Goal: Task Accomplishment & Management: Use online tool/utility

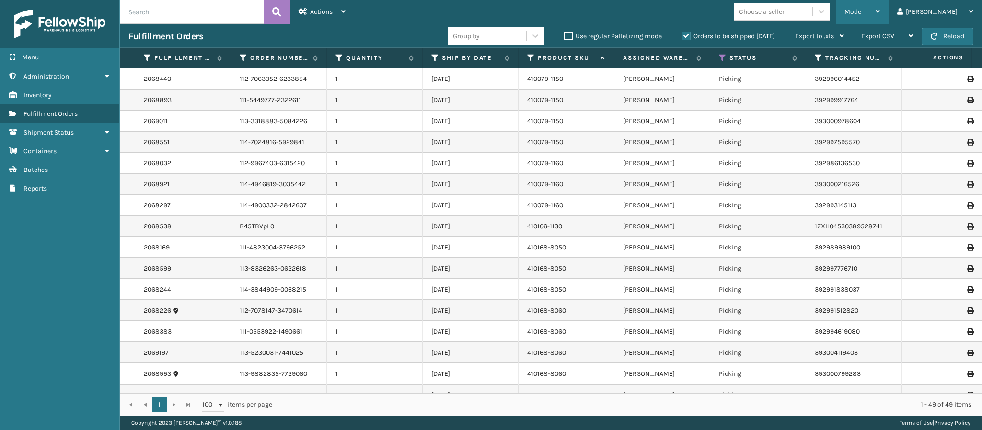
click at [888, 12] on div "Mode Regular Mode Picking Mode Labeling Mode Exit Scan Mode" at bounding box center [862, 12] width 53 height 24
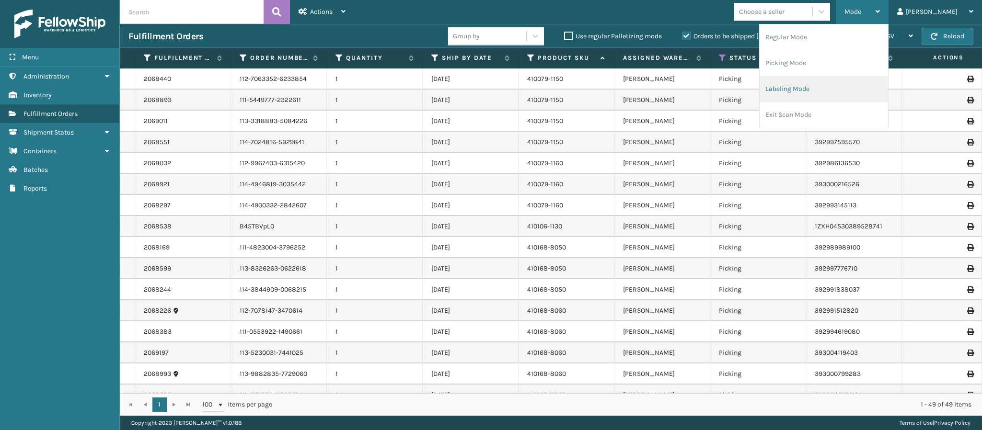
click at [818, 84] on li "Labeling Mode" at bounding box center [824, 89] width 128 height 26
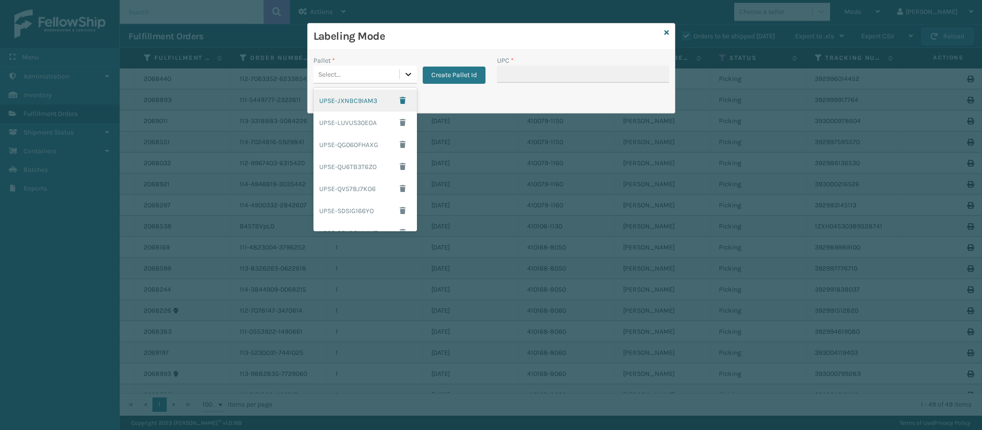
click at [410, 75] on icon at bounding box center [408, 74] width 10 height 10
click at [457, 76] on button "Create Pallet Id" at bounding box center [454, 75] width 63 height 17
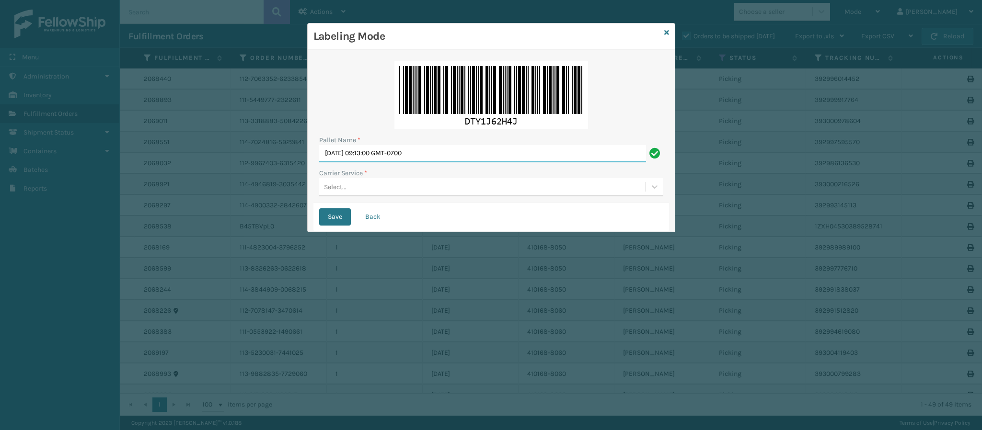
click at [434, 149] on input "[DATE] 09:13:00 GMT-0700" at bounding box center [482, 153] width 327 height 17
type input "FedEx Ground T551817"
click at [426, 187] on div "Select..." at bounding box center [482, 187] width 326 height 16
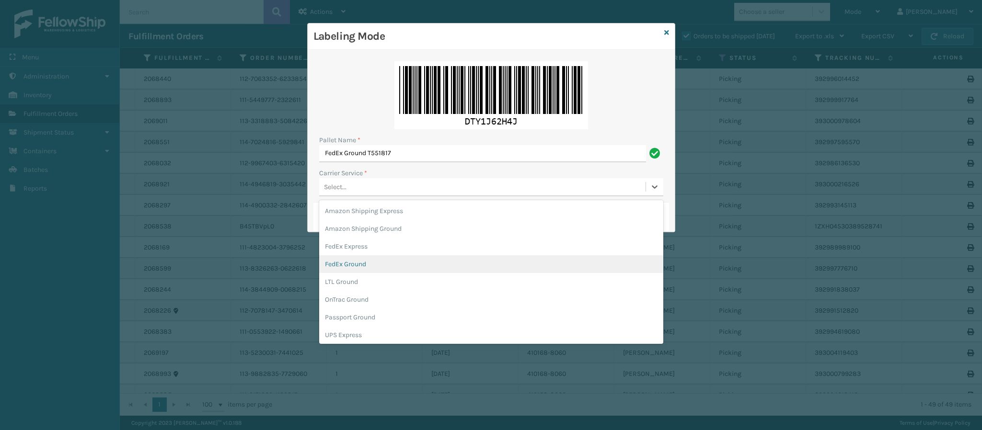
click at [380, 271] on div "FedEx Ground" at bounding box center [491, 264] width 344 height 18
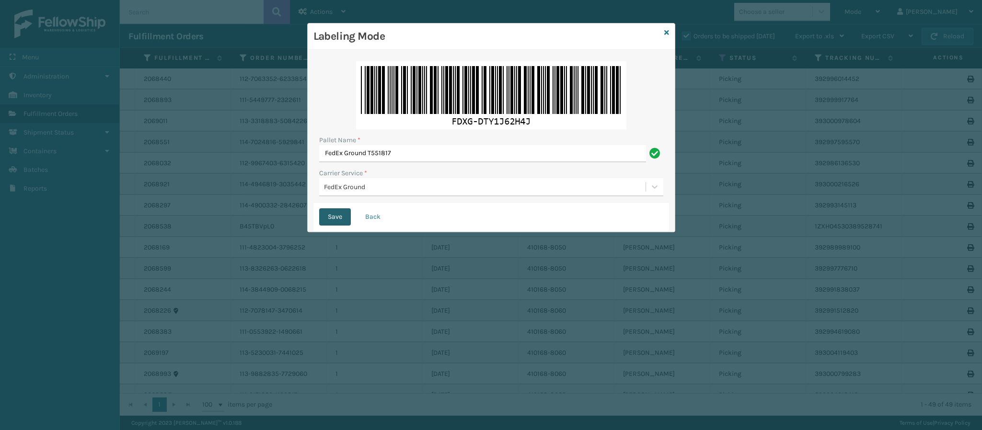
click at [344, 223] on button "Save" at bounding box center [335, 216] width 32 height 17
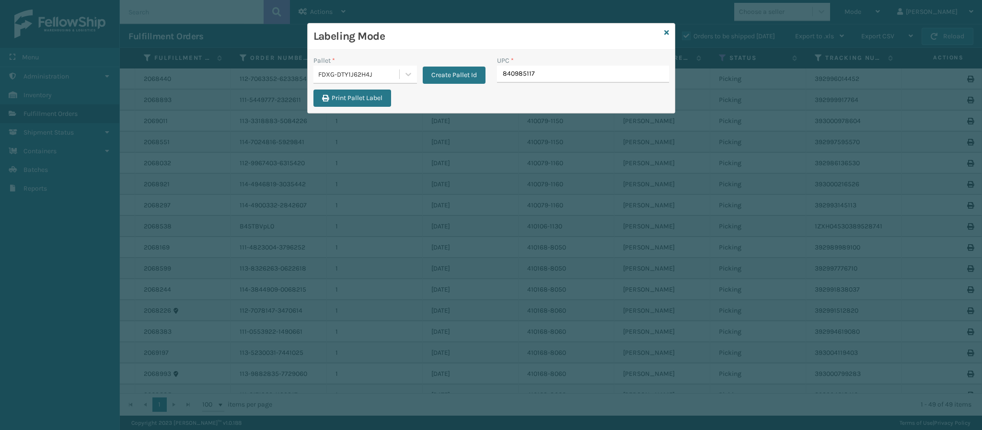
type input "8409851179"
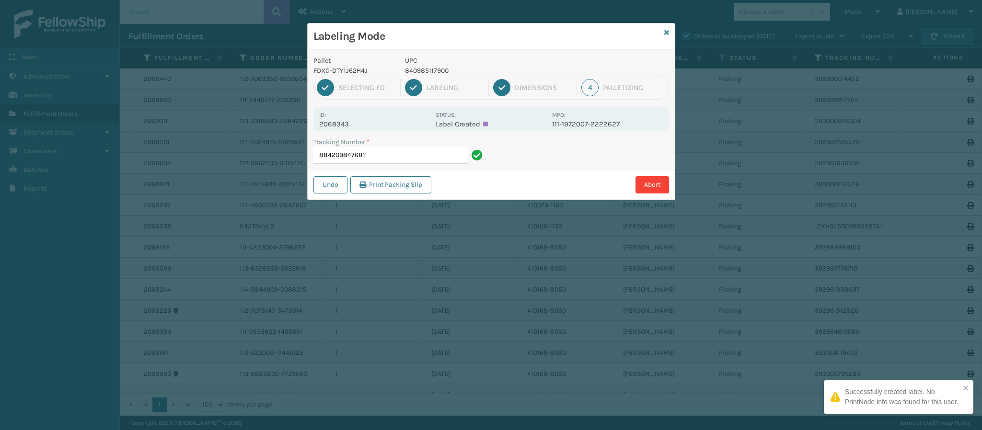
click at [355, 118] on div "Id: 2068343" at bounding box center [374, 119] width 111 height 19
click at [351, 127] on p "2068343" at bounding box center [374, 124] width 111 height 9
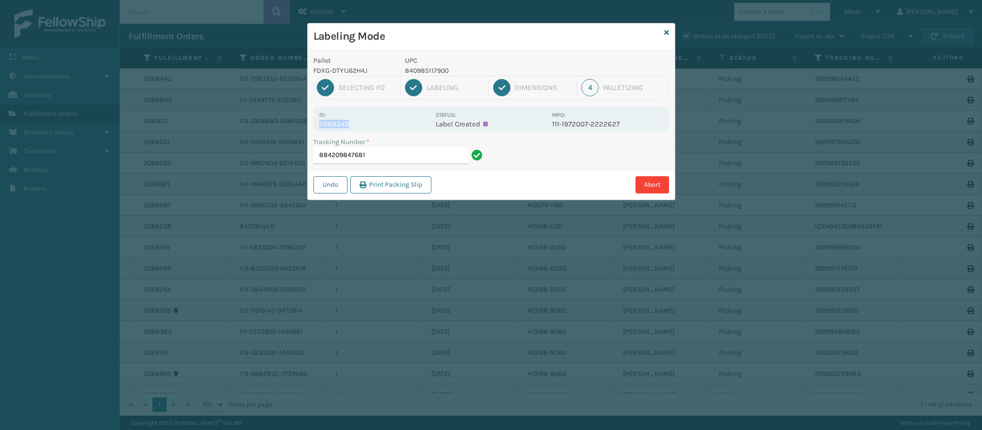
copy p "2068343"
click at [388, 160] on input "884209847681" at bounding box center [390, 155] width 155 height 17
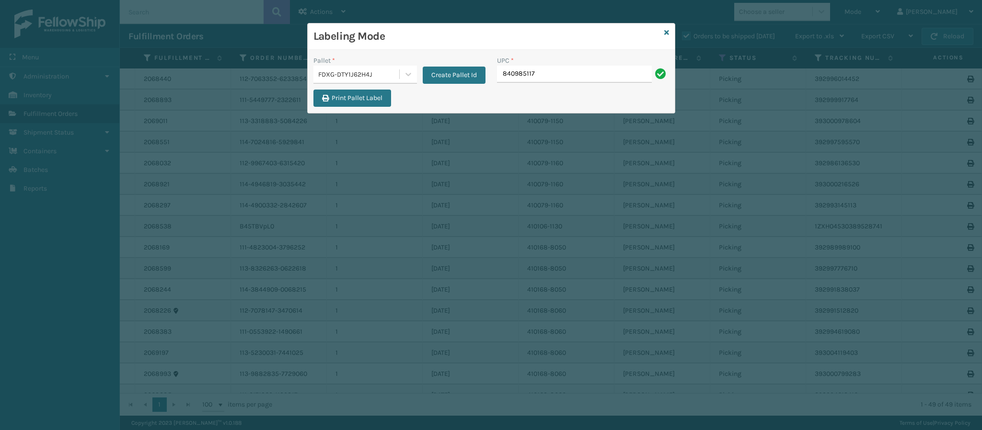
type input "8409851179"
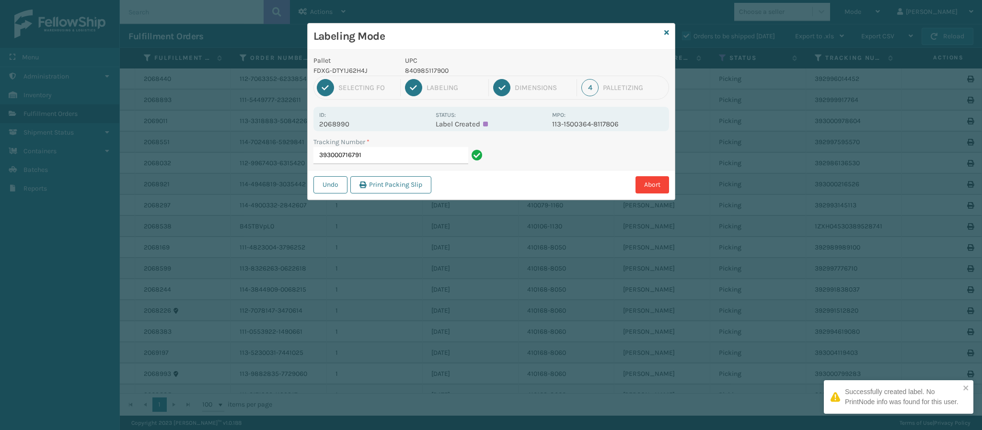
click at [347, 123] on p "2068990" at bounding box center [374, 124] width 111 height 9
copy p "2068990"
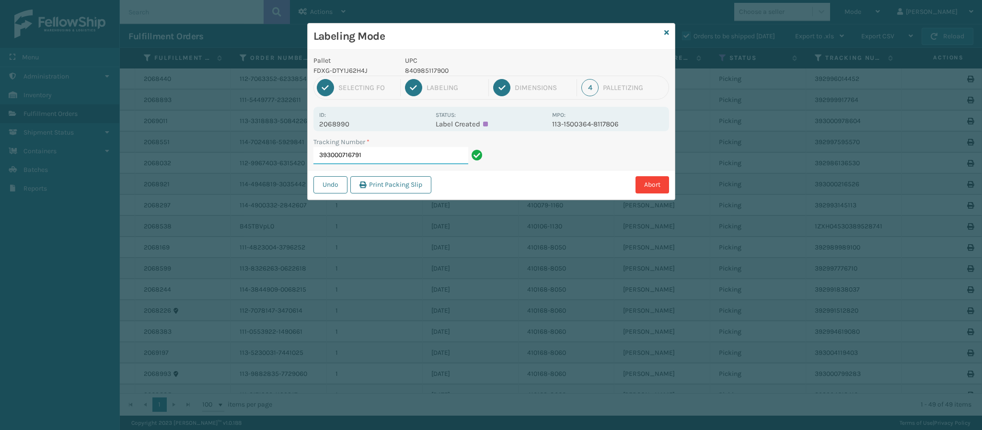
click at [371, 157] on input "393000716791" at bounding box center [390, 155] width 155 height 17
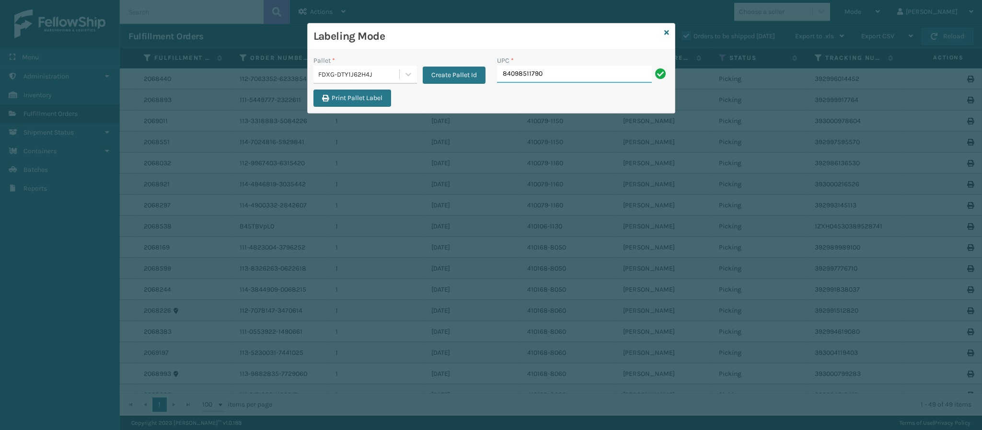
type input "840985117900"
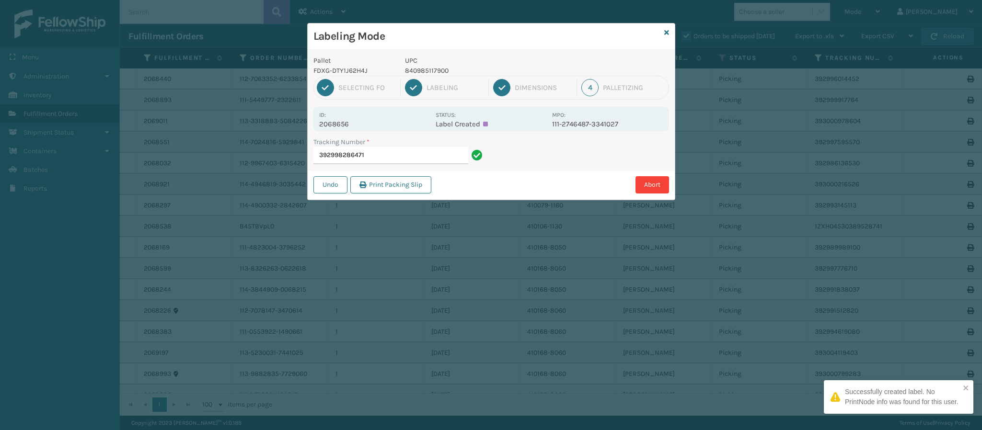
click at [353, 123] on p "2068656" at bounding box center [374, 124] width 111 height 9
copy p "2068656"
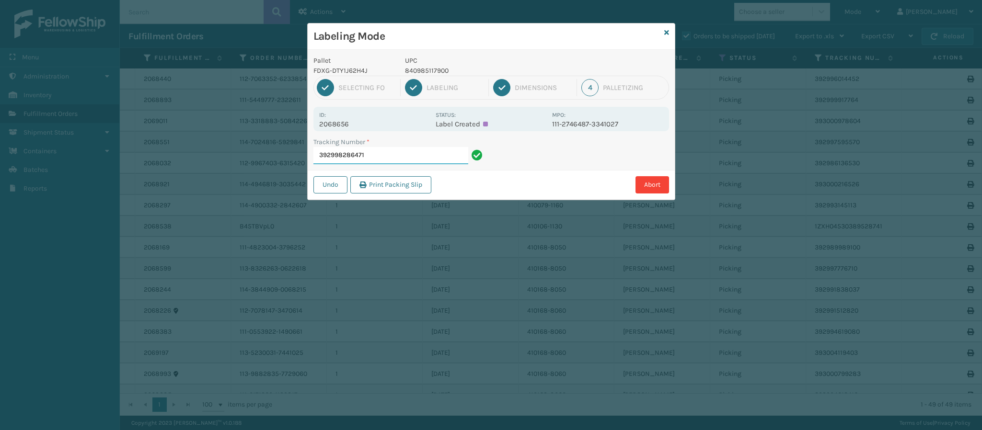
click at [387, 160] on input "392998286471" at bounding box center [390, 155] width 155 height 17
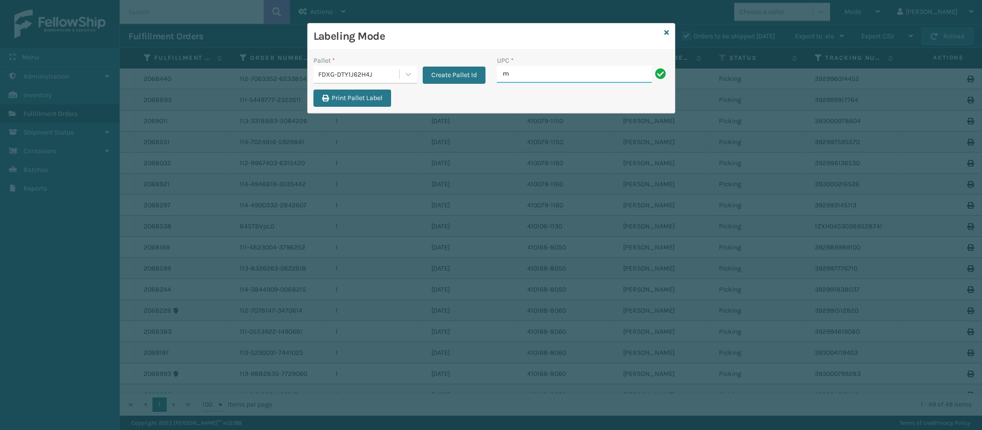
type input "MIL-HK612-6"
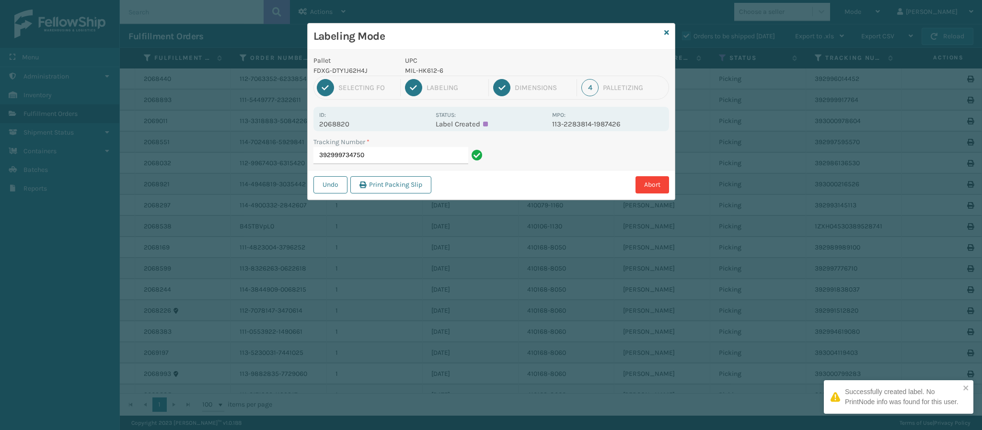
click at [354, 125] on p "2068820" at bounding box center [374, 124] width 111 height 9
copy p "2068820"
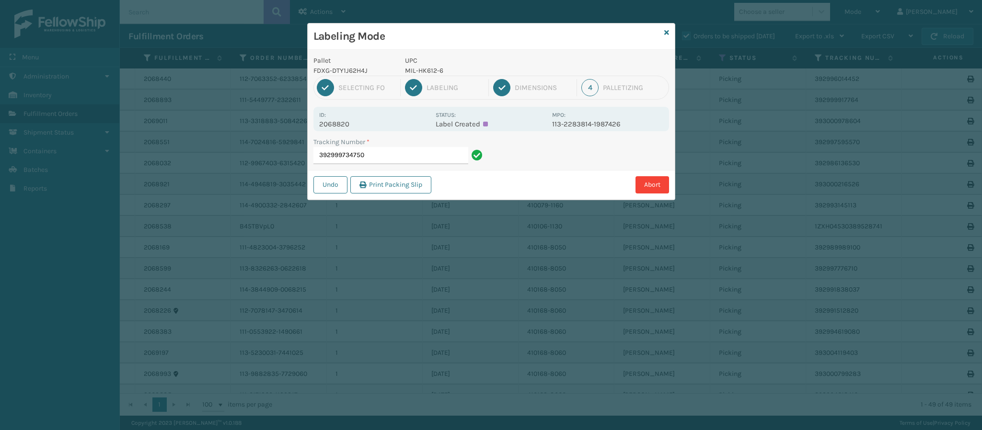
click at [384, 146] on div "Tracking Number *" at bounding box center [399, 142] width 172 height 10
click at [386, 162] on input "392999734750" at bounding box center [390, 155] width 155 height 17
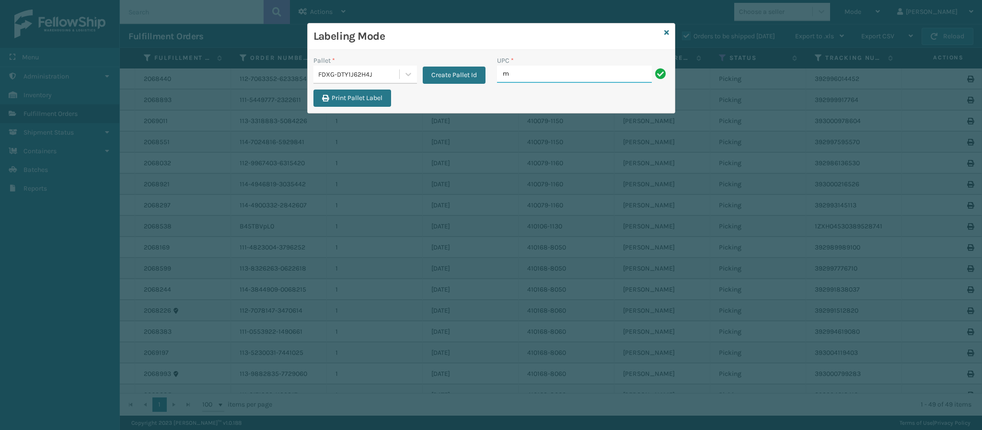
type input "MIL-HK612-6"
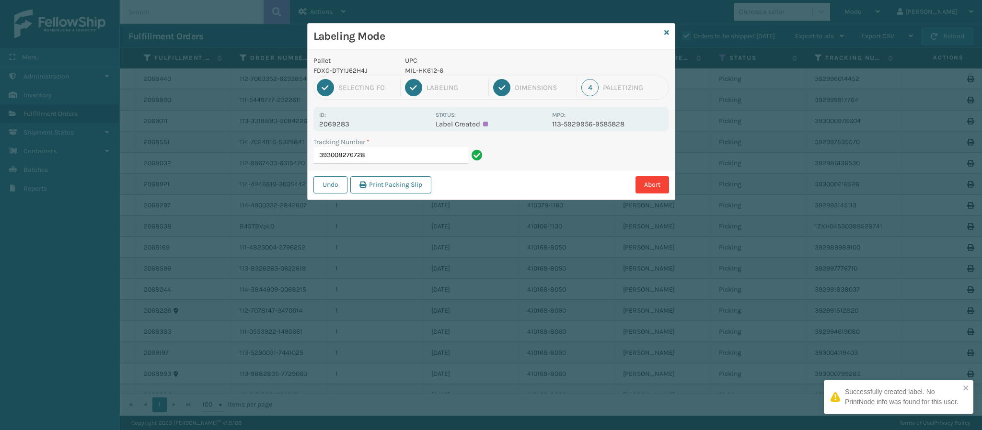
click at [351, 124] on p "2069283" at bounding box center [374, 124] width 111 height 9
copy p "2069283"
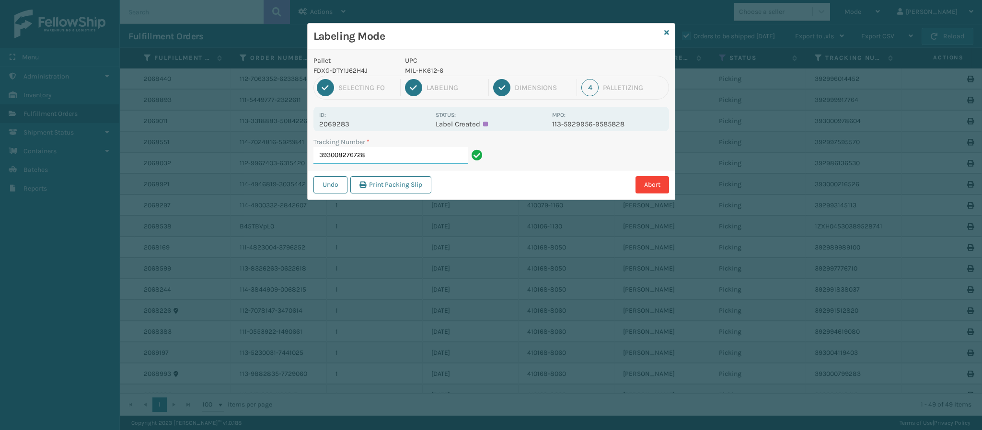
click at [382, 158] on input "393008276728" at bounding box center [390, 155] width 155 height 17
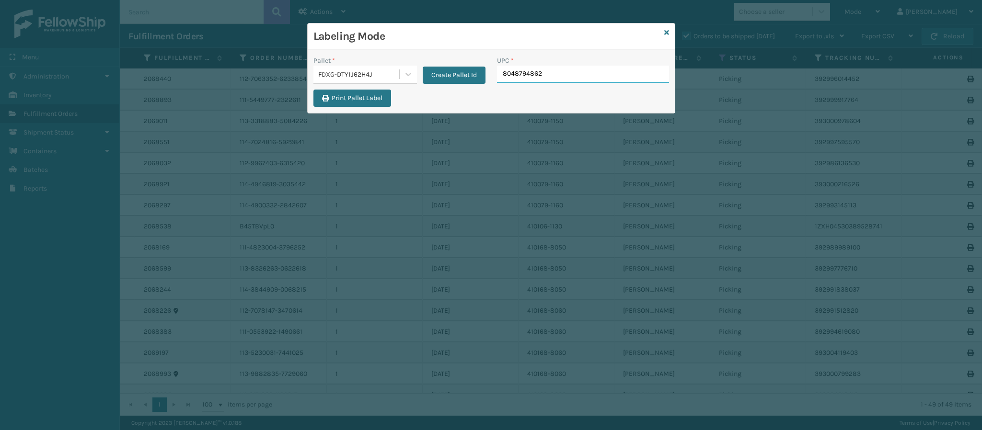
type input "80487948629"
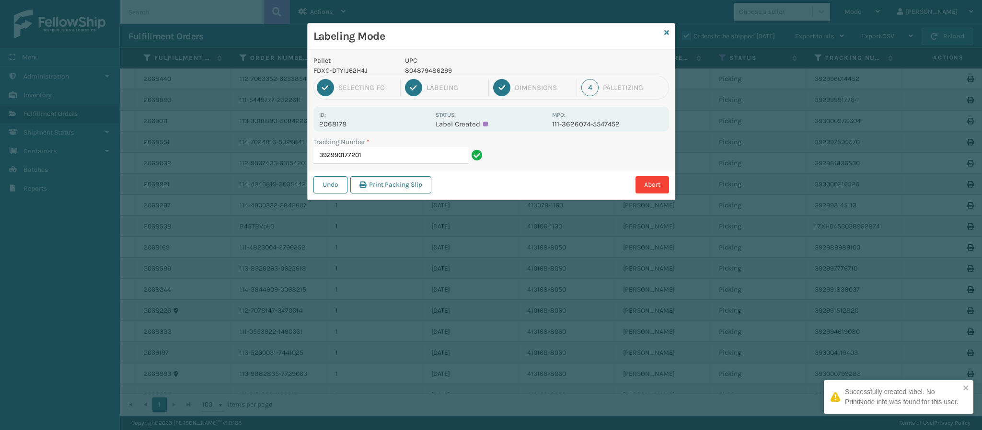
click at [342, 125] on p "2068178" at bounding box center [374, 124] width 111 height 9
copy p "2068178"
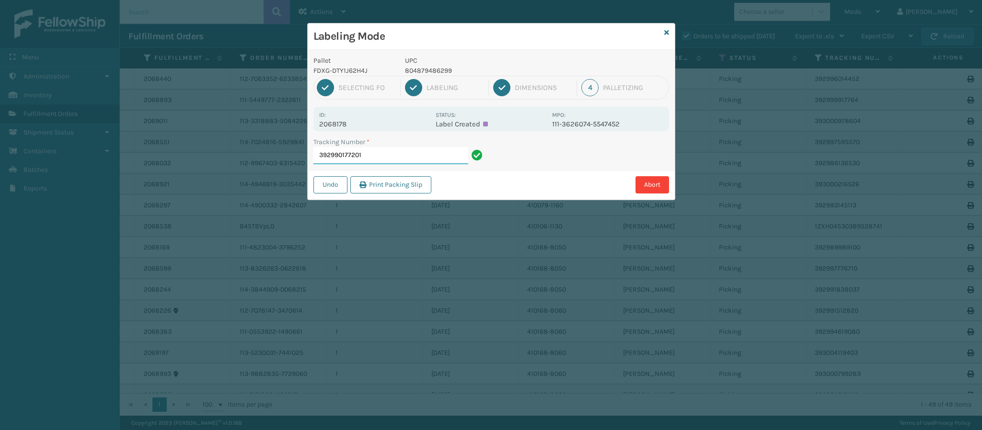
click at [389, 159] on input "392990177201" at bounding box center [390, 155] width 155 height 17
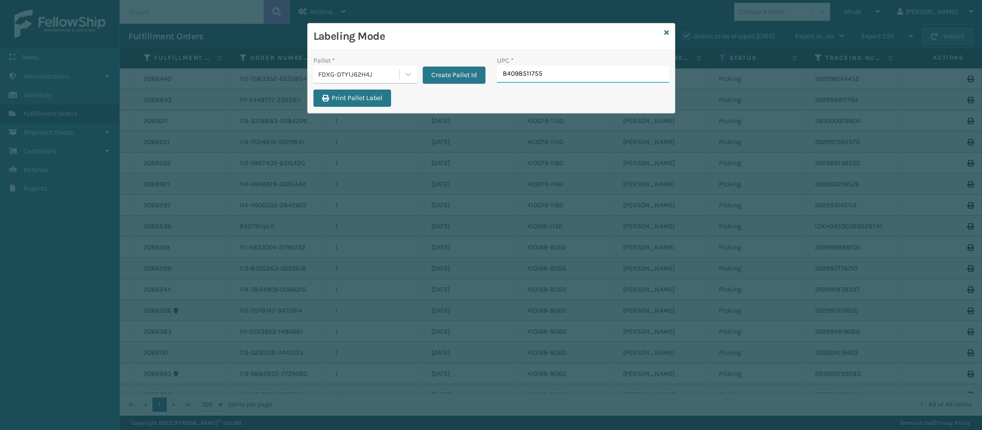
type input "840985117559"
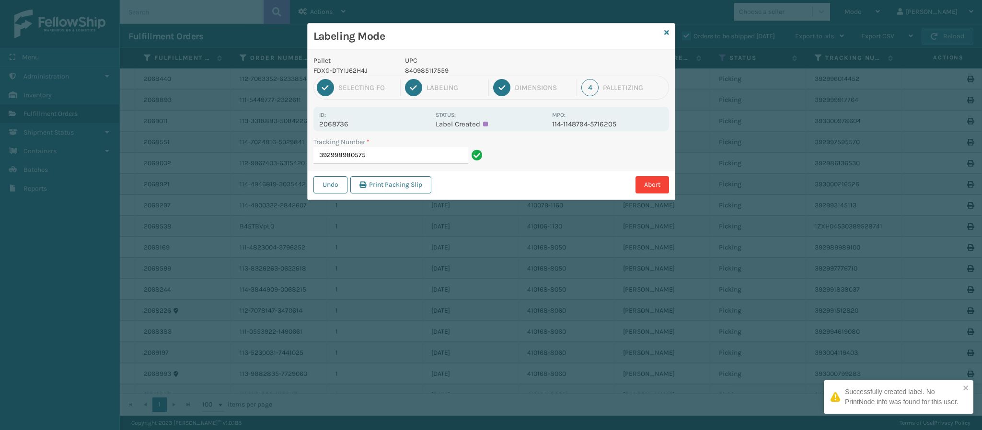
click at [349, 124] on p "2068736" at bounding box center [374, 124] width 111 height 9
copy p "2068736"
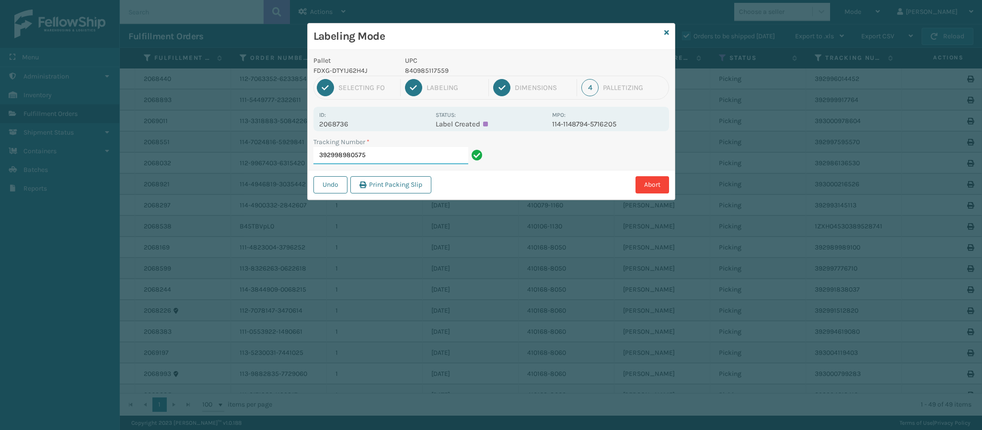
click at [386, 160] on input "392998980575" at bounding box center [390, 155] width 155 height 17
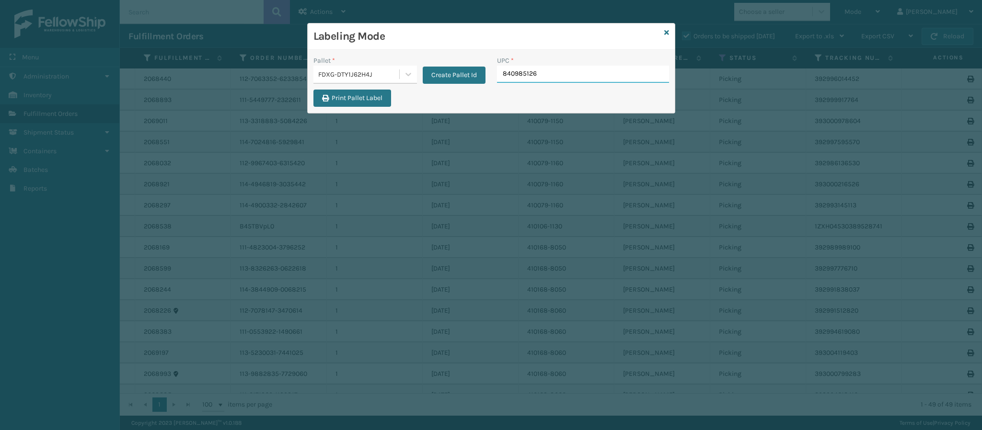
type input "8409851260"
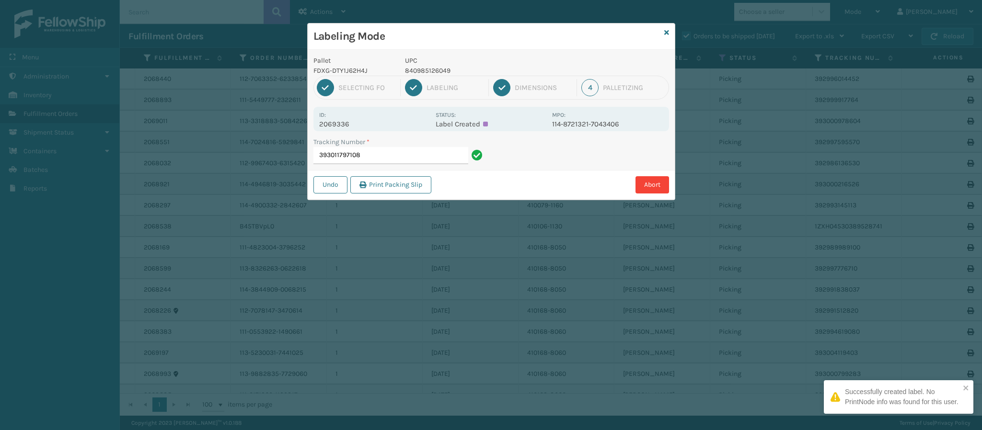
click at [349, 123] on p "2069336" at bounding box center [374, 124] width 111 height 9
copy p "2069336"
click at [392, 153] on input "393011797108" at bounding box center [390, 155] width 155 height 17
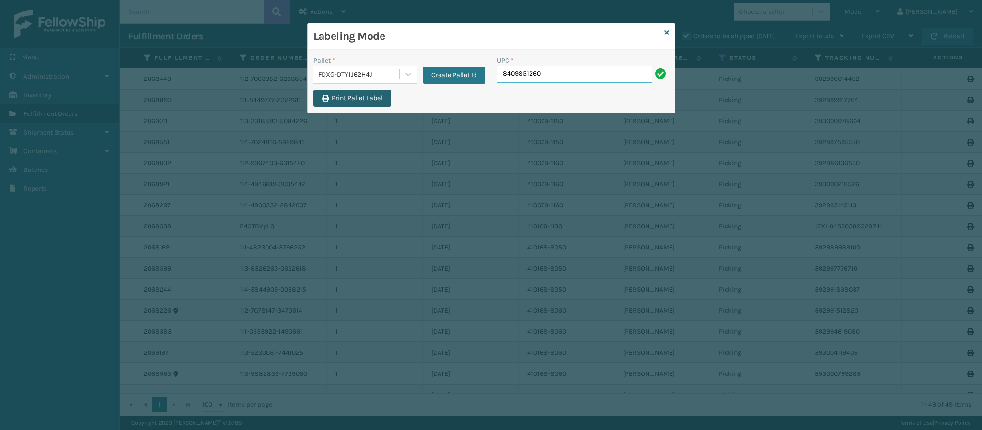
type input "84098512604"
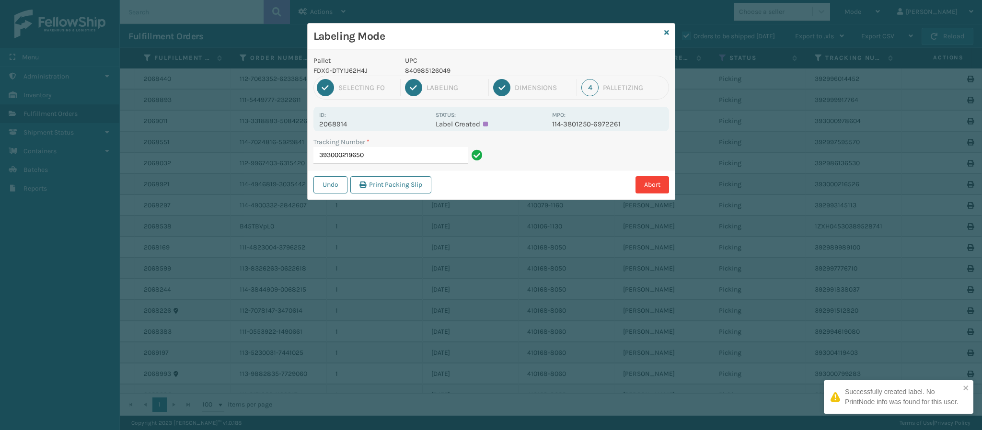
click at [346, 122] on p "2068914" at bounding box center [374, 124] width 111 height 9
copy p "2068914"
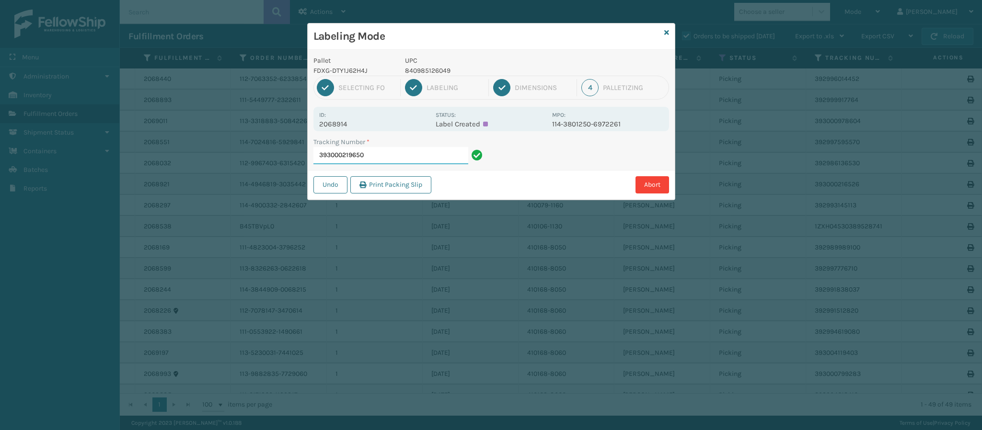
click at [380, 154] on input "393000219650" at bounding box center [390, 155] width 155 height 17
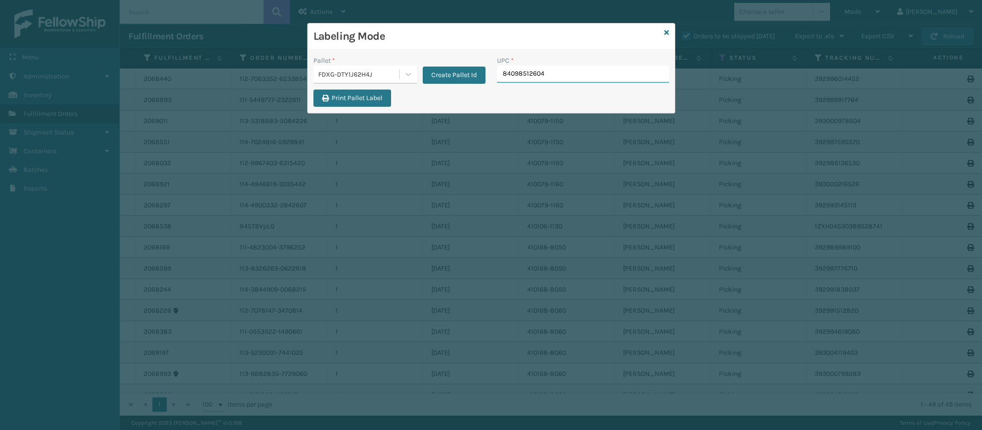
type input "840985126049"
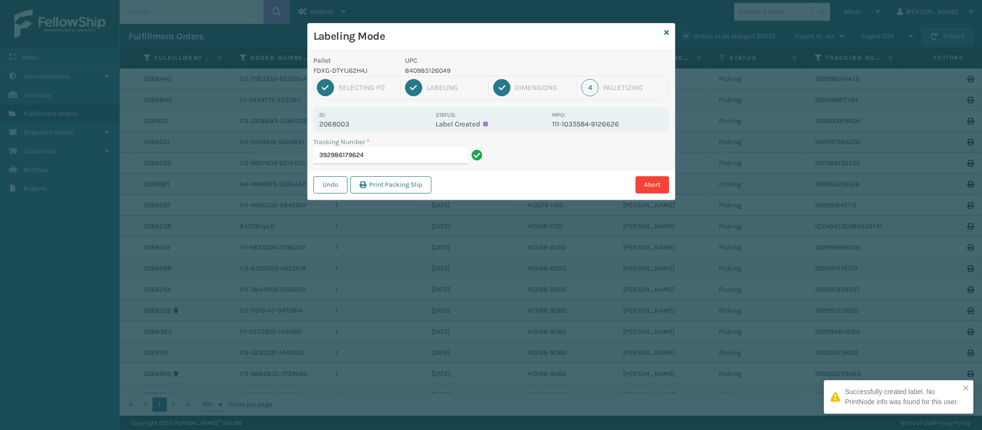
click at [347, 124] on p "2068003" at bounding box center [374, 124] width 111 height 9
copy p "2068003"
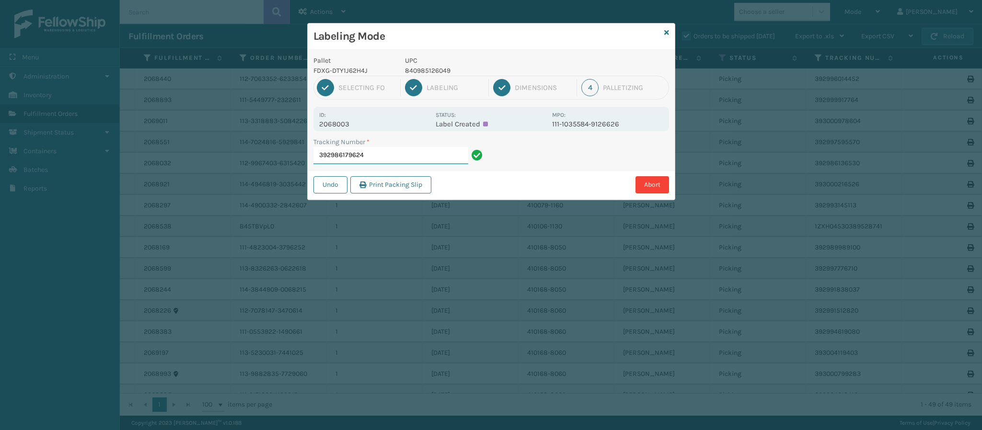
click at [390, 153] on input "392986179624" at bounding box center [390, 155] width 155 height 17
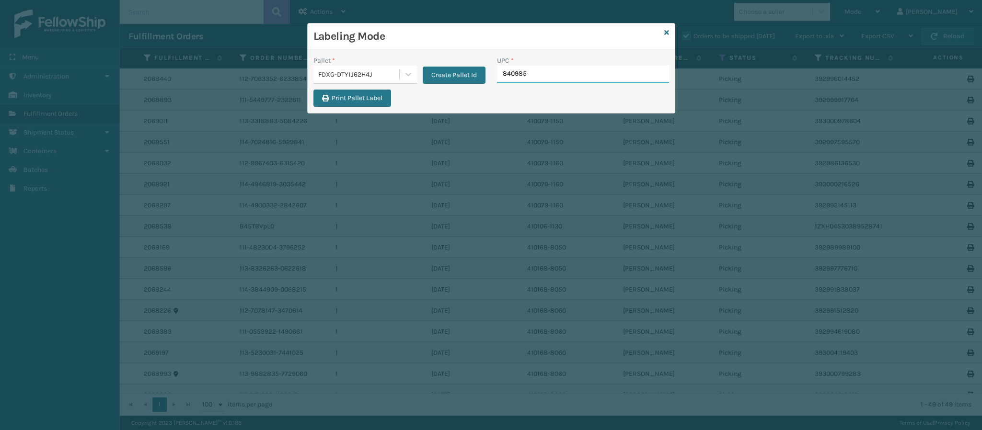
type input "8409851"
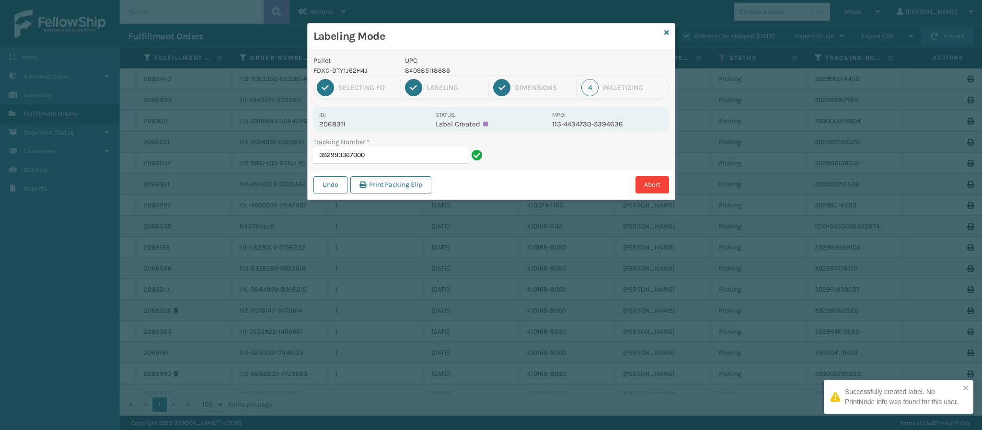
click at [348, 124] on p "2068311" at bounding box center [374, 124] width 111 height 9
click at [381, 160] on input "392993367000" at bounding box center [390, 155] width 155 height 17
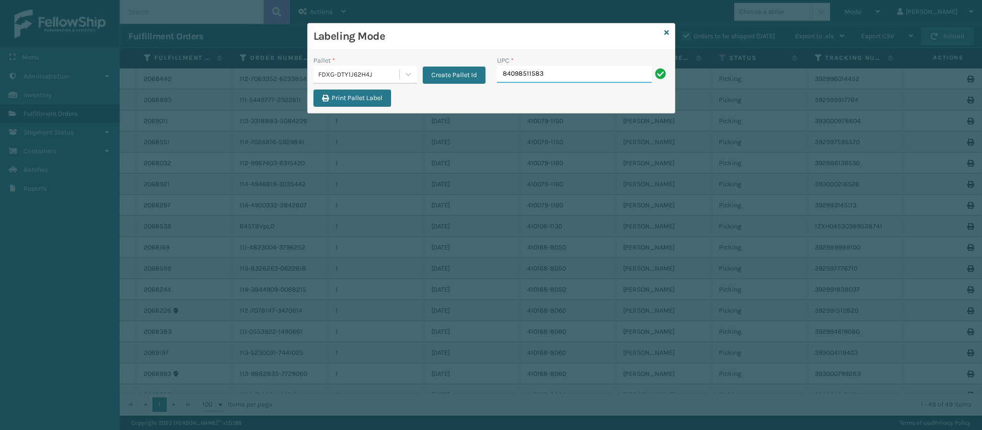
type input "840985115838"
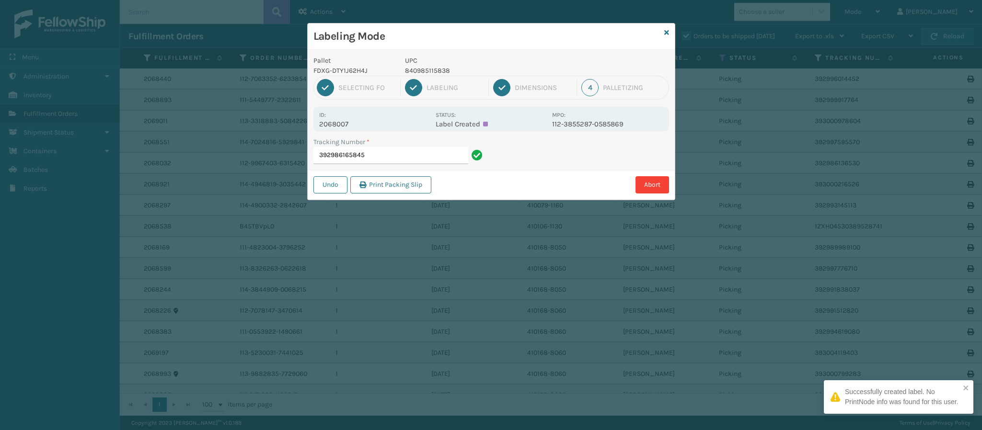
click at [337, 124] on p "2068007" at bounding box center [374, 124] width 111 height 9
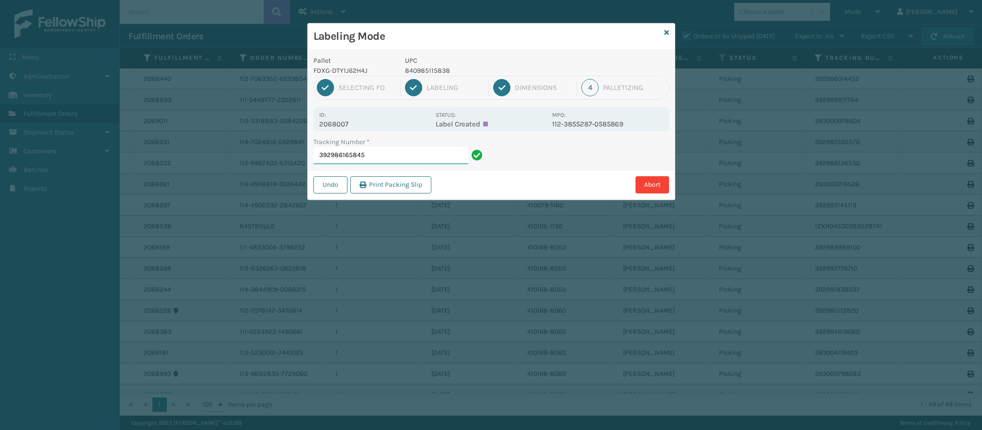
click at [392, 159] on input "392986165845" at bounding box center [390, 155] width 155 height 17
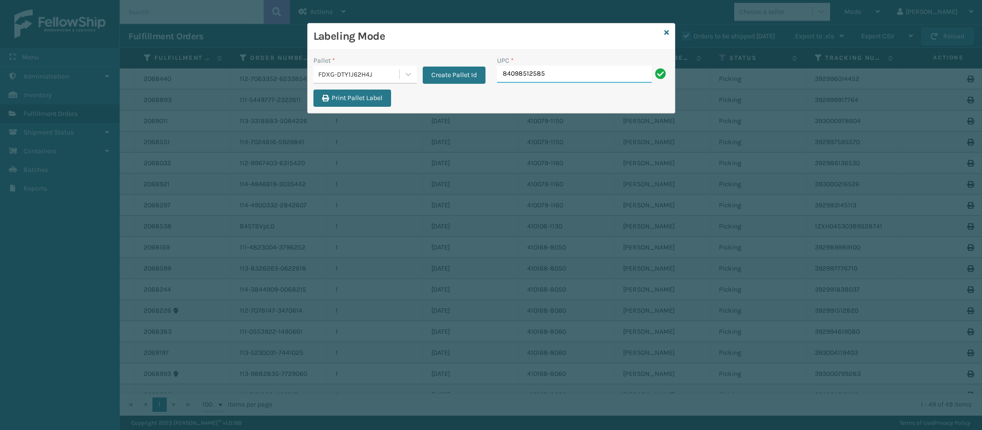
type input "840985125851"
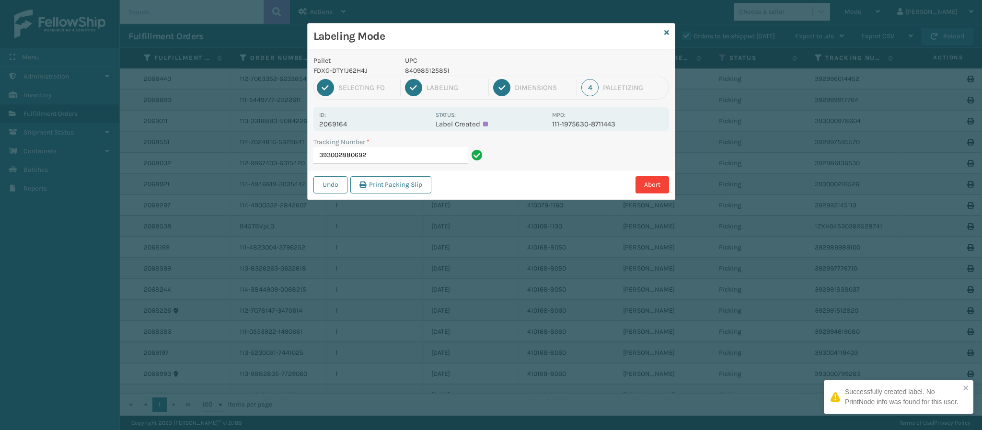
click at [349, 122] on p "2069164" at bounding box center [374, 124] width 111 height 9
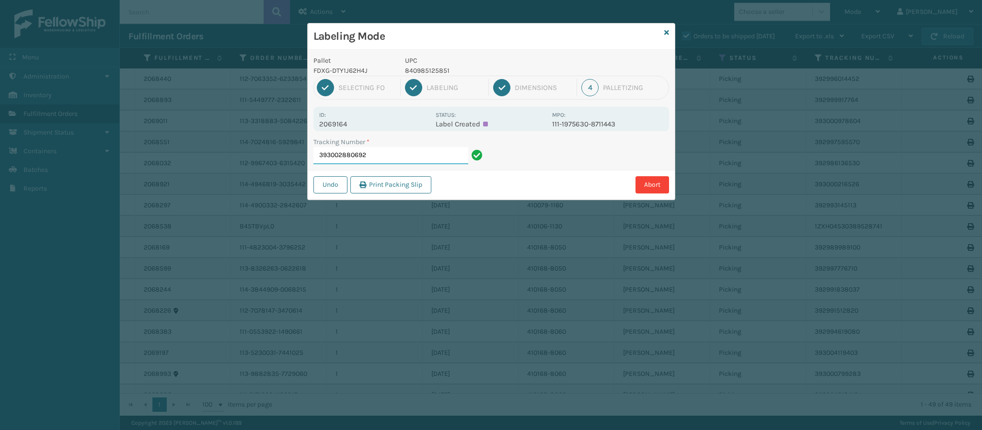
click at [381, 159] on input "393002880692" at bounding box center [390, 155] width 155 height 17
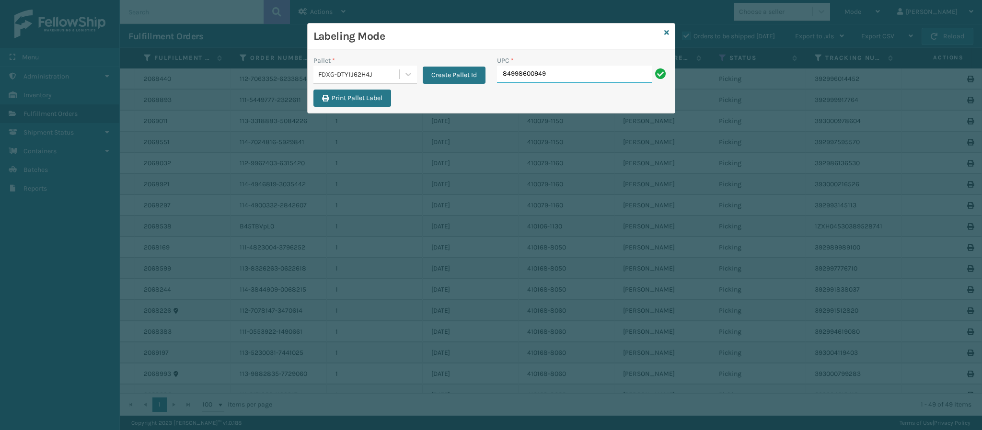
type input "849986009498"
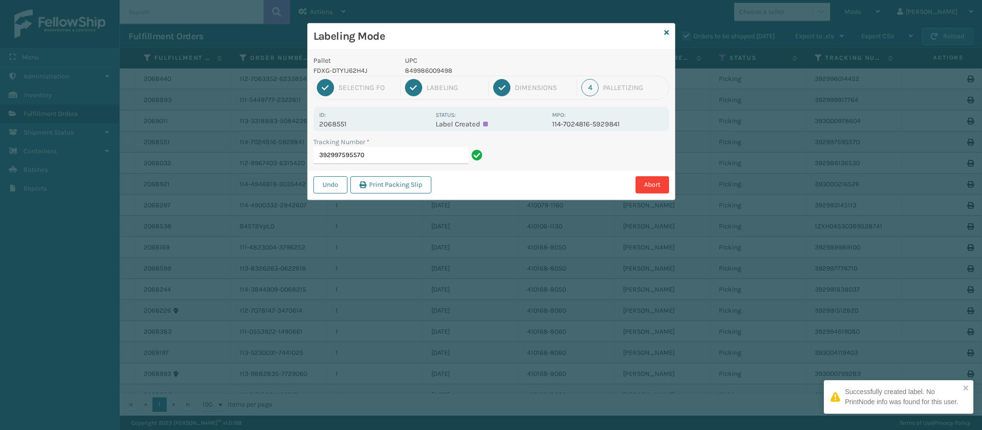
click at [344, 125] on p "2068551" at bounding box center [374, 124] width 111 height 9
click at [378, 158] on input "392997595570" at bounding box center [390, 155] width 155 height 17
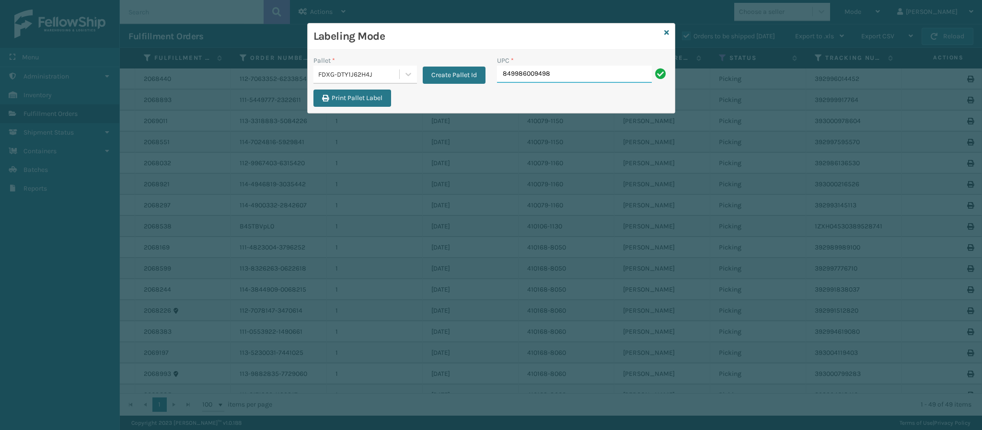
type input "849986009498"
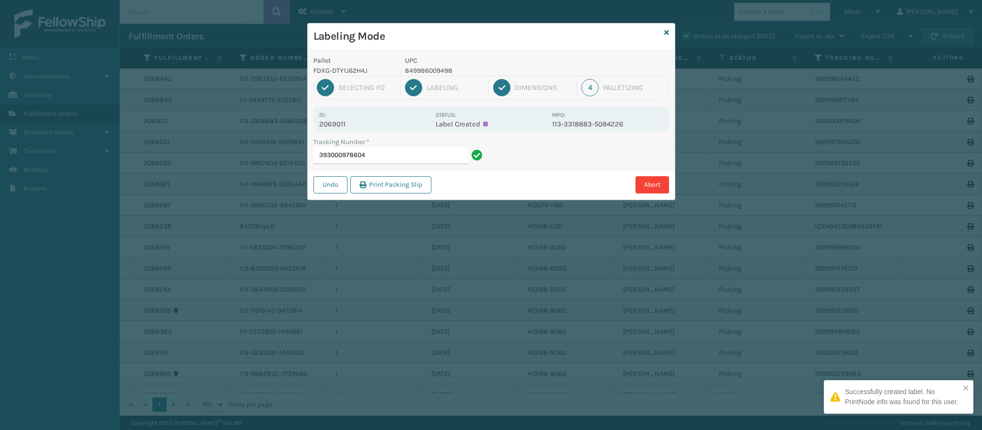
click at [336, 125] on p "2069011" at bounding box center [374, 124] width 111 height 9
click at [400, 158] on input "393000978604" at bounding box center [390, 155] width 155 height 17
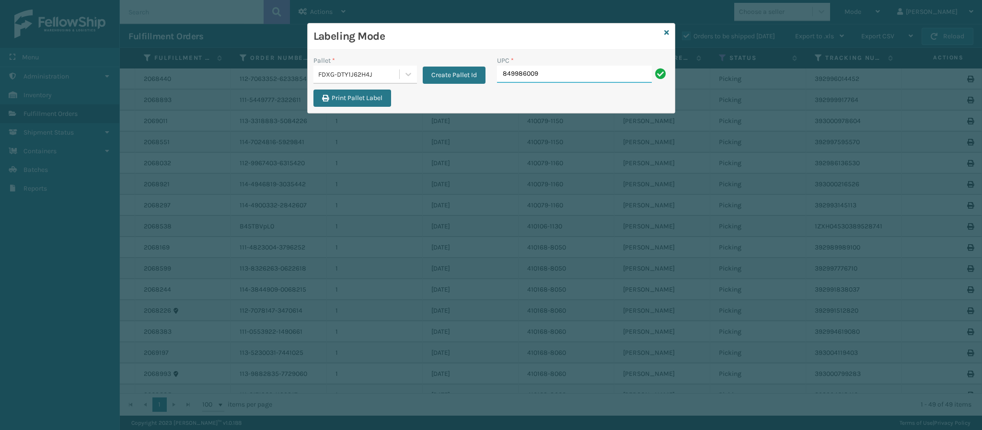
type input "8499860094"
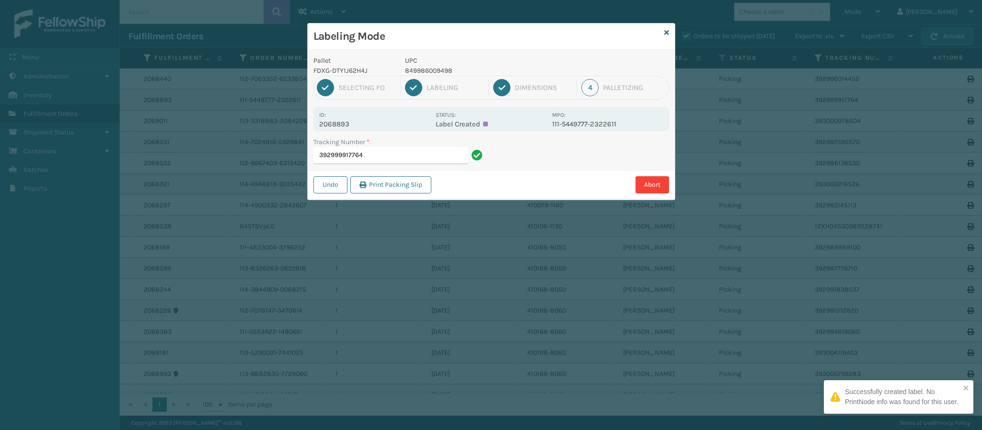
click at [346, 127] on p "2068893" at bounding box center [374, 124] width 111 height 9
click at [390, 161] on input "392999917764" at bounding box center [390, 155] width 155 height 17
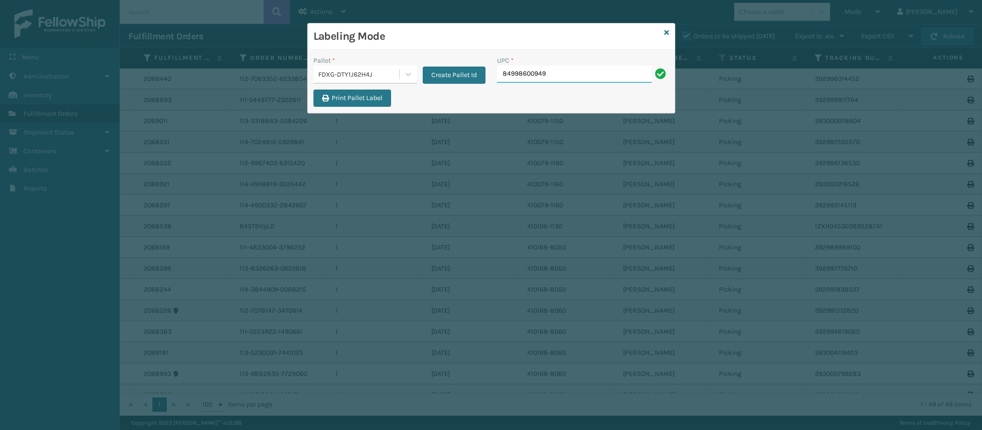
type input "849986009498"
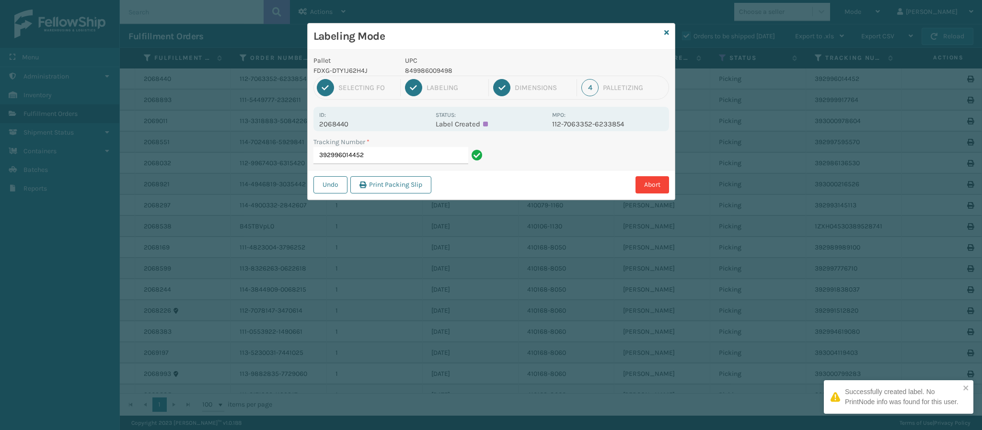
click at [342, 127] on p "2068440" at bounding box center [374, 124] width 111 height 9
click at [402, 161] on input "392996014452" at bounding box center [390, 155] width 155 height 17
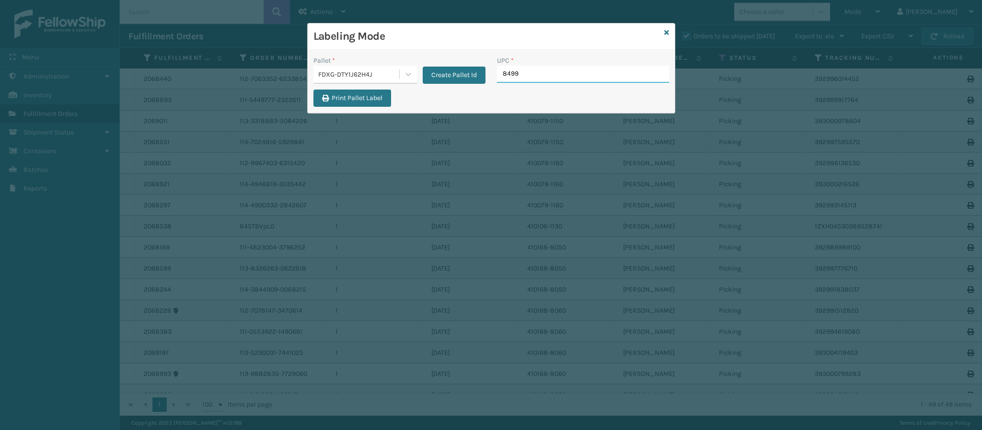
type input "84998"
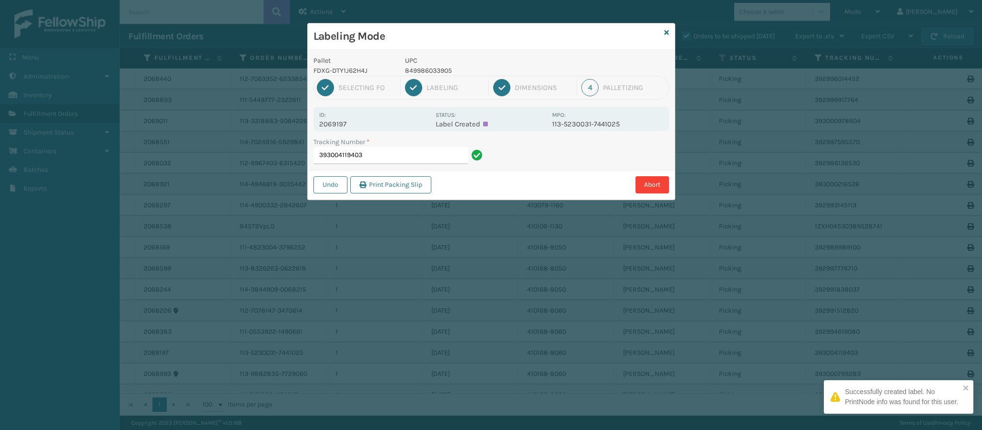
click at [325, 122] on p "2069197" at bounding box center [374, 124] width 111 height 9
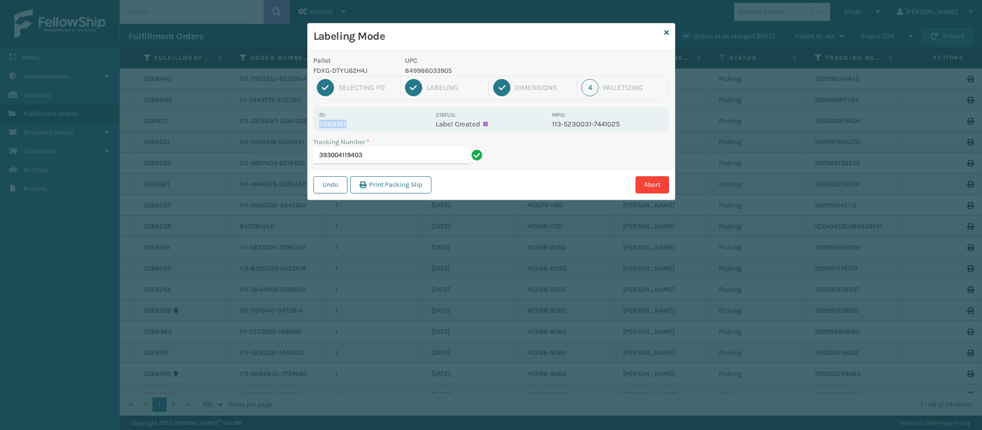
click at [325, 122] on p "2069197" at bounding box center [374, 124] width 111 height 9
click at [423, 161] on input "393004119403" at bounding box center [390, 155] width 155 height 17
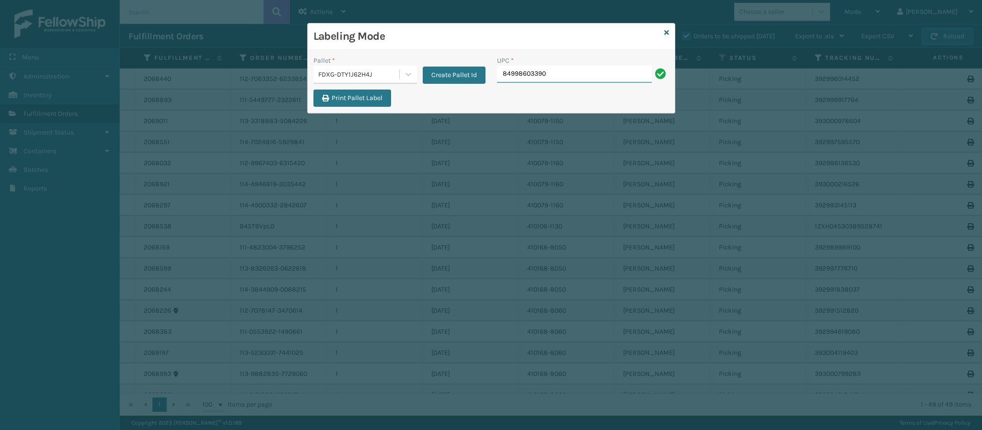
type input "849986033905"
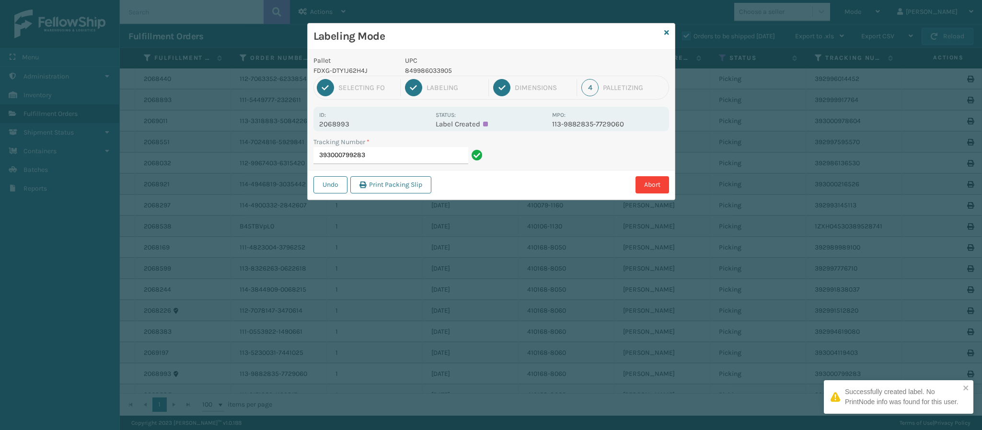
click at [345, 127] on p "2068993" at bounding box center [374, 124] width 111 height 9
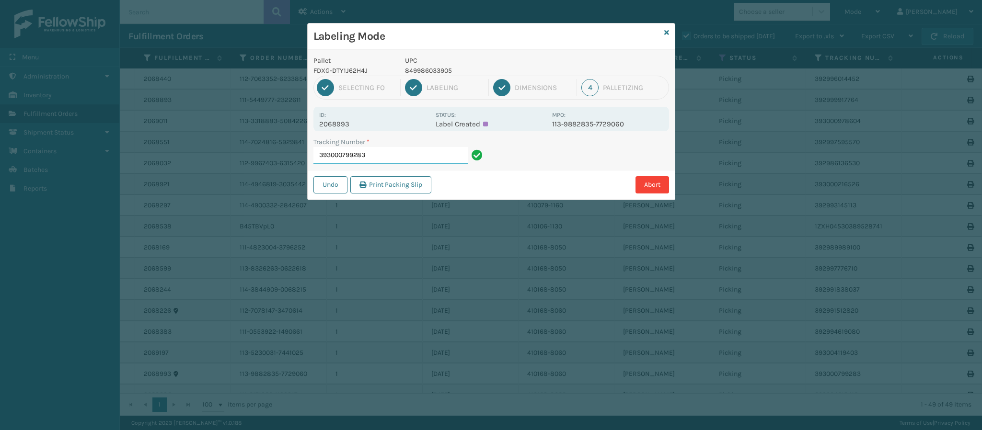
click at [388, 157] on input "393000799283" at bounding box center [390, 155] width 155 height 17
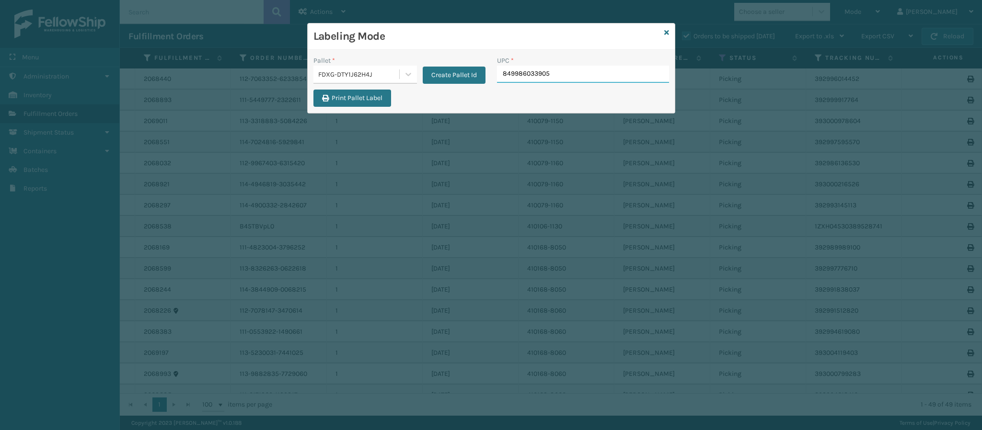
type input "849986033905"
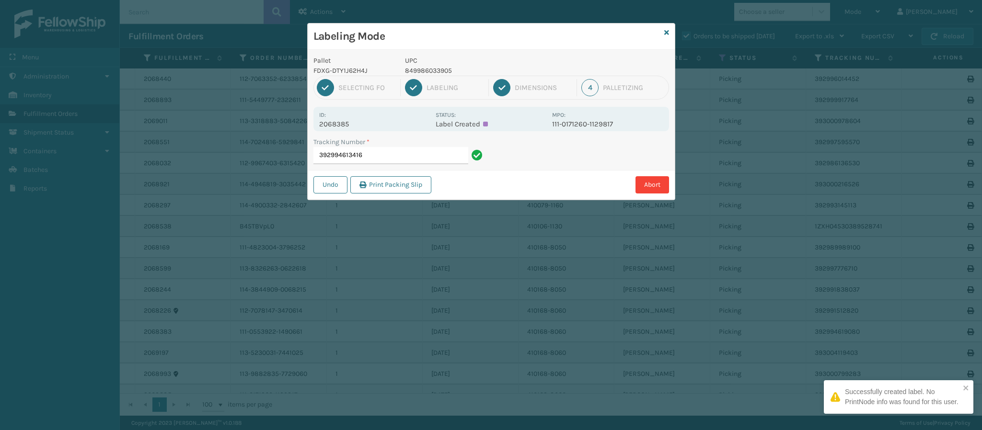
click at [348, 121] on p "2068385" at bounding box center [374, 124] width 111 height 9
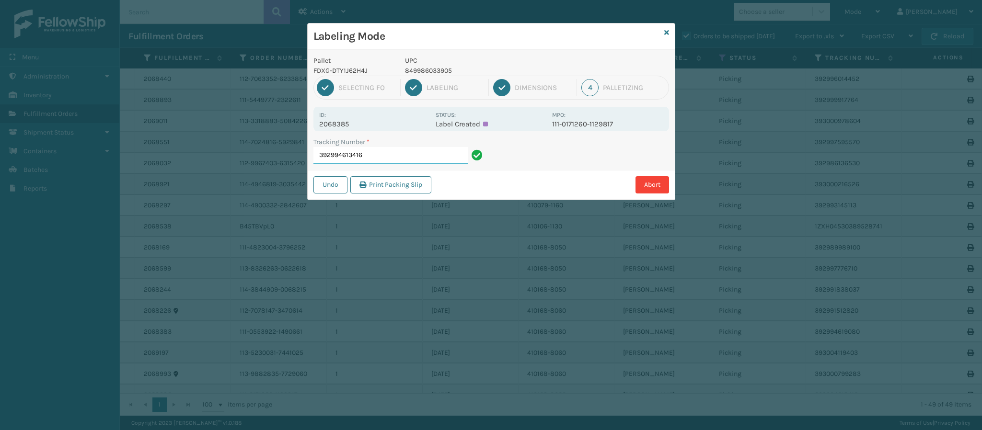
click at [374, 161] on input "392994613416" at bounding box center [390, 155] width 155 height 17
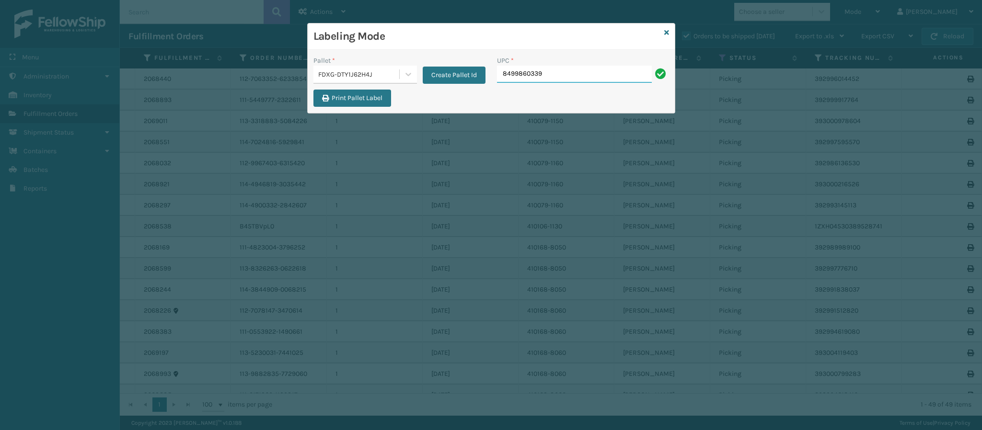
type input "84998603390"
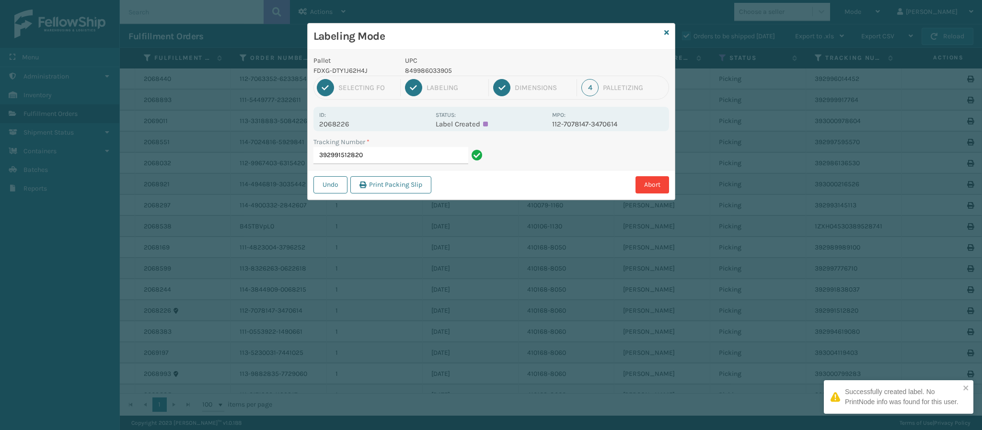
click at [353, 127] on p "2068226" at bounding box center [374, 124] width 111 height 9
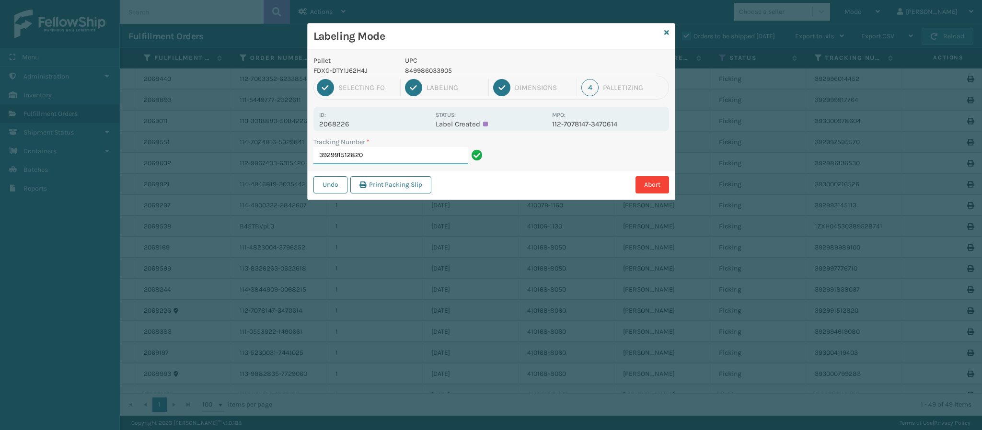
click at [390, 156] on input "392991512820" at bounding box center [390, 155] width 155 height 17
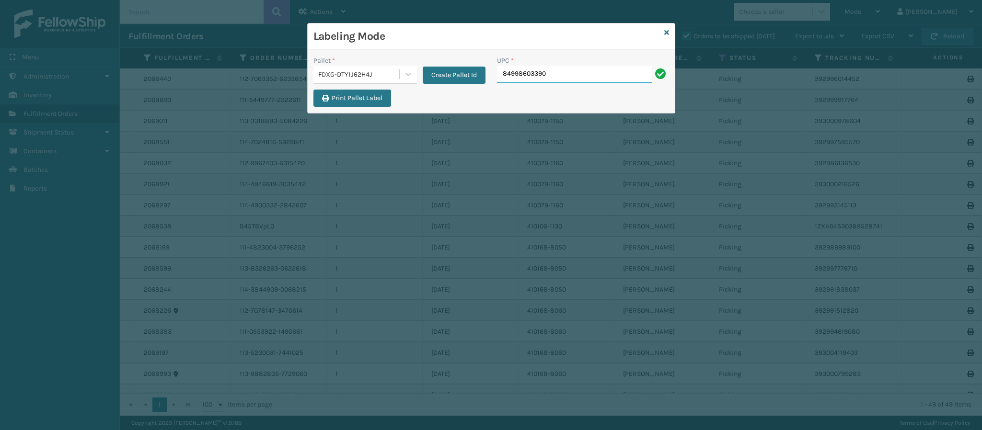
type input "849986033905"
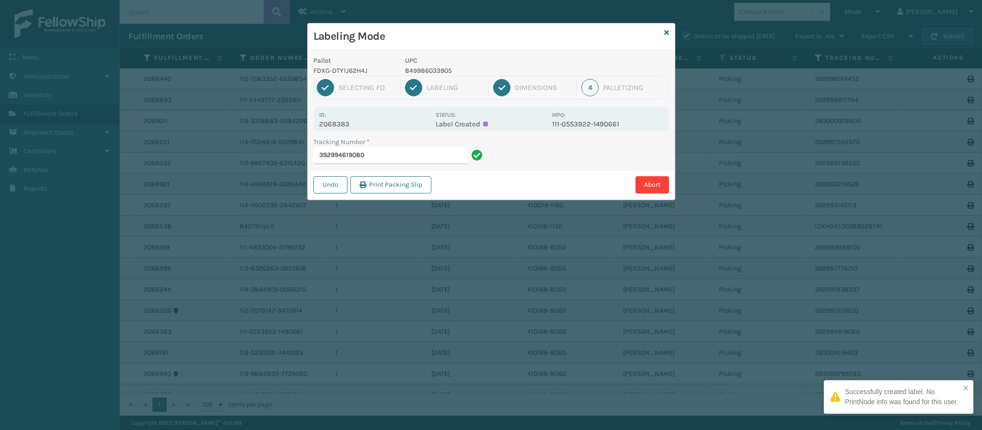
click at [341, 124] on p "2068383" at bounding box center [374, 124] width 111 height 9
click at [395, 160] on input "392994619080" at bounding box center [390, 155] width 155 height 17
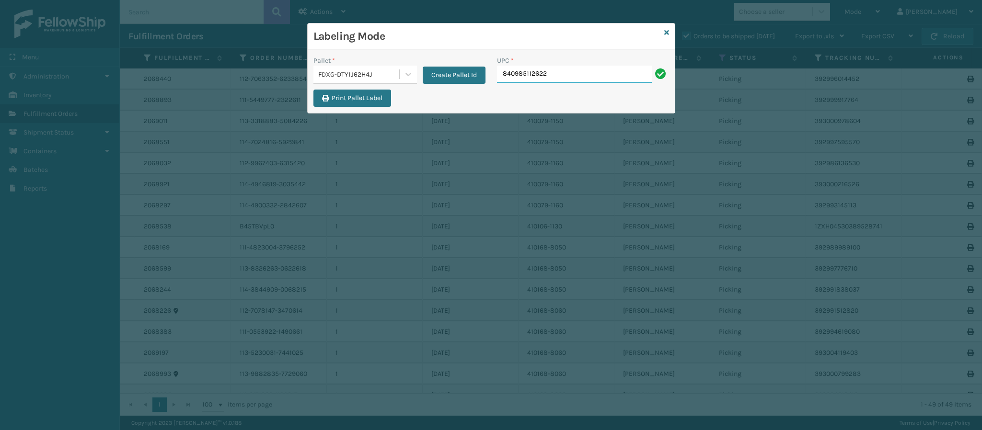
type input "840985112622"
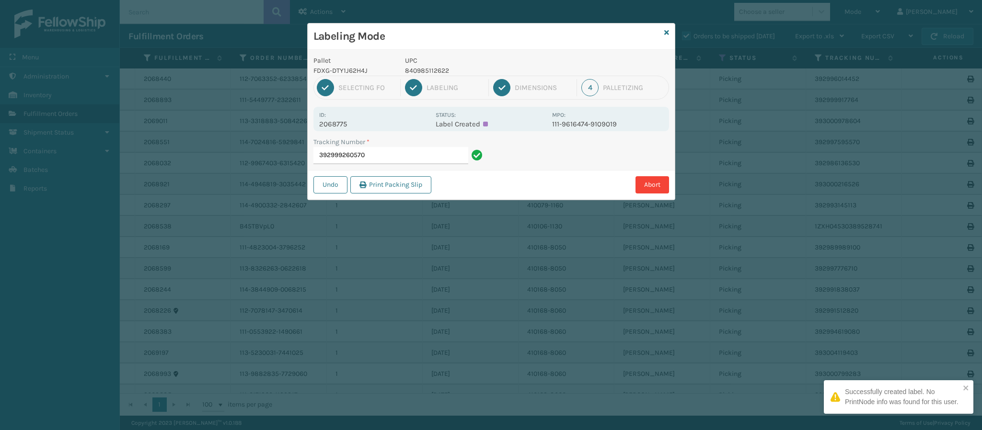
click at [339, 121] on p "2068775" at bounding box center [374, 124] width 111 height 9
click at [379, 162] on input "392999260570" at bounding box center [390, 155] width 155 height 17
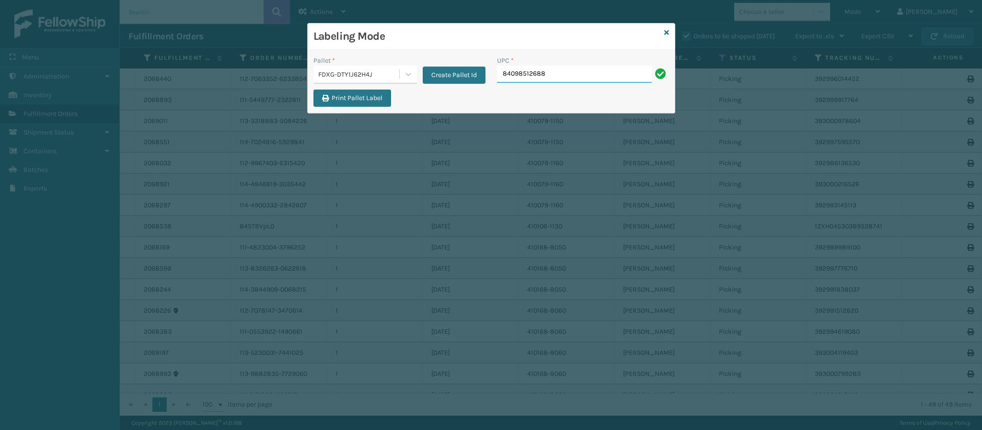
type input "840985126889"
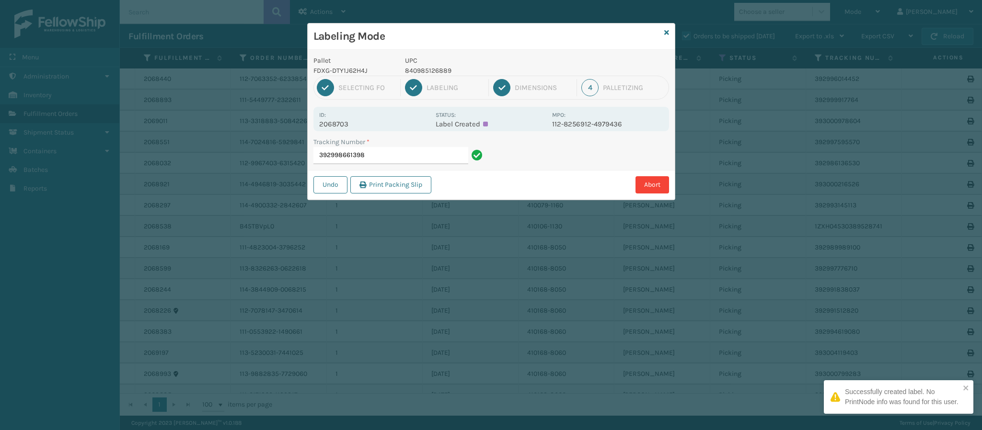
click at [345, 129] on div "Id: 2068703 Status: Label Created MPO: 112-8256912-4979436" at bounding box center [491, 119] width 356 height 24
click at [346, 125] on p "2068703" at bounding box center [374, 124] width 111 height 9
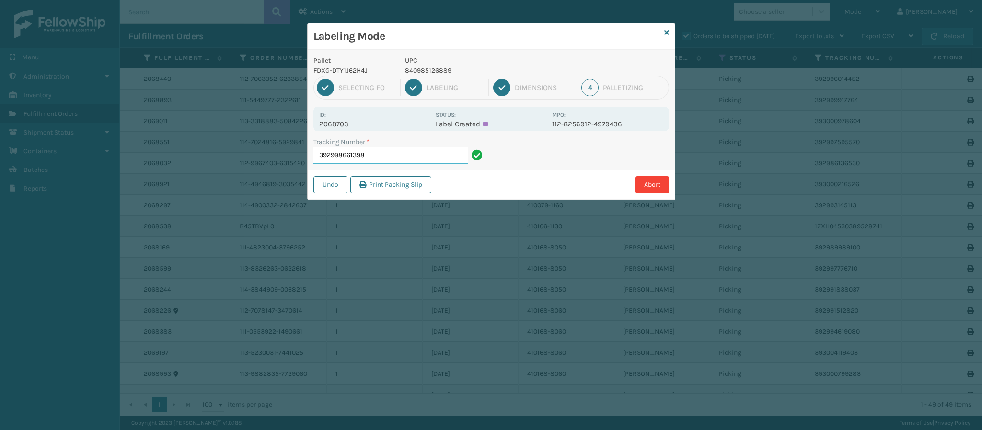
click at [389, 160] on input "392998661398" at bounding box center [390, 155] width 155 height 17
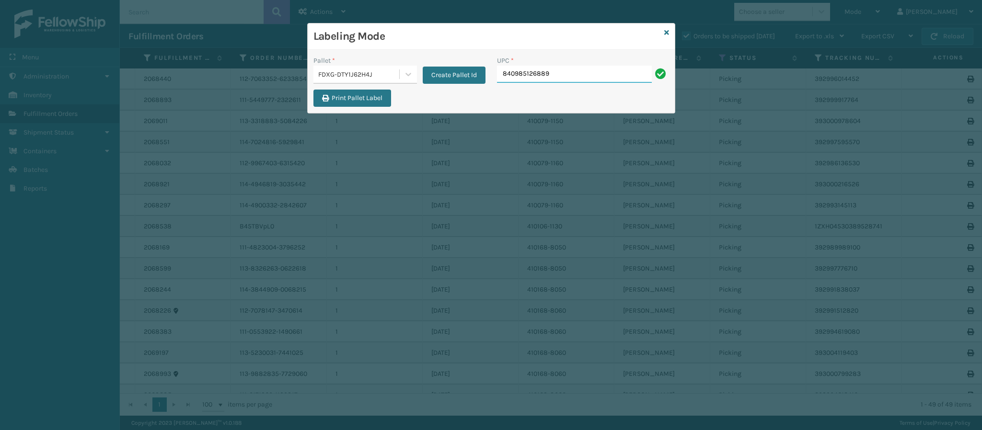
type input "840985126889"
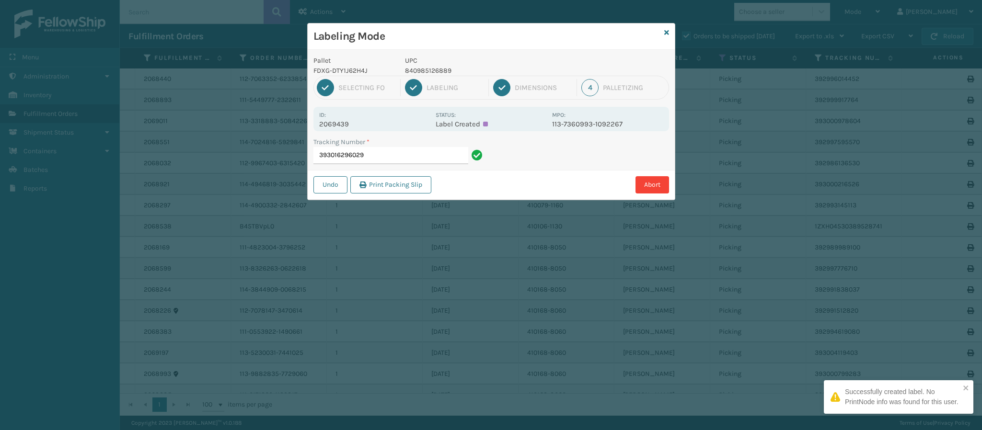
click at [347, 121] on p "2069439" at bounding box center [374, 124] width 111 height 9
click at [384, 160] on input "393016296029" at bounding box center [390, 155] width 155 height 17
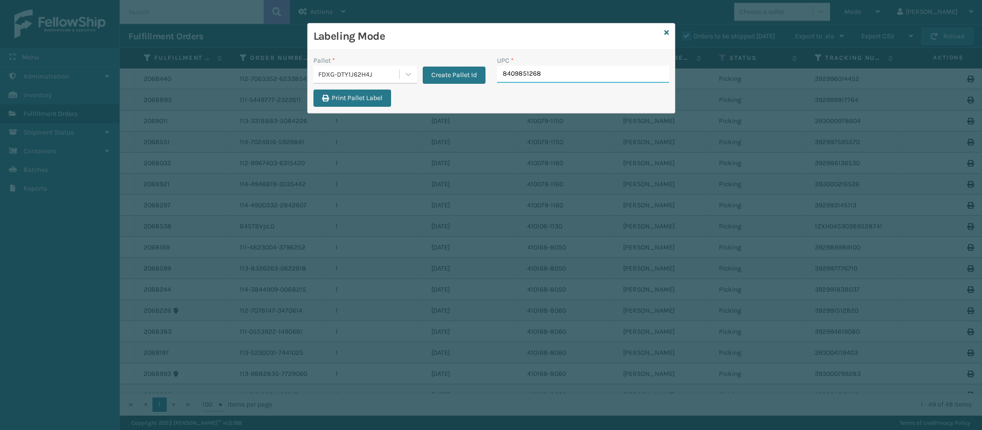
type input "84098512688"
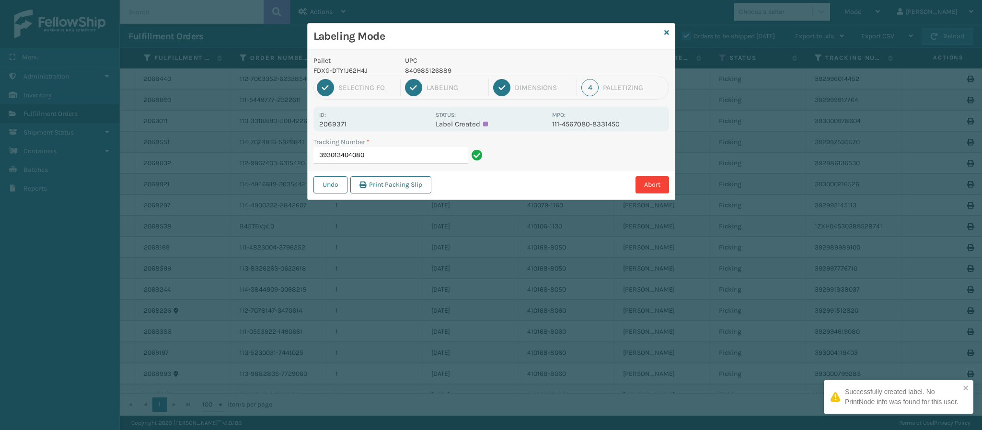
click at [341, 128] on p "2069371" at bounding box center [374, 124] width 111 height 9
click at [391, 149] on input "393013404080" at bounding box center [390, 155] width 155 height 17
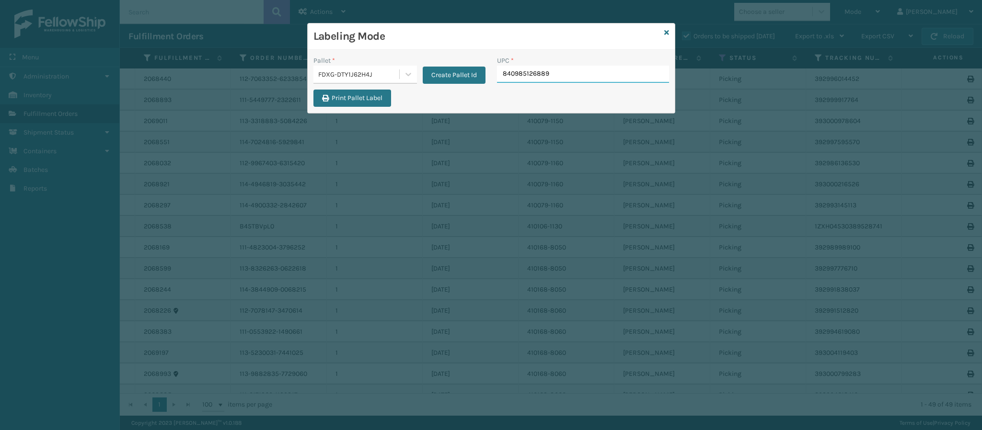
type input "840985126889"
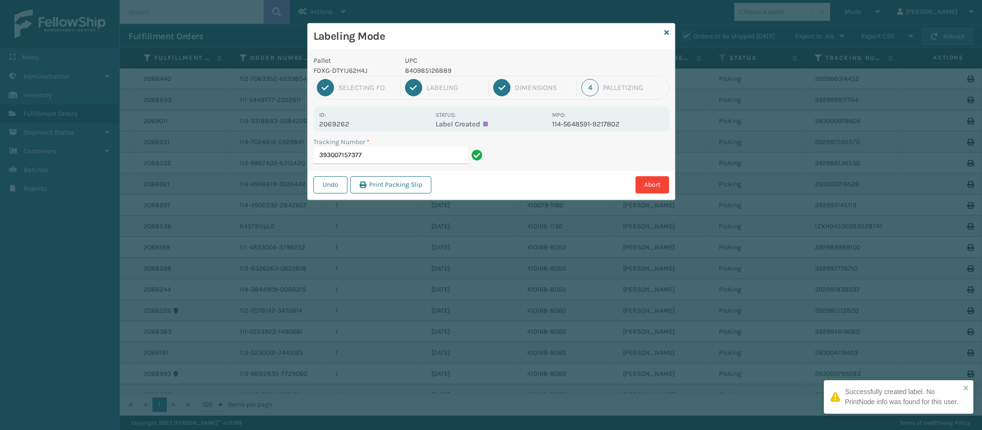
click at [345, 127] on p "2069262" at bounding box center [374, 124] width 111 height 9
click at [377, 154] on input "393007157377" at bounding box center [390, 155] width 155 height 17
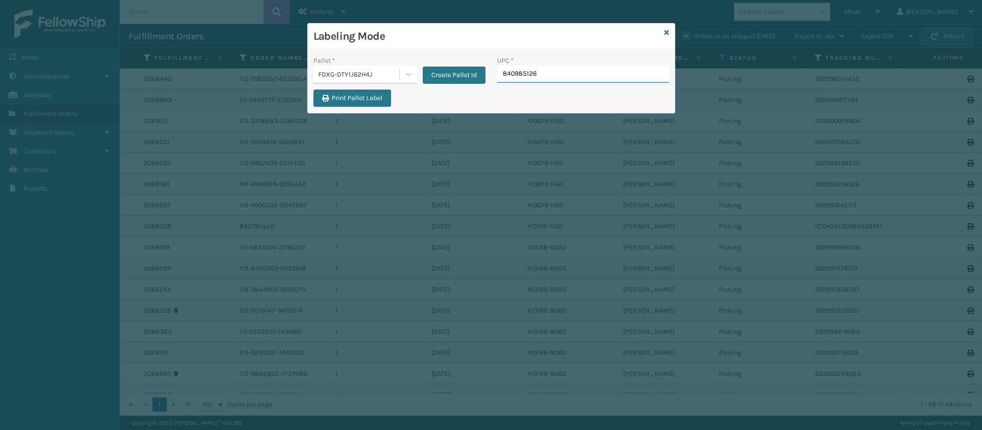
type input "8409851268"
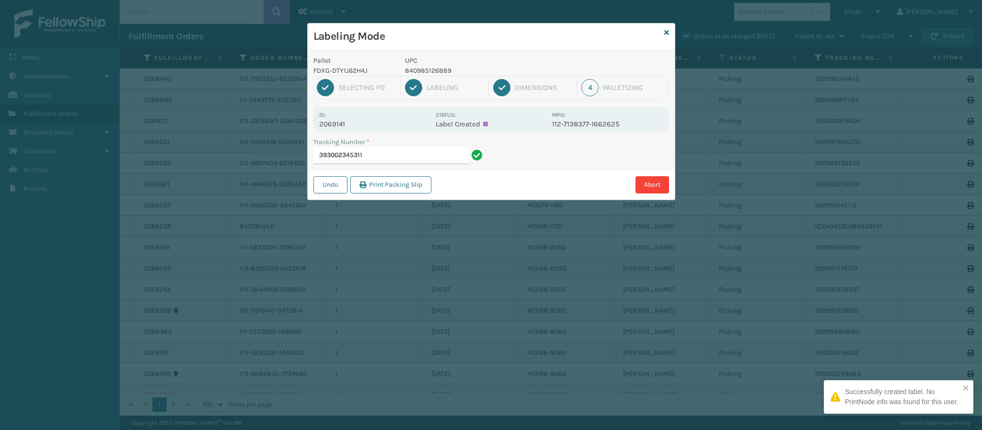
click at [344, 122] on p "2069141" at bounding box center [374, 124] width 111 height 9
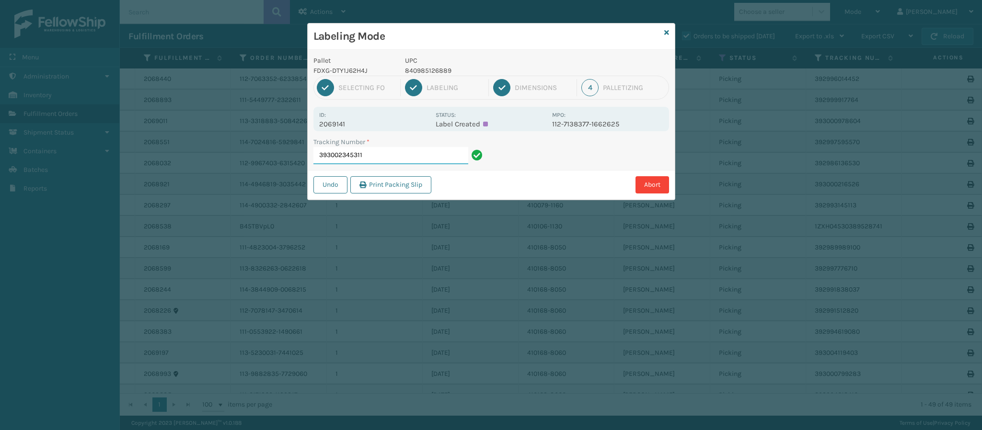
click at [381, 151] on input "393002345311" at bounding box center [390, 155] width 155 height 17
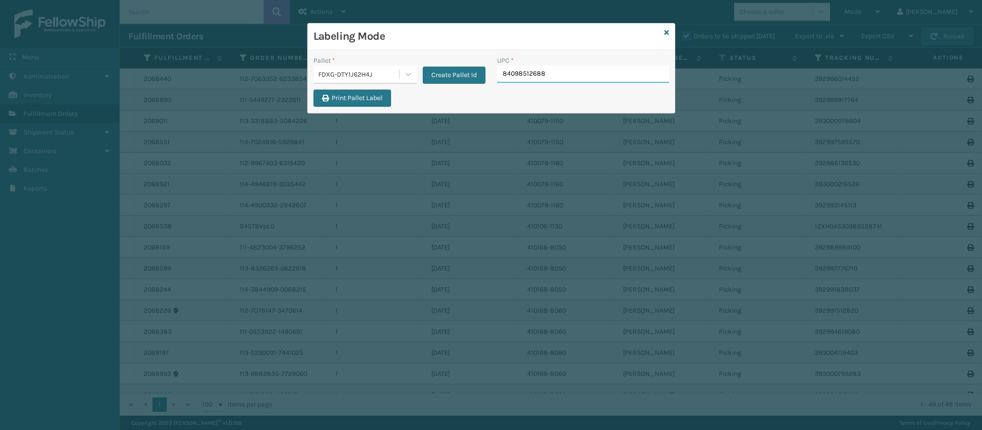
type input "840985126889"
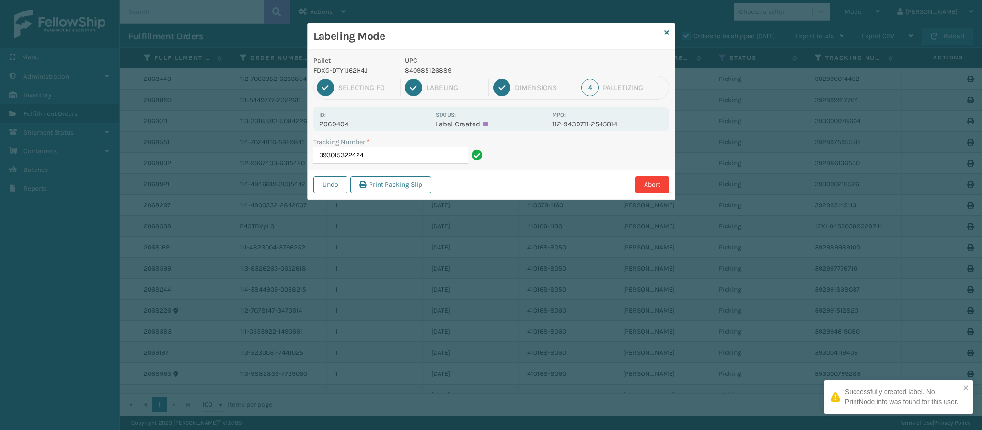
click at [363, 118] on div "Id: 2069404" at bounding box center [374, 119] width 111 height 19
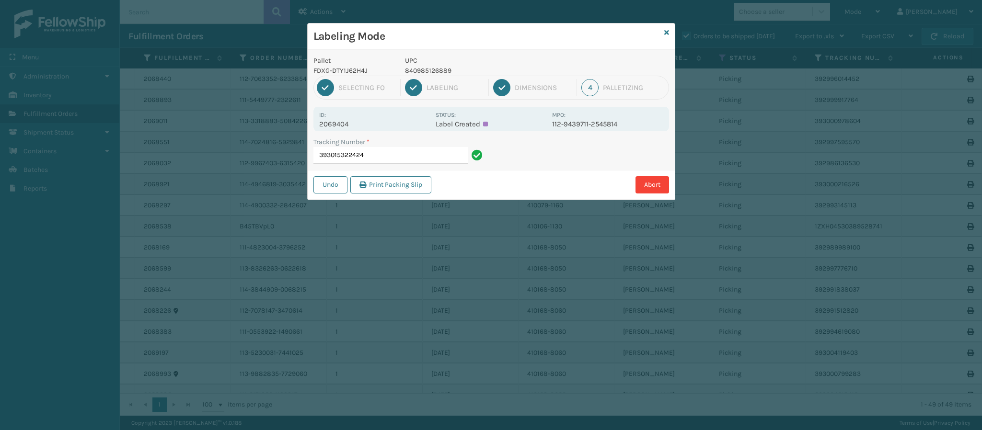
click at [346, 125] on p "2069404" at bounding box center [374, 124] width 111 height 9
click at [385, 160] on input "393015322424" at bounding box center [390, 155] width 155 height 17
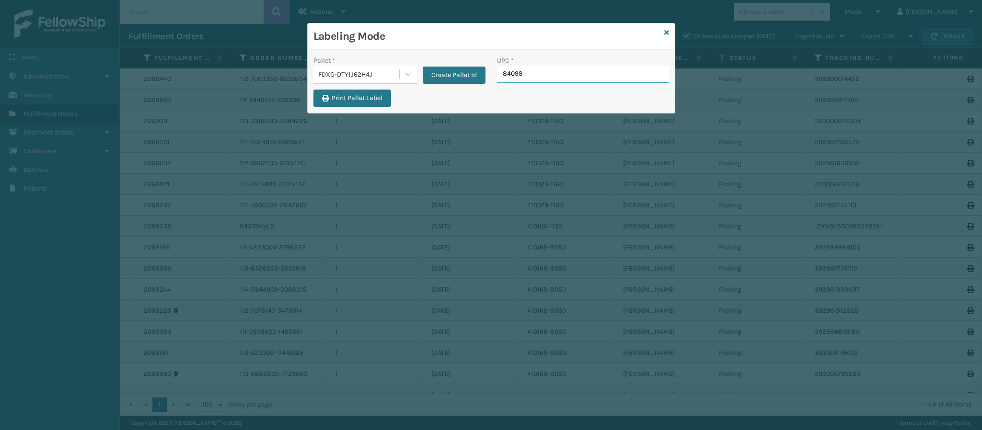
type input "840985"
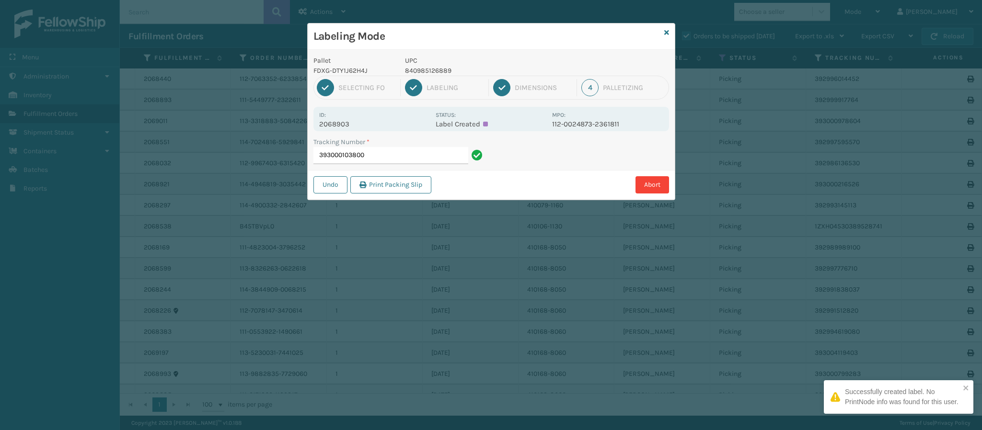
click at [348, 122] on p "2068903" at bounding box center [374, 124] width 111 height 9
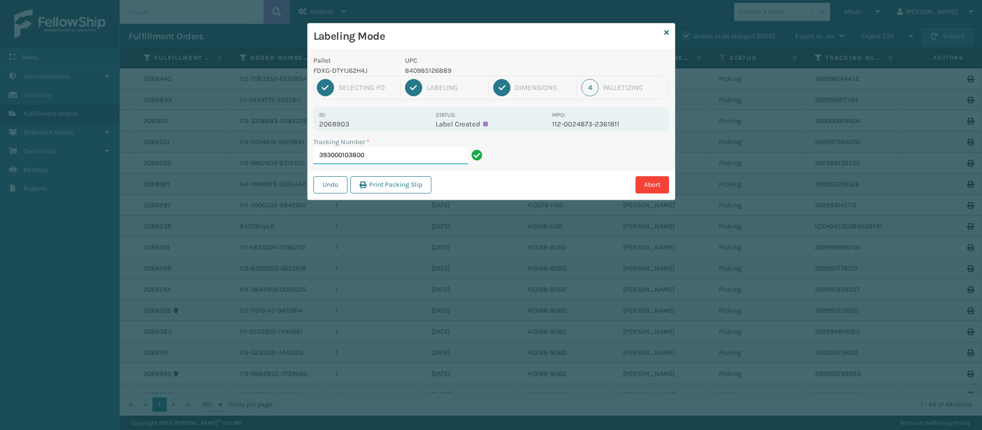
click at [389, 154] on input "393000103800" at bounding box center [390, 155] width 155 height 17
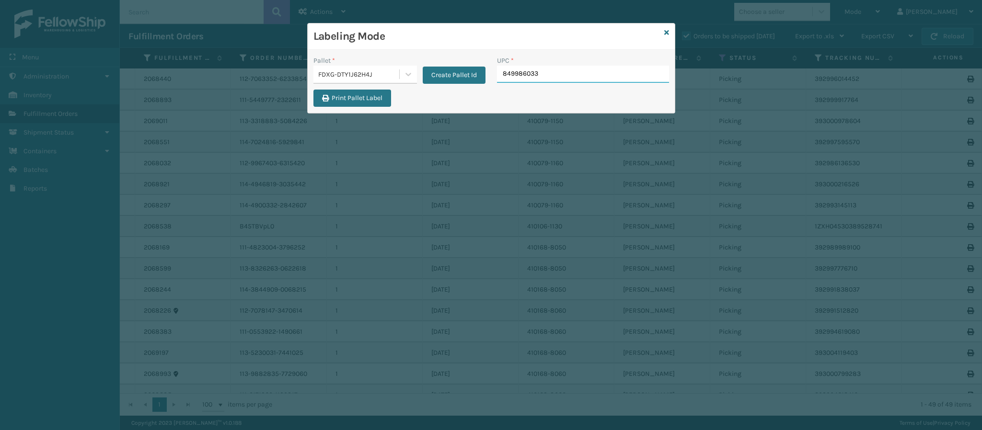
type input "8499860338"
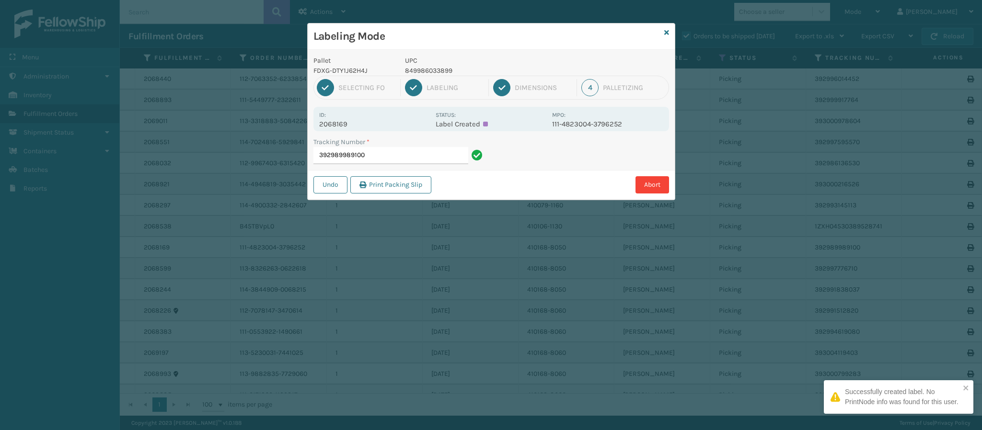
click at [344, 121] on p "2068169" at bounding box center [374, 124] width 111 height 9
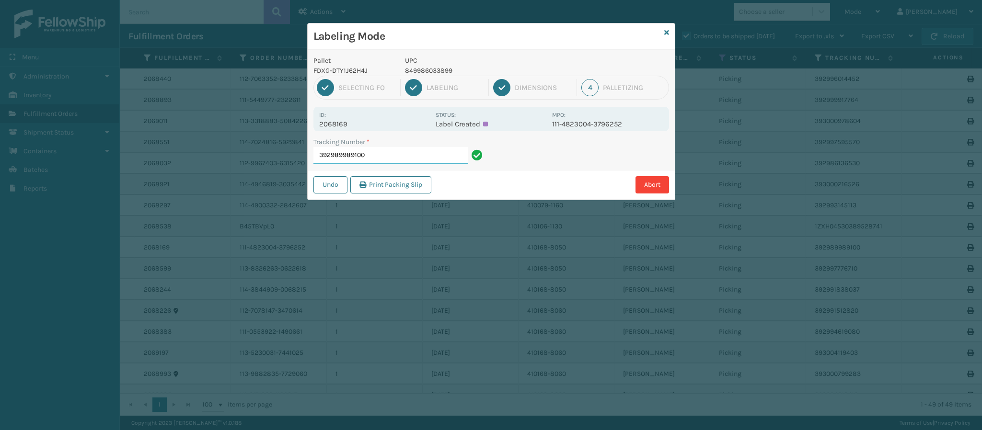
click at [427, 154] on input "392989989100" at bounding box center [390, 155] width 155 height 17
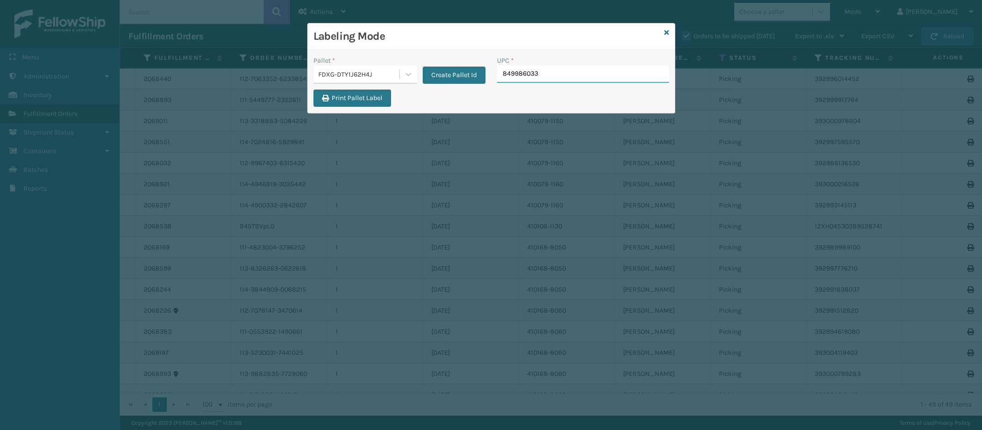
type input "8499860338"
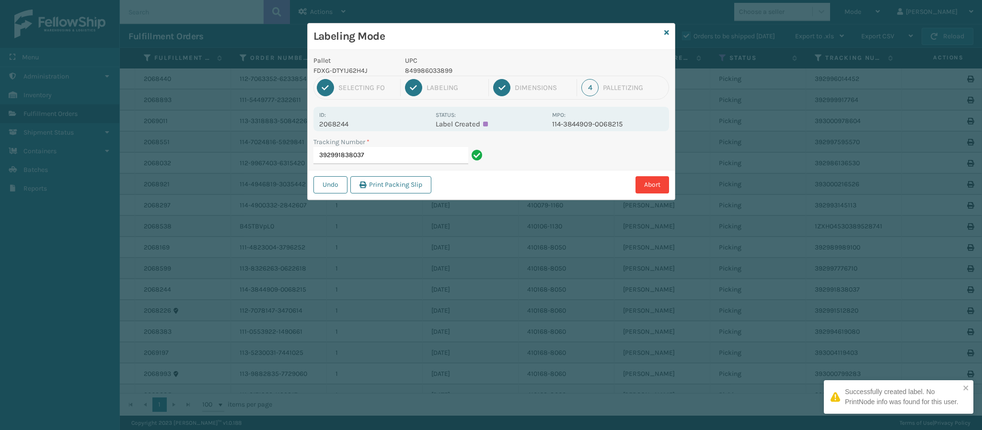
click at [341, 121] on p "2068244" at bounding box center [374, 124] width 111 height 9
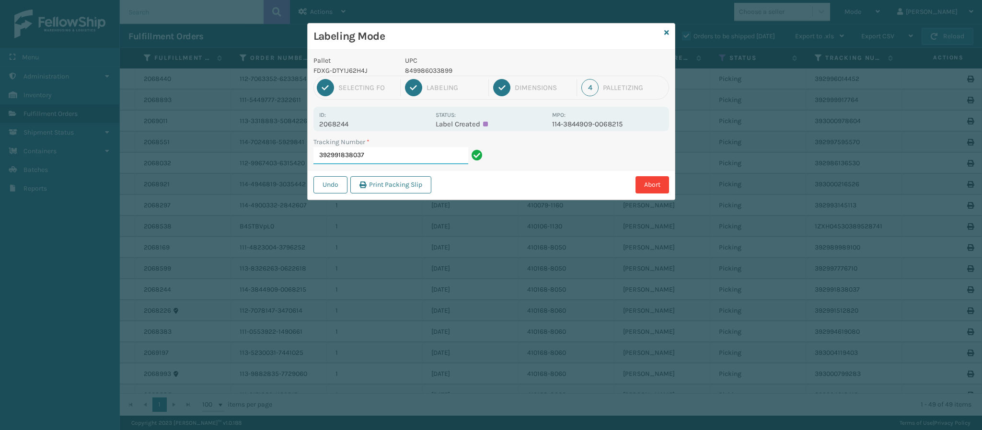
click at [397, 158] on input "392991838037" at bounding box center [390, 155] width 155 height 17
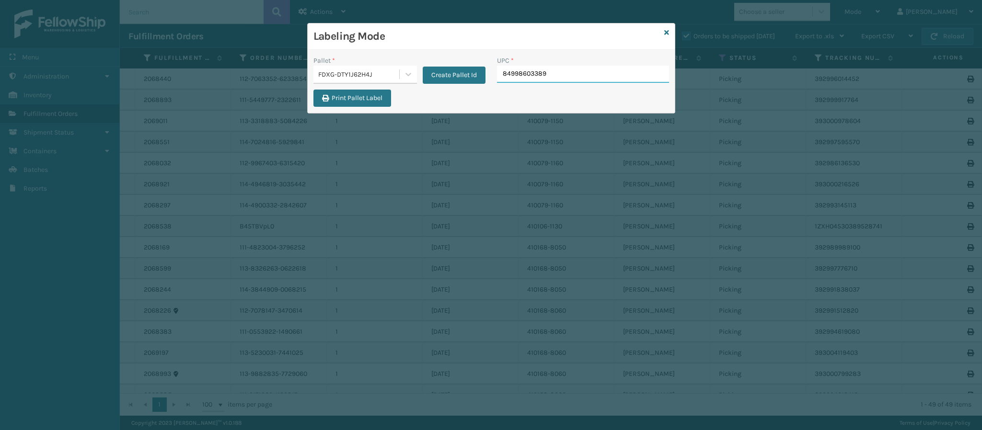
type input "849986033899"
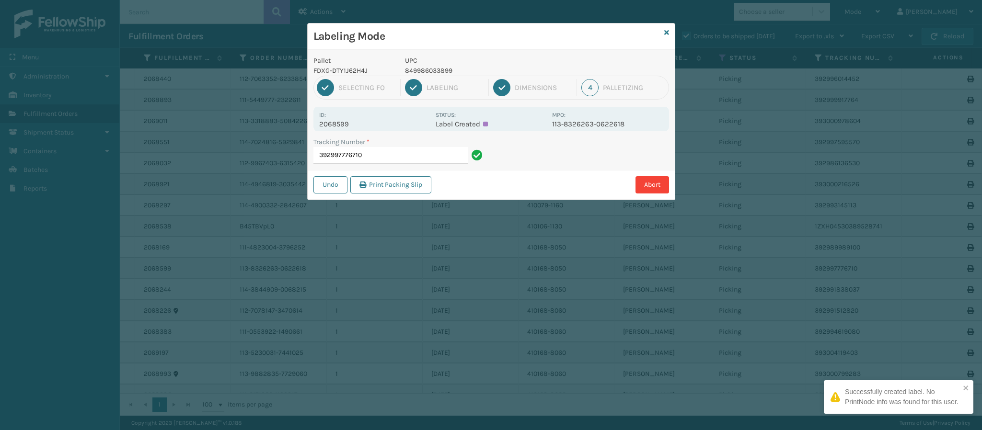
click at [344, 128] on p "2068599" at bounding box center [374, 124] width 111 height 9
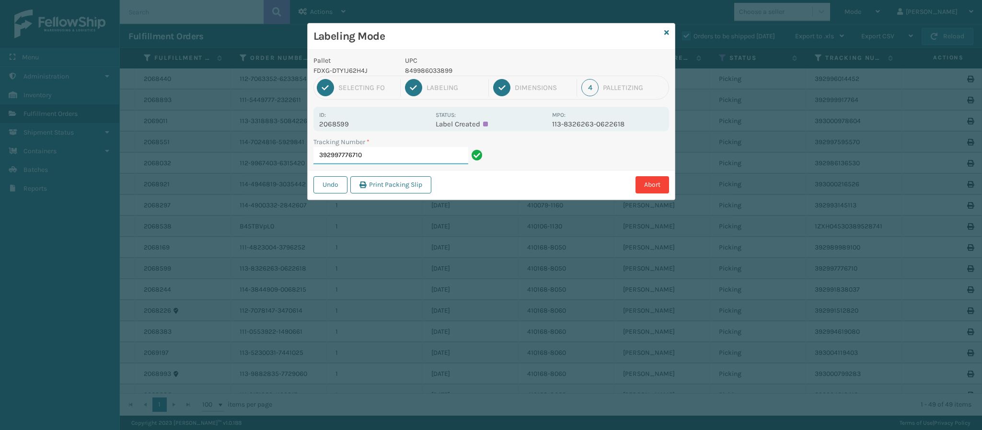
click at [382, 155] on input "392997776710" at bounding box center [390, 155] width 155 height 17
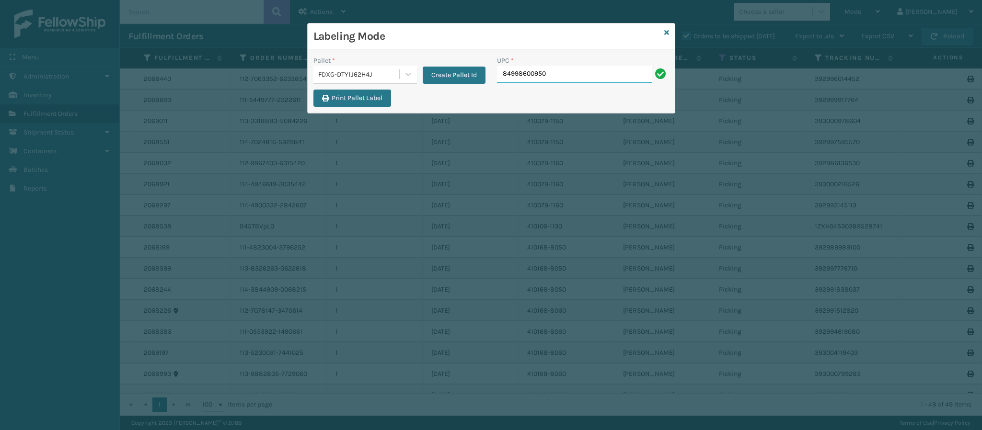
type input "849986009504"
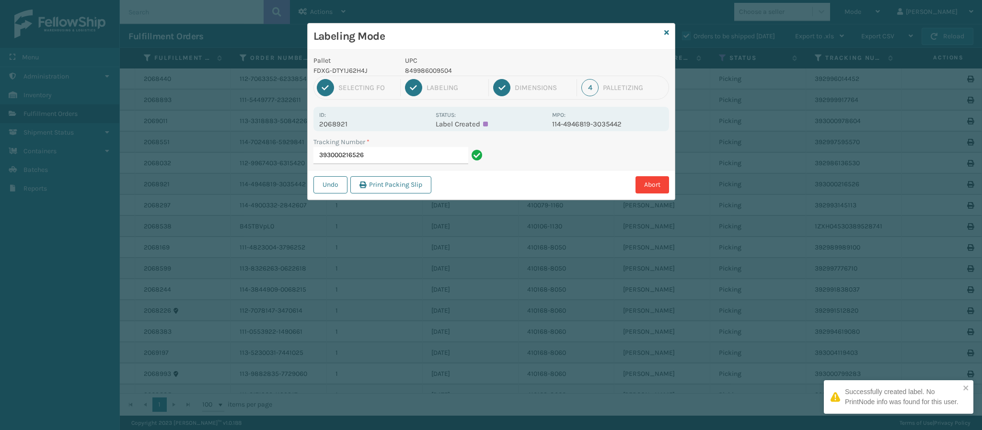
click at [338, 121] on p "2068921" at bounding box center [374, 124] width 111 height 9
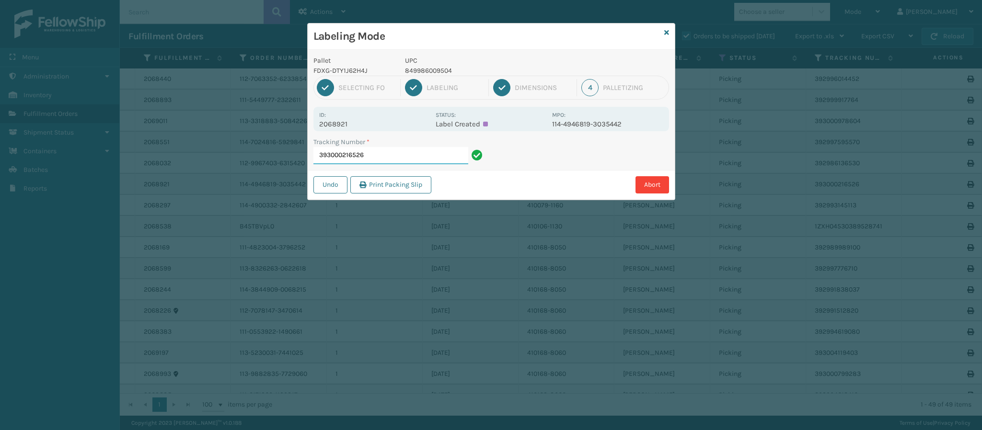
click at [379, 154] on input "393000216526" at bounding box center [390, 155] width 155 height 17
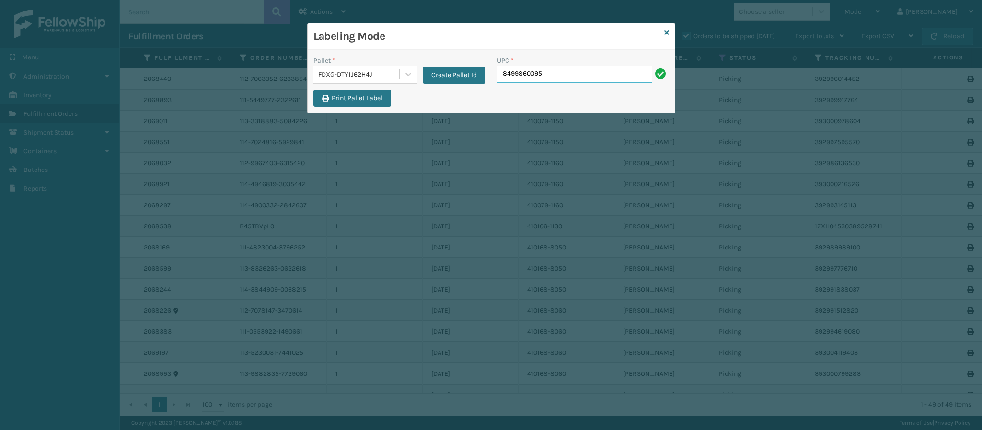
type input "84998600950"
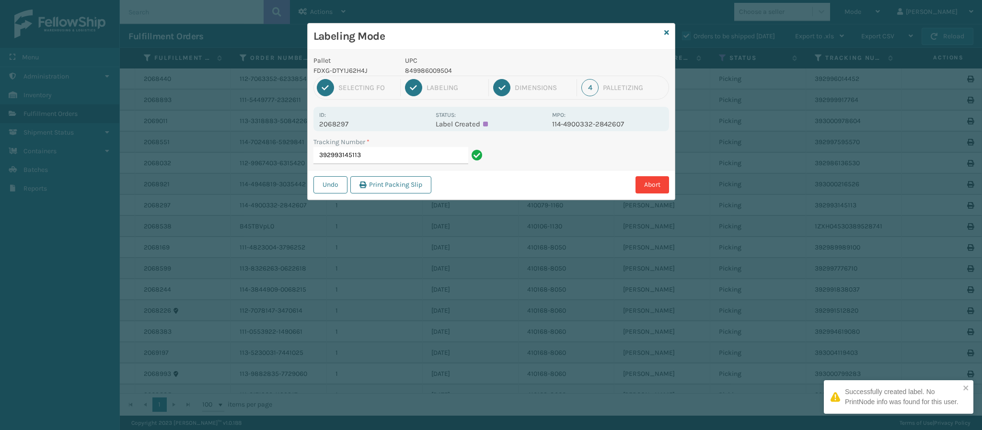
click at [355, 124] on p "2068297" at bounding box center [374, 124] width 111 height 9
click at [380, 160] on input "392993145113" at bounding box center [390, 155] width 155 height 17
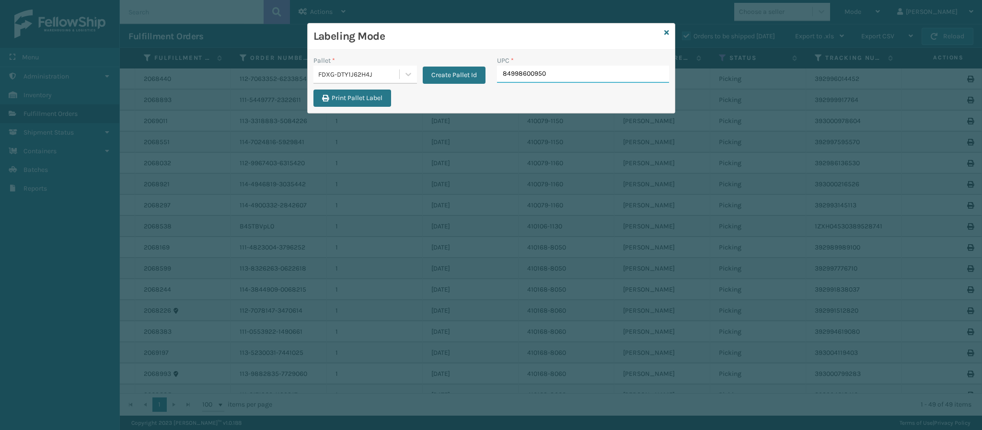
type input "849986009504"
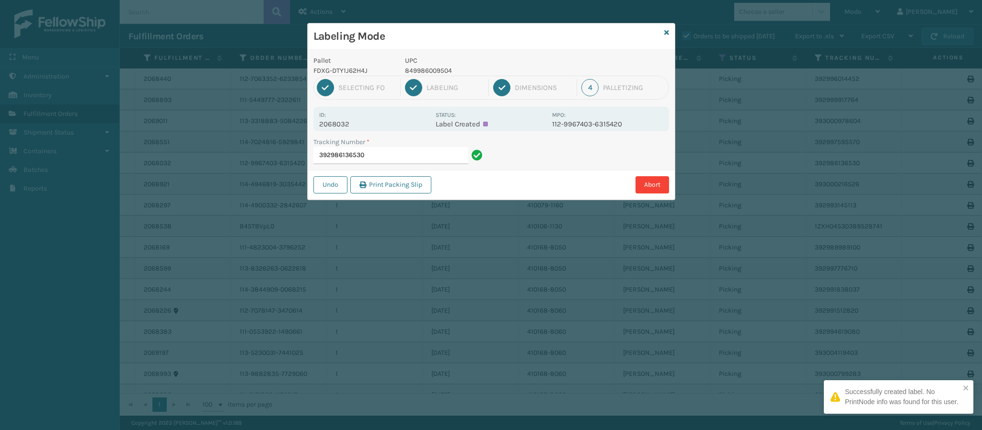
click at [351, 124] on p "2068032" at bounding box center [374, 124] width 111 height 9
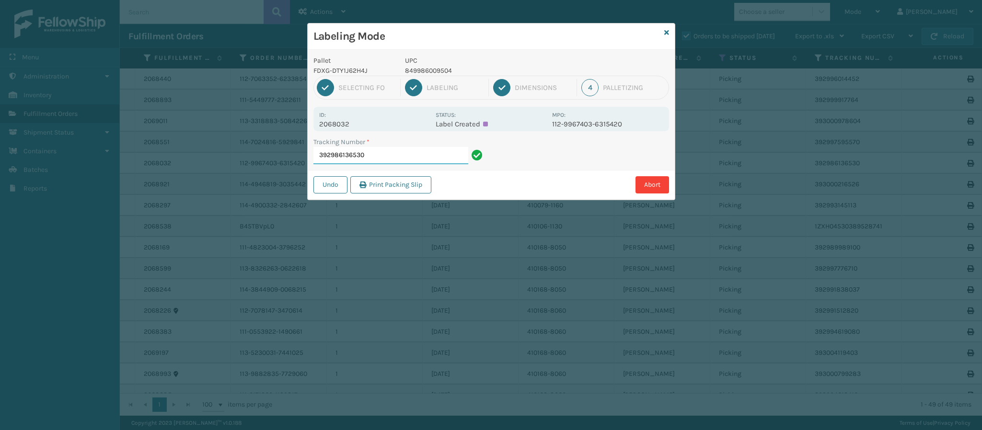
click at [383, 160] on input "392986136530" at bounding box center [390, 155] width 155 height 17
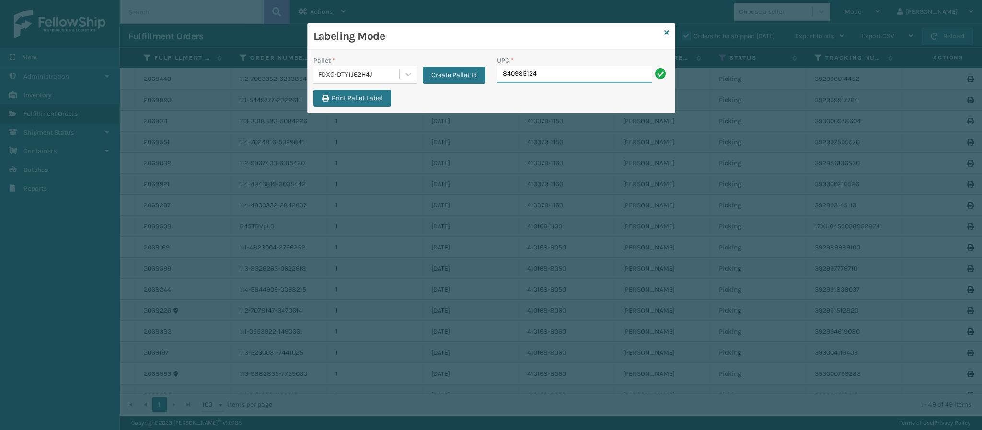
type input "8409851245"
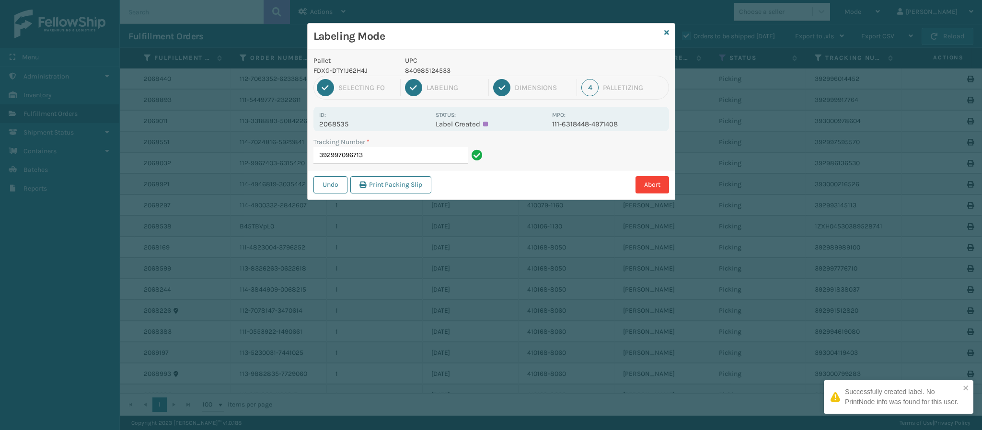
click at [348, 125] on p "2068535" at bounding box center [374, 124] width 111 height 9
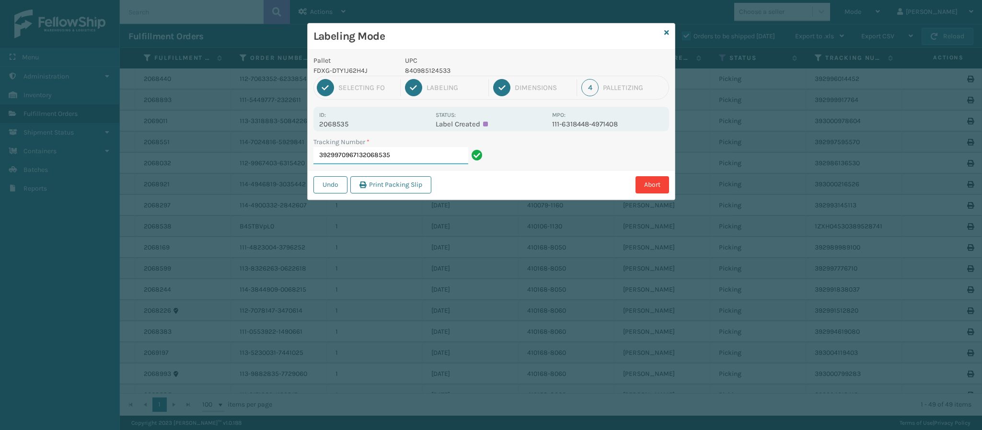
click at [405, 159] on input "3929970967132068535" at bounding box center [390, 155] width 155 height 17
type input "392997096713"
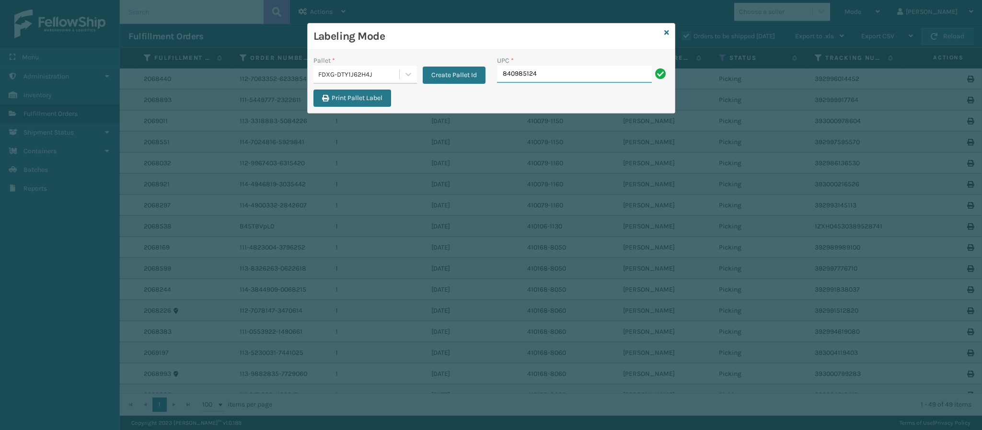
type input "8409851245"
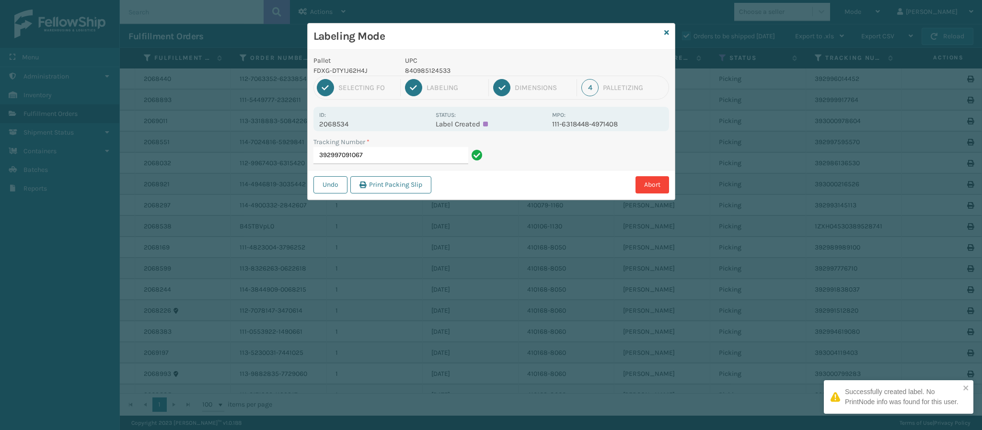
click at [345, 127] on p "2068534" at bounding box center [374, 124] width 111 height 9
click at [390, 160] on input "392997091067" at bounding box center [390, 155] width 155 height 17
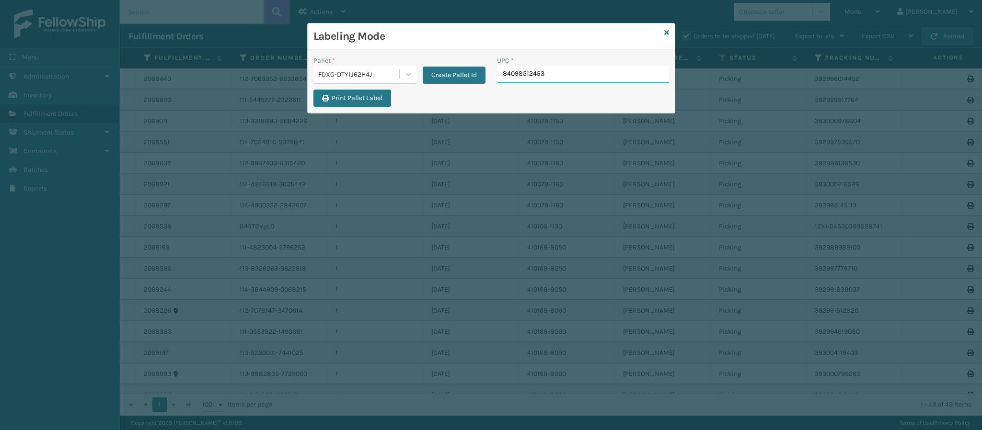
type input "840985124533"
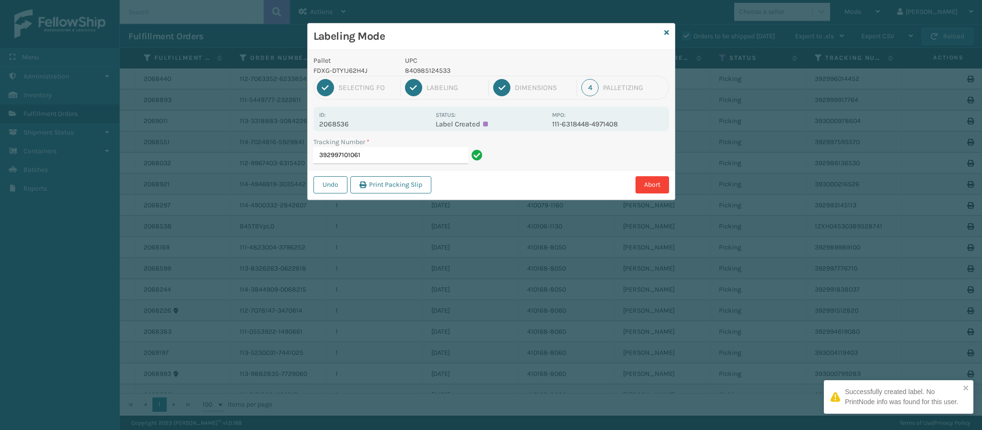
click at [351, 124] on p "2068536" at bounding box center [374, 124] width 111 height 9
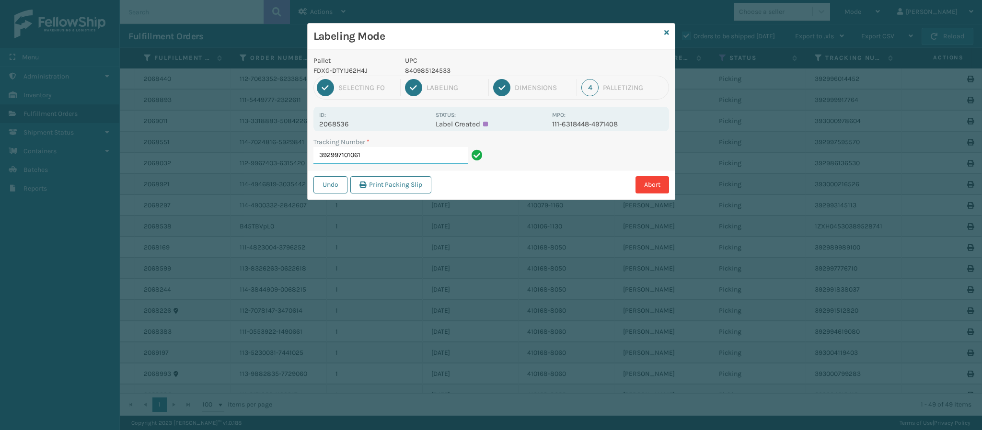
click at [380, 161] on input "392997101061" at bounding box center [390, 155] width 155 height 17
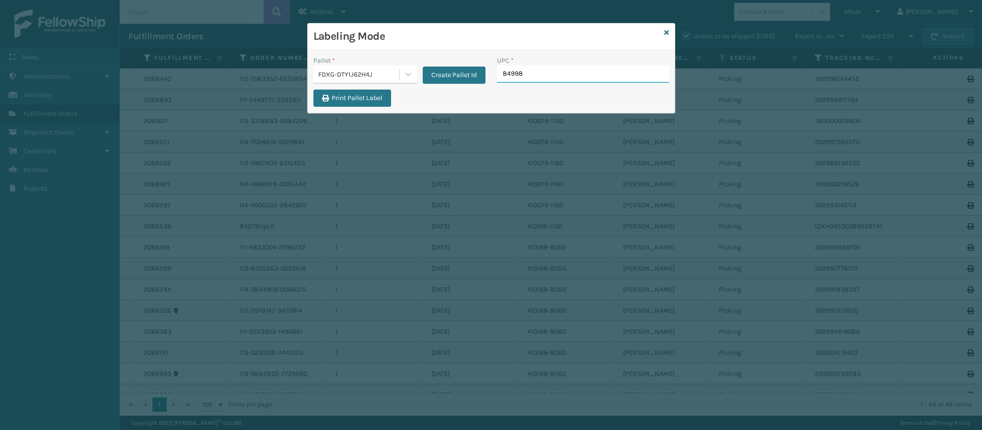
type input "849986"
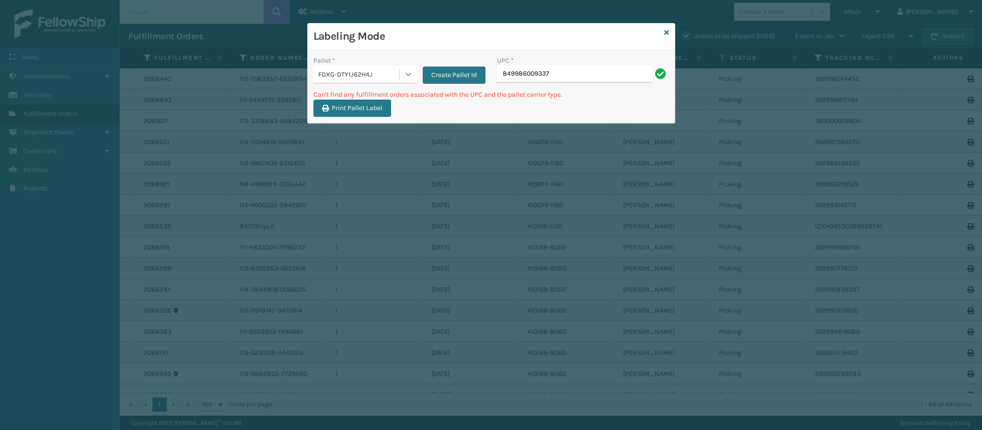
click at [400, 81] on div at bounding box center [408, 74] width 17 height 17
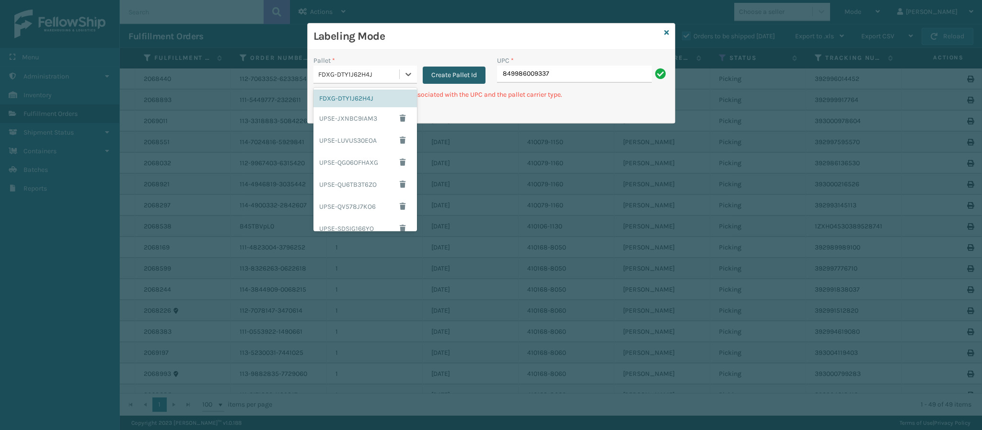
click at [454, 78] on button "Create Pallet Id" at bounding box center [454, 75] width 63 height 17
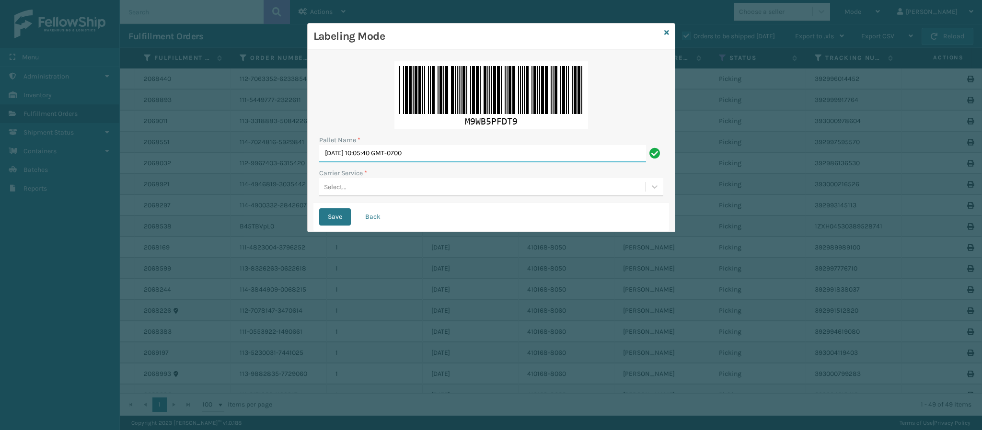
click at [450, 155] on input "[DATE] 10:05:40 GMT-0700" at bounding box center [482, 153] width 327 height 17
type input "Ups Ground Box Truck"
click at [415, 191] on div "Select..." at bounding box center [482, 187] width 326 height 16
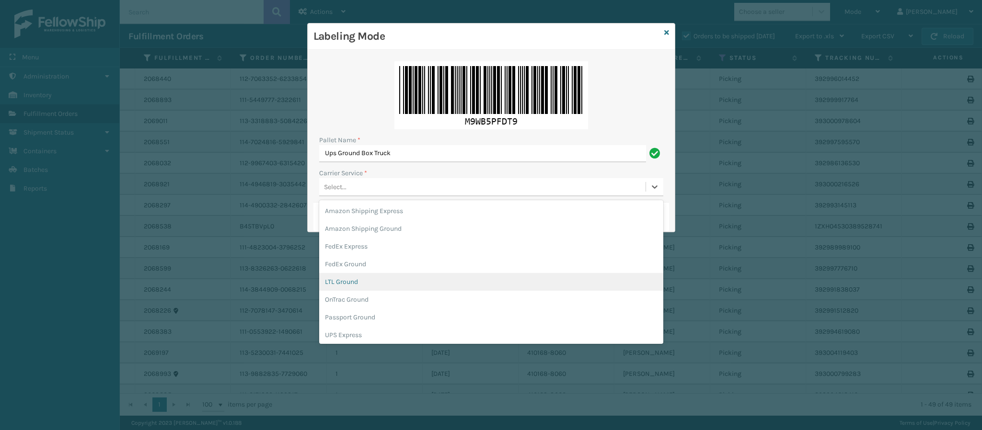
scroll to position [55, 0]
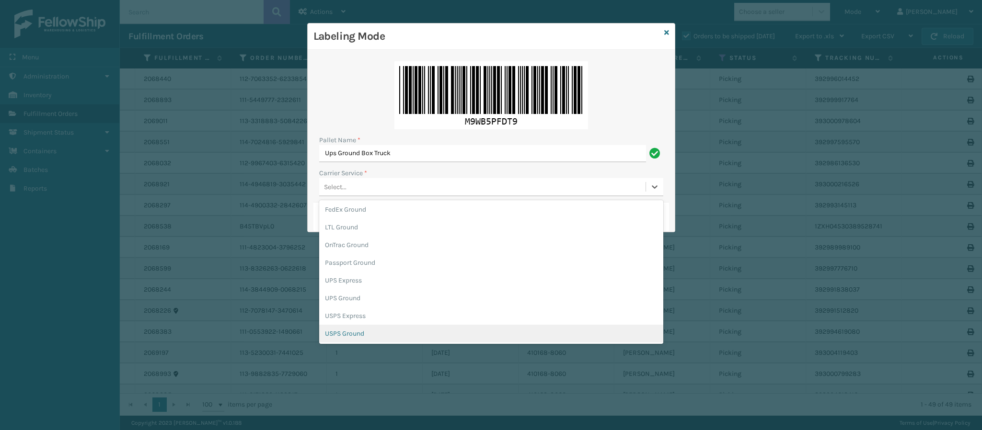
click at [388, 331] on div "USPS Ground" at bounding box center [491, 334] width 344 height 18
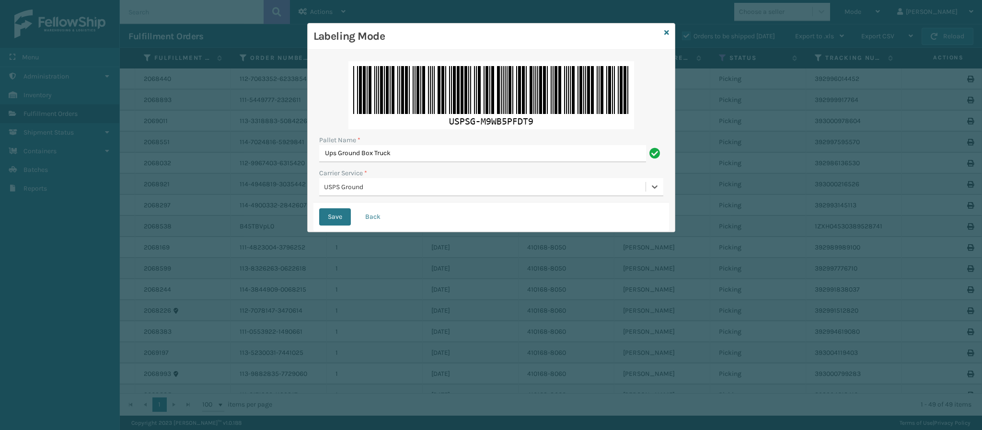
click at [383, 189] on div "USPS Ground" at bounding box center [485, 187] width 323 height 10
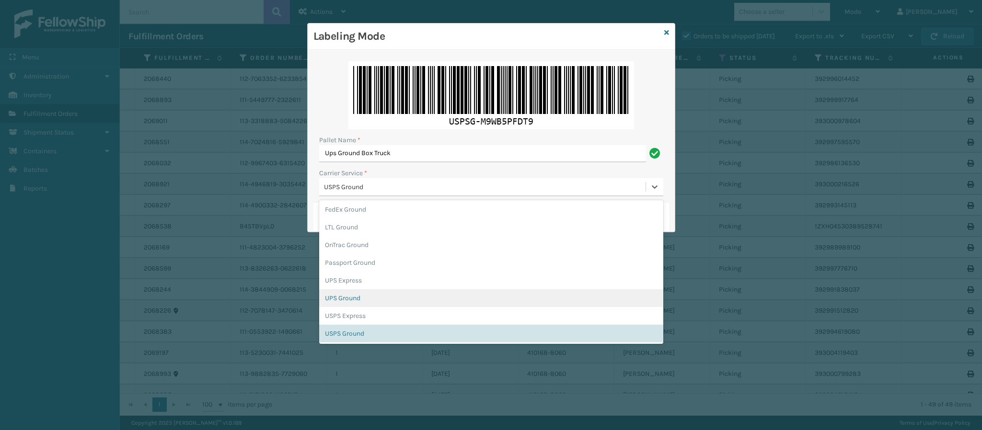
click at [374, 298] on div "UPS Ground" at bounding box center [491, 298] width 344 height 18
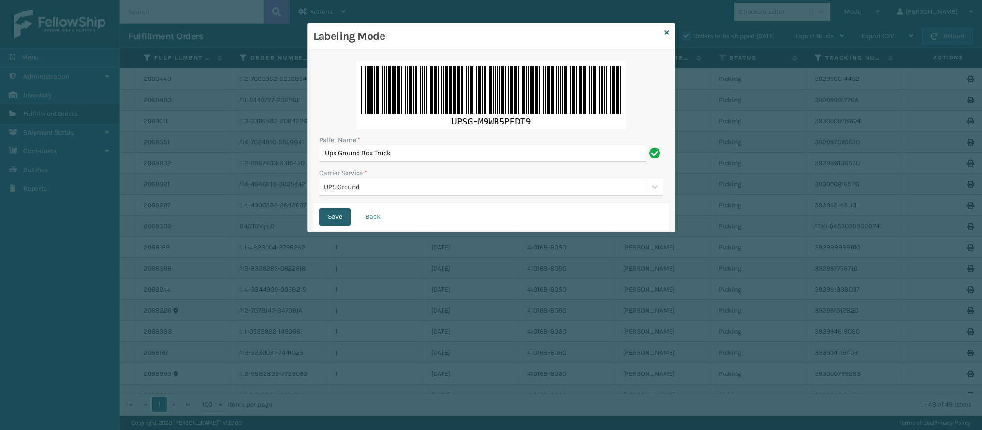
click at [330, 219] on button "Save" at bounding box center [335, 216] width 32 height 17
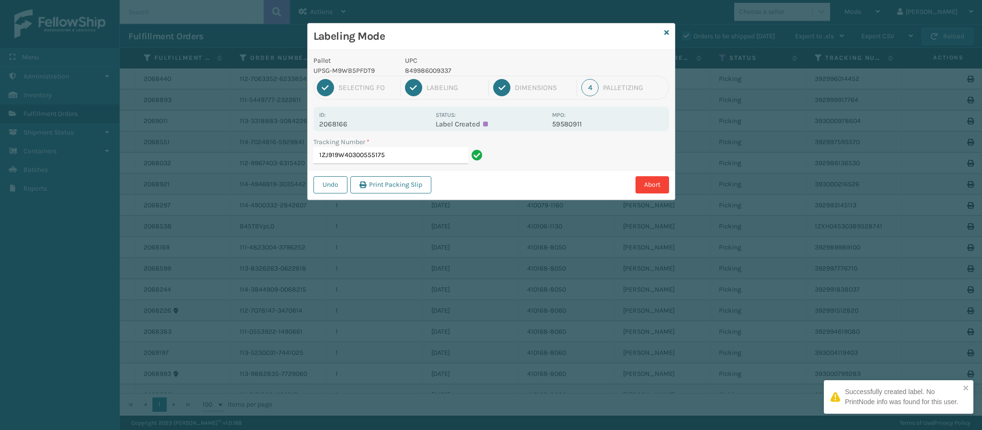
click at [346, 124] on p "2068166" at bounding box center [374, 124] width 111 height 9
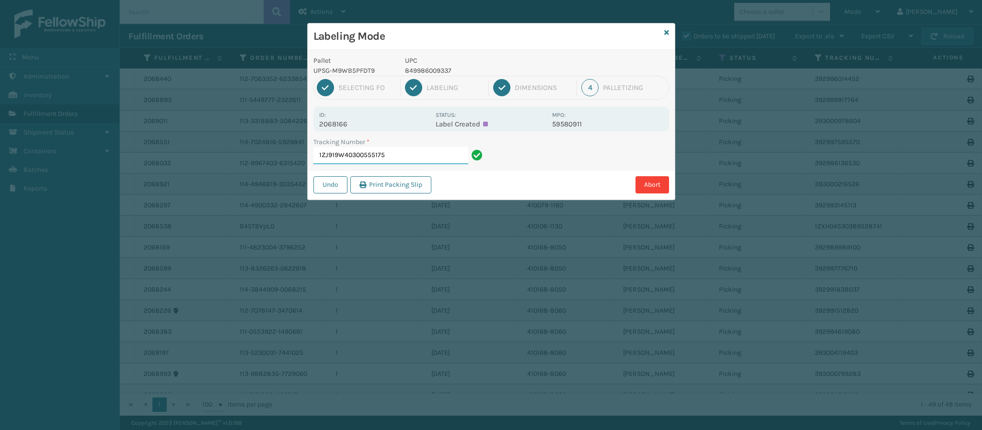
click at [405, 159] on input "1ZJ919W40300555175" at bounding box center [390, 155] width 155 height 17
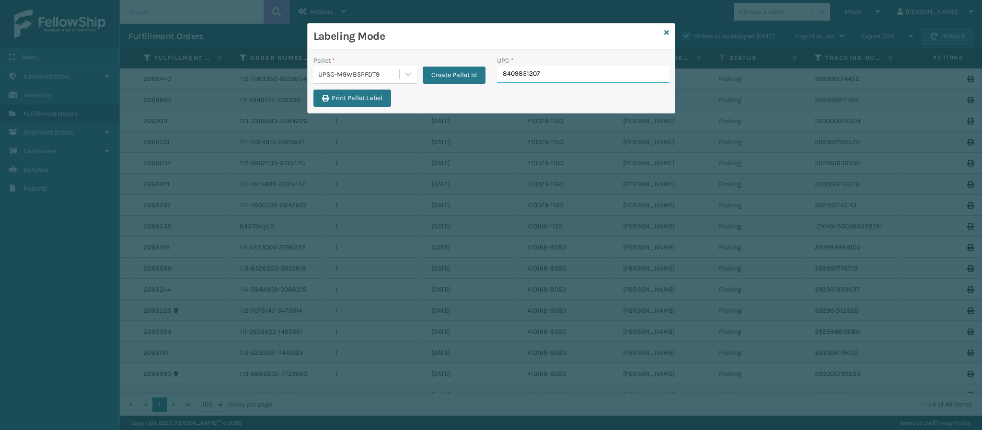
type input "84098512078"
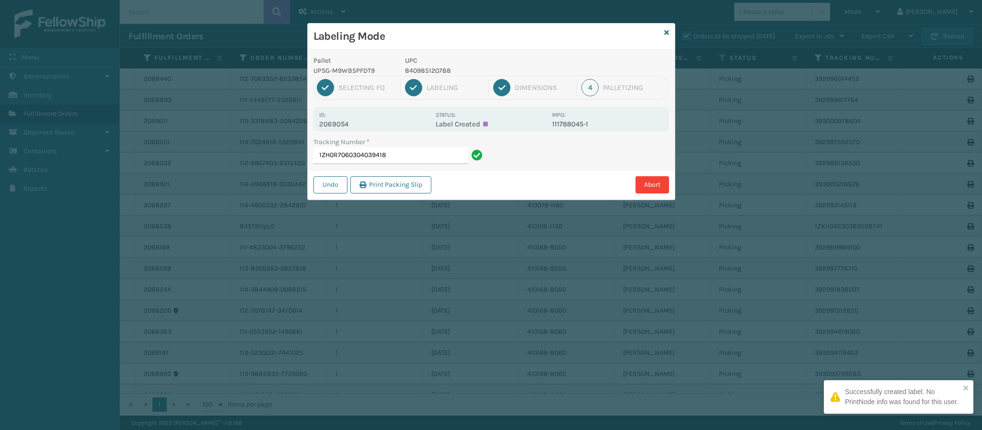
click at [341, 127] on p "2069054" at bounding box center [374, 124] width 111 height 9
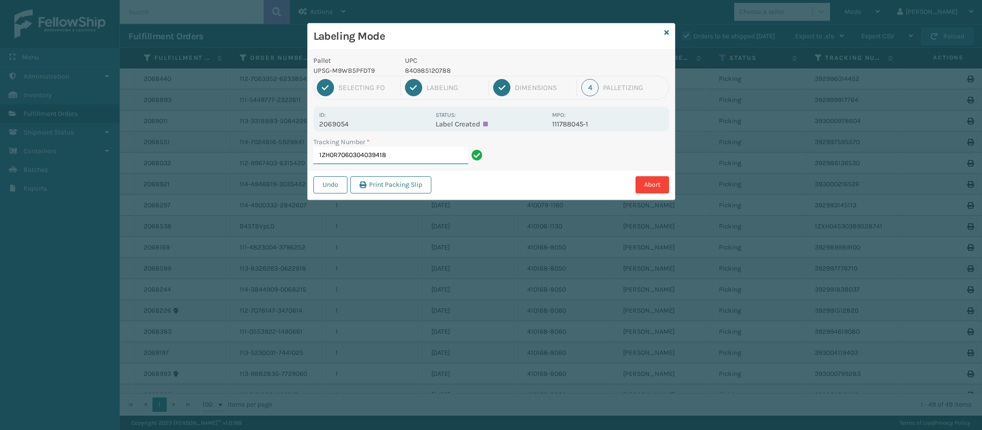
click at [411, 154] on input "1ZH0R7060304039418" at bounding box center [390, 155] width 155 height 17
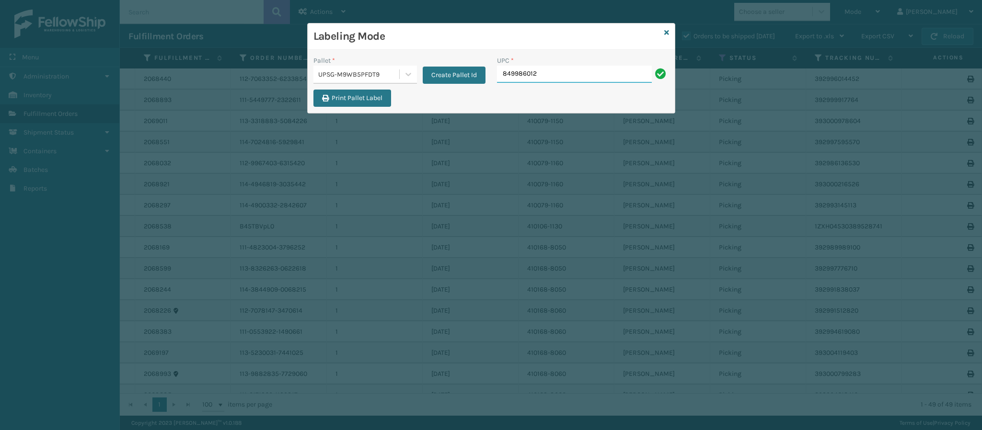
type input "8499860127"
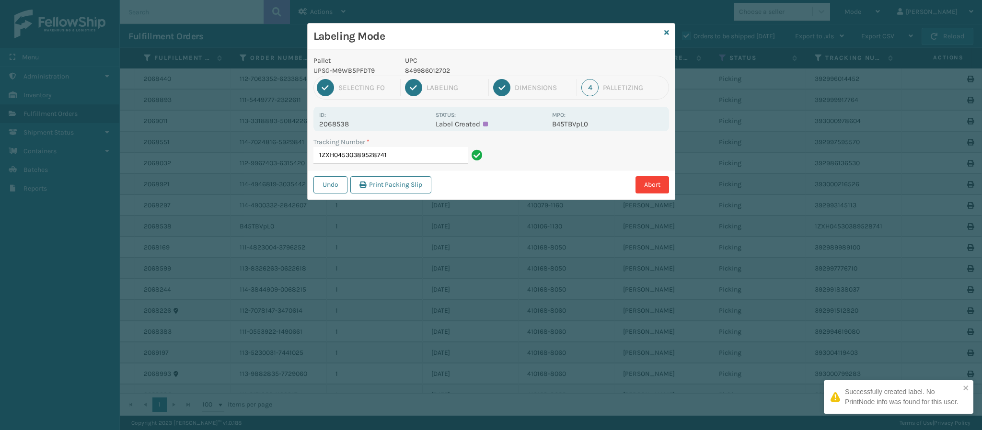
click at [339, 123] on p "2068538" at bounding box center [374, 124] width 111 height 9
click at [400, 160] on input "1ZXH04530389528741" at bounding box center [390, 155] width 155 height 17
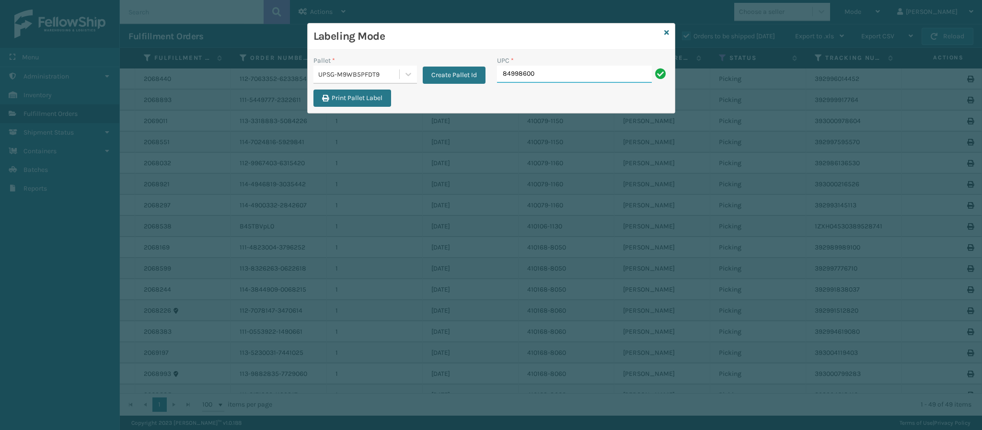
type input "849986009"
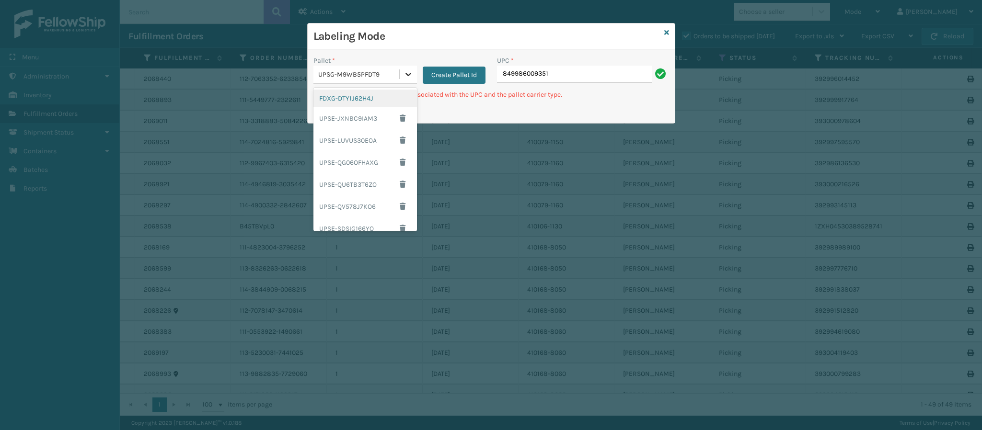
click at [406, 71] on icon at bounding box center [408, 74] width 10 height 10
click at [370, 110] on div "UPSE-JXNBC9IAM3" at bounding box center [365, 118] width 104 height 22
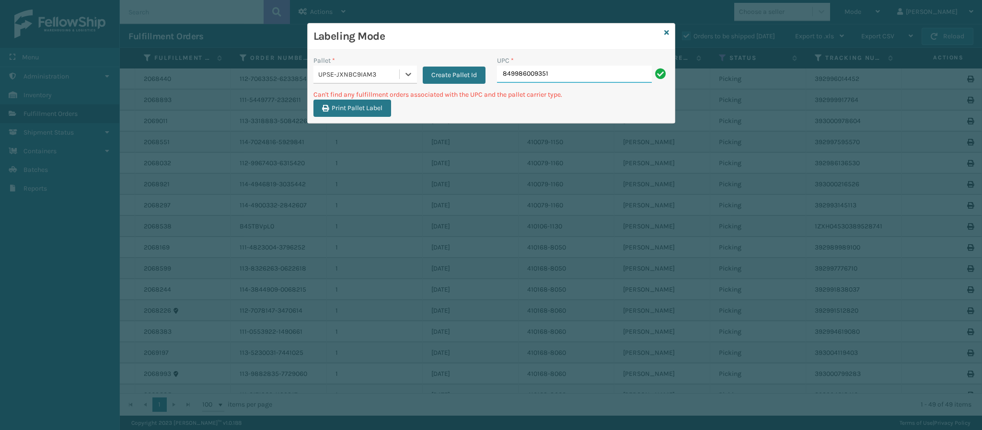
click at [565, 69] on input "849986009351" at bounding box center [574, 74] width 155 height 17
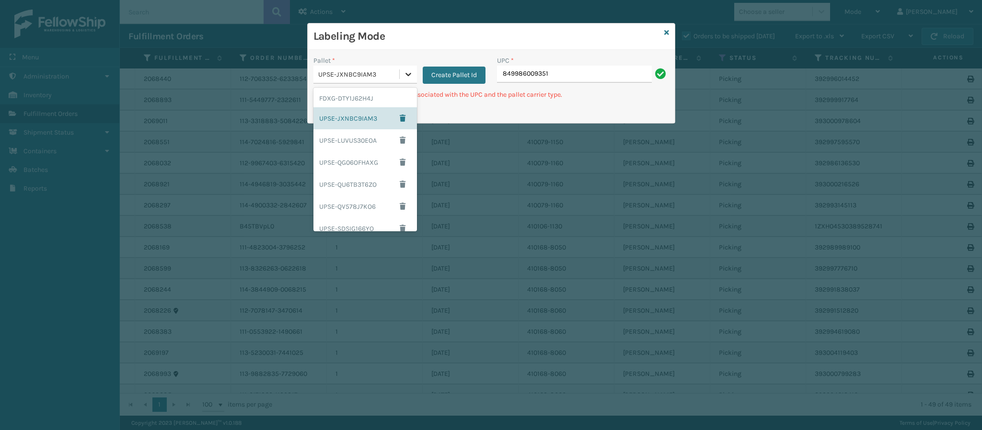
click at [410, 70] on icon at bounding box center [408, 74] width 10 height 10
click at [372, 101] on div "FDXG-DTY1J62H4J" at bounding box center [365, 99] width 104 height 18
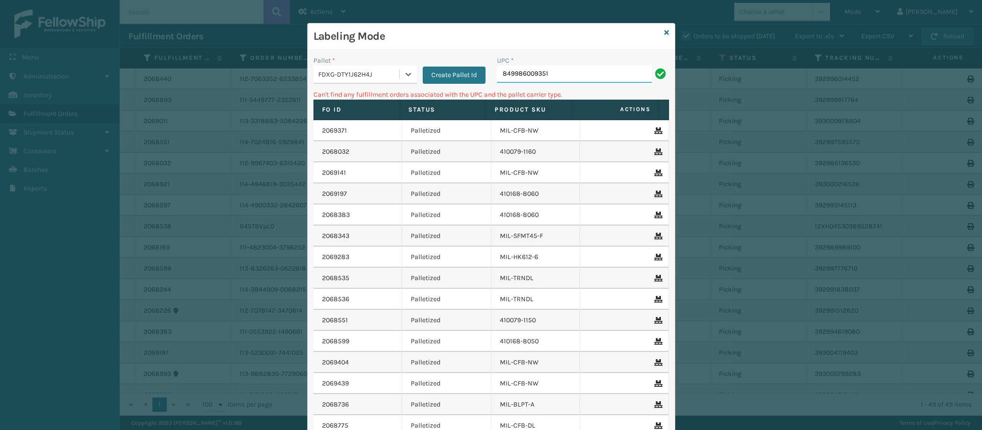
click at [550, 79] on input "849986009351" at bounding box center [574, 74] width 155 height 17
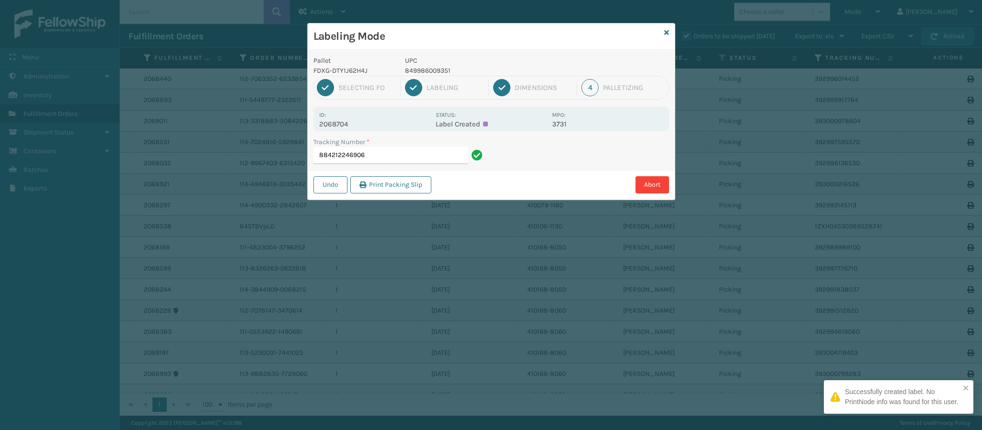
click at [345, 127] on p "2068704" at bounding box center [374, 124] width 111 height 9
click at [386, 157] on input "884212246906" at bounding box center [390, 155] width 155 height 17
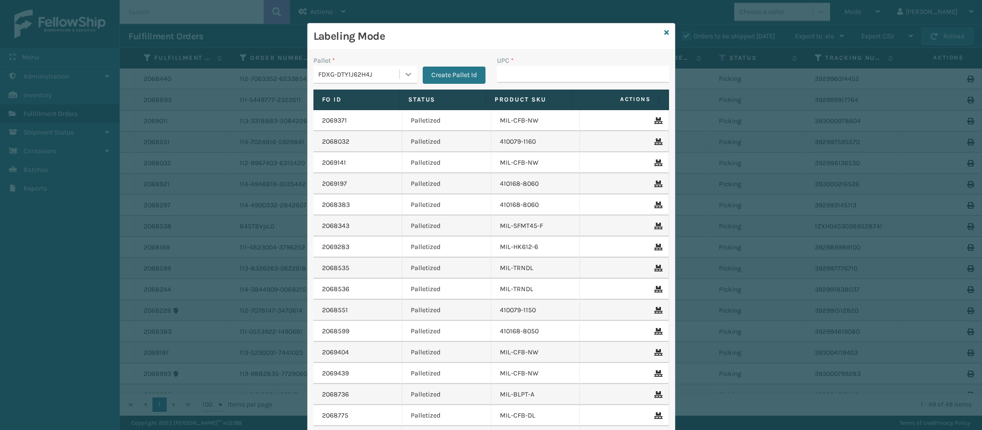
click at [405, 74] on icon at bounding box center [408, 74] width 6 height 3
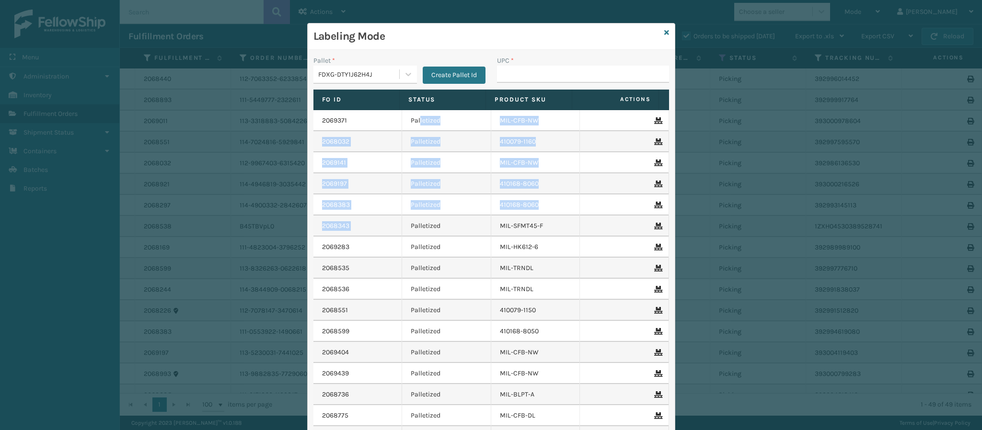
drag, startPoint x: 411, startPoint y: 130, endPoint x: 404, endPoint y: 226, distance: 96.1
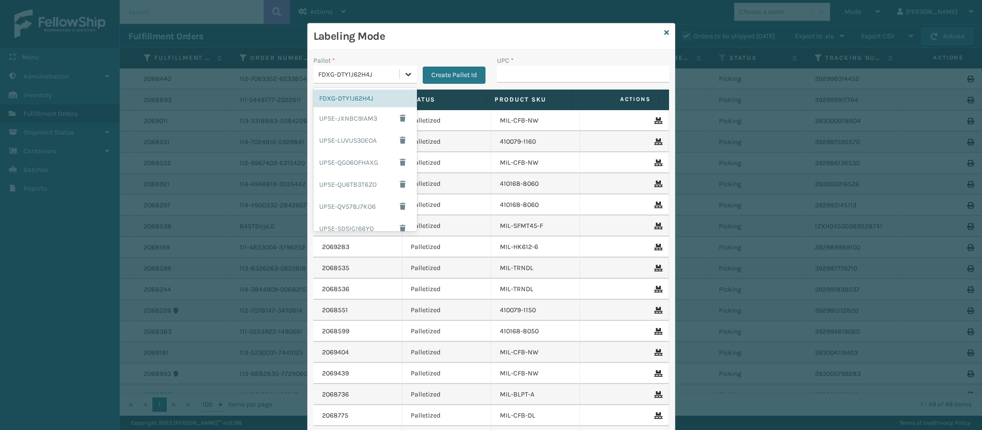
click at [405, 75] on icon at bounding box center [408, 74] width 10 height 10
click at [360, 200] on div "UPSG-M9WB5PFDT9" at bounding box center [365, 199] width 104 height 18
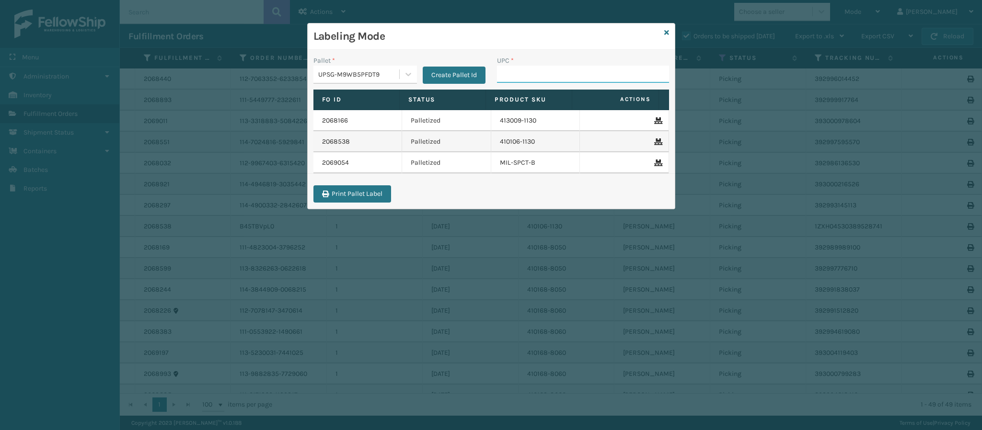
click at [588, 69] on input "UPC *" at bounding box center [583, 74] width 172 height 17
type input "840985124076"
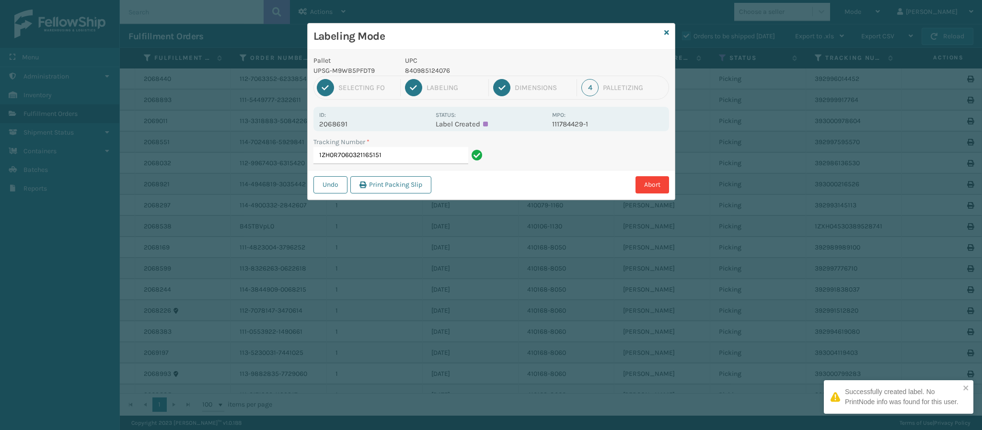
click at [347, 126] on p "2068691" at bounding box center [374, 124] width 111 height 9
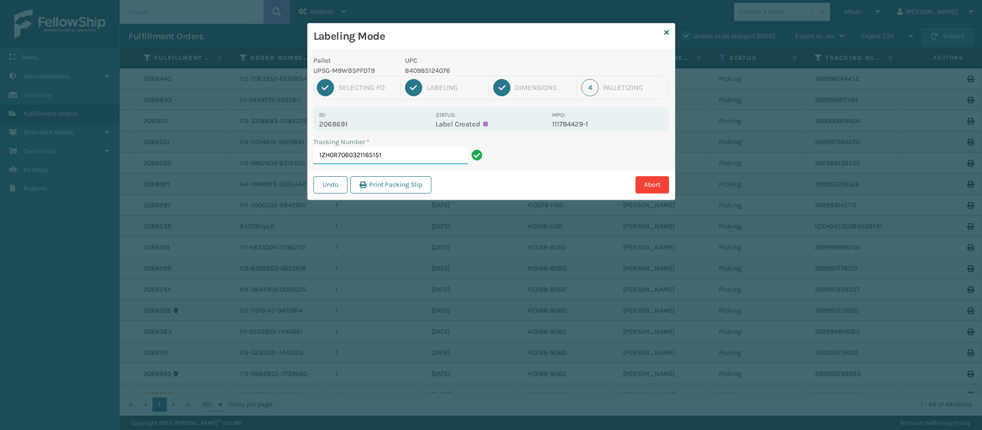
click at [403, 160] on input "1ZH0R7060321165151" at bounding box center [390, 155] width 155 height 17
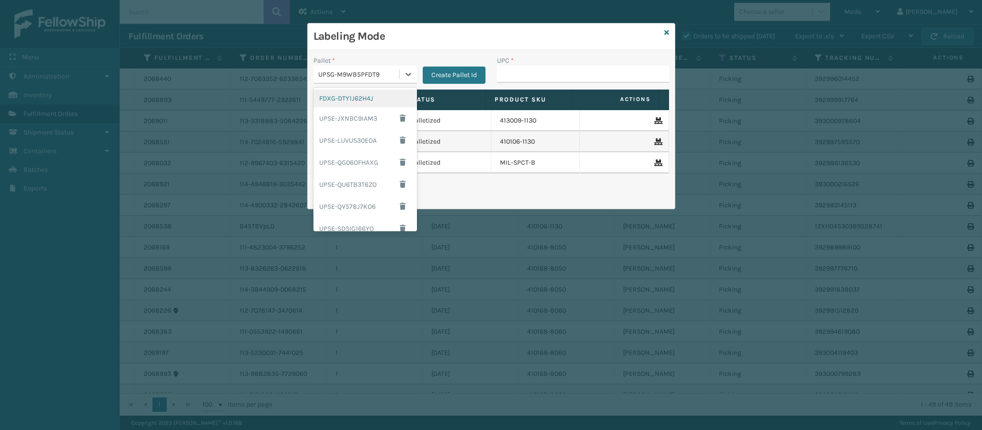
click at [408, 84] on div "UPSG-M9WB5PFDT9" at bounding box center [365, 75] width 104 height 18
click at [370, 103] on div "FDXG-DTY1J62H4J" at bounding box center [365, 99] width 104 height 18
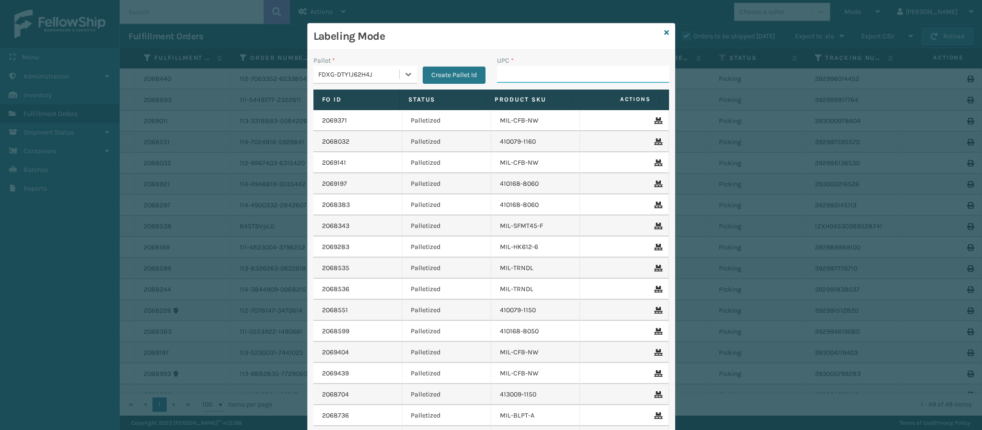
click at [533, 75] on input "UPC *" at bounding box center [583, 74] width 172 height 17
type input "84098511262"
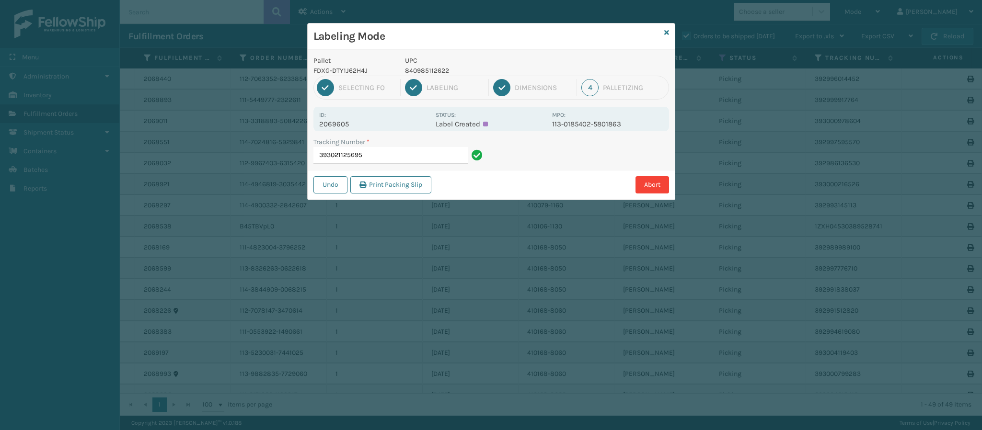
click at [350, 126] on p "2069605" at bounding box center [374, 124] width 111 height 9
click at [420, 150] on input "393021125695" at bounding box center [390, 155] width 155 height 17
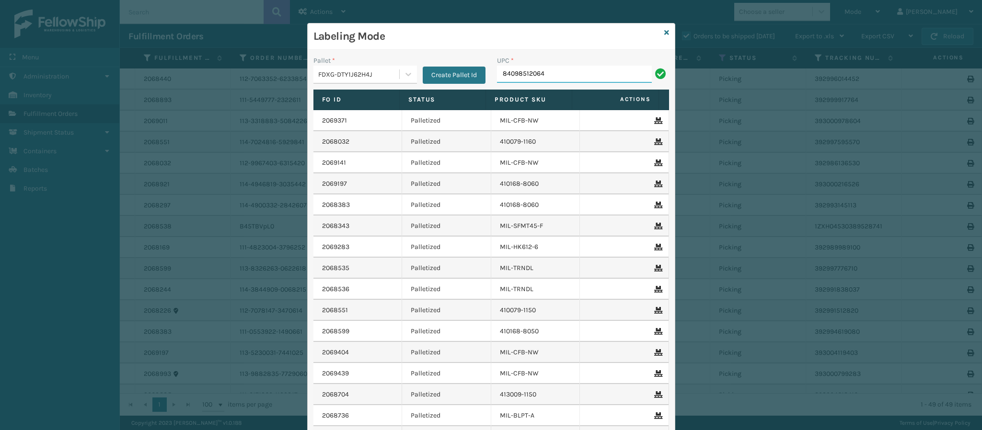
type input "840985120641"
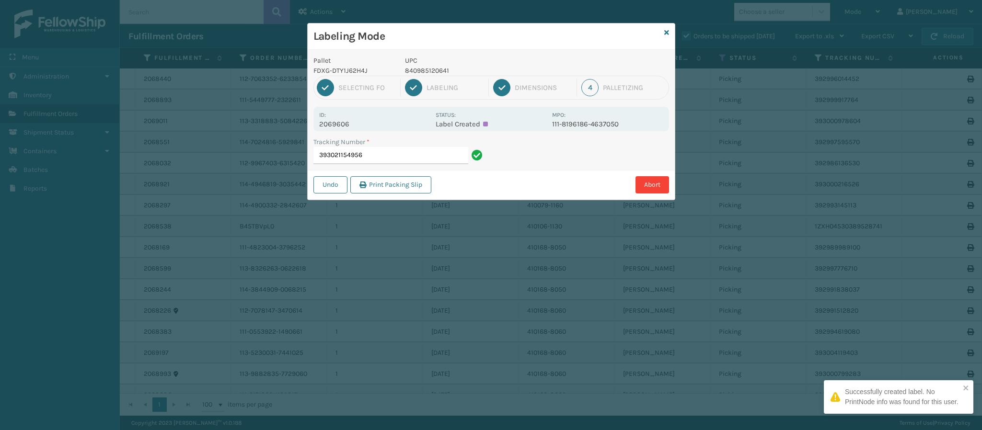
click at [344, 124] on p "2069606" at bounding box center [374, 124] width 111 height 9
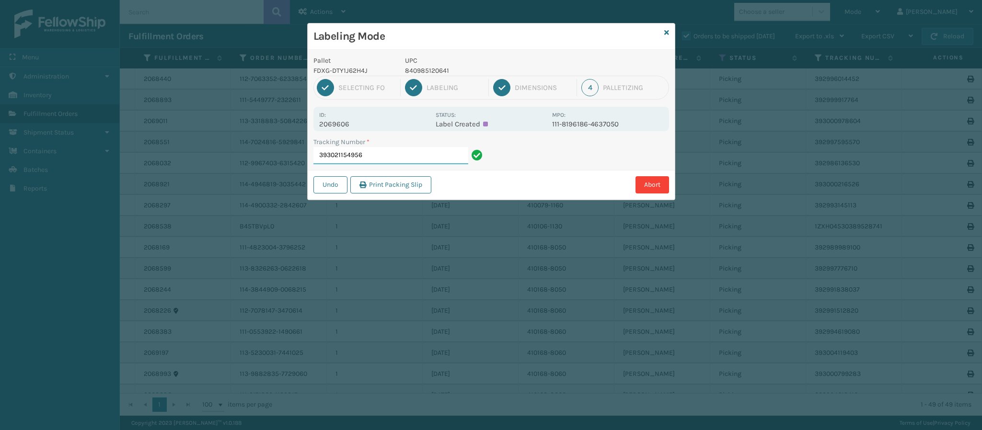
click at [379, 157] on input "393021154956" at bounding box center [390, 155] width 155 height 17
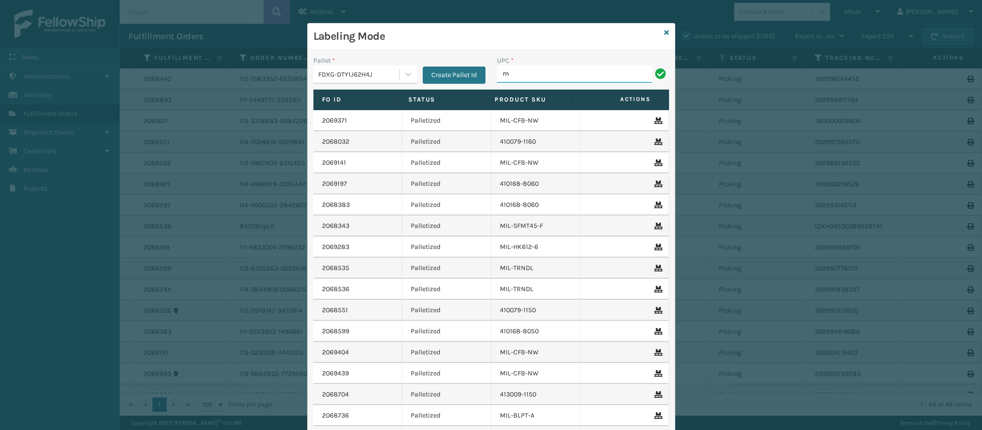
type input "MIL-HK612-6"
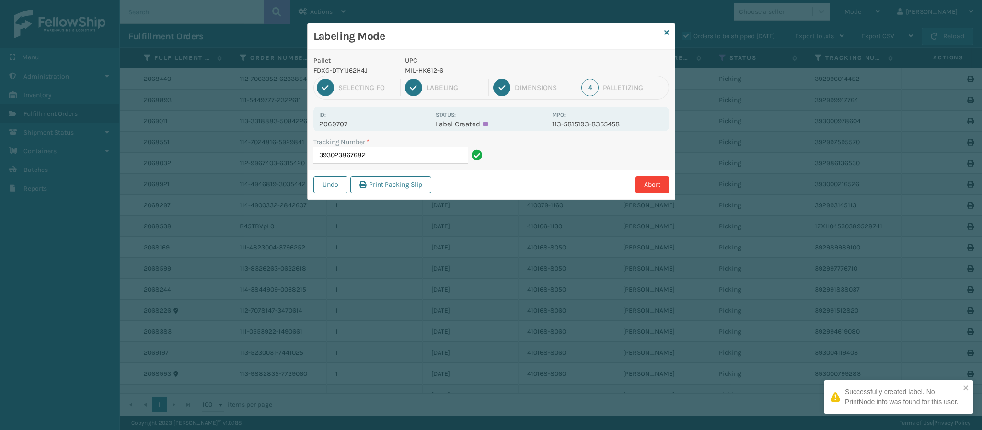
click at [345, 122] on p "2069707" at bounding box center [374, 124] width 111 height 9
click at [373, 158] on input "393023867682" at bounding box center [390, 155] width 155 height 17
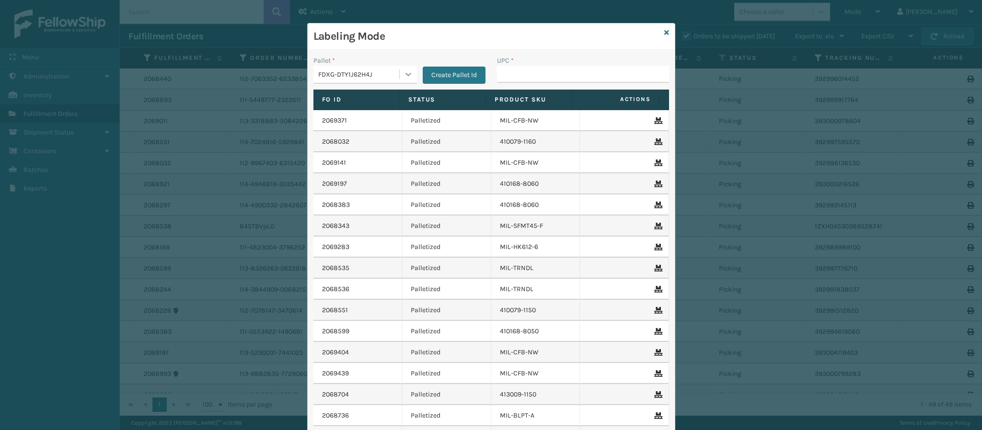
click at [405, 76] on icon at bounding box center [408, 74] width 6 height 3
click at [443, 75] on button "Create Pallet Id" at bounding box center [454, 75] width 63 height 17
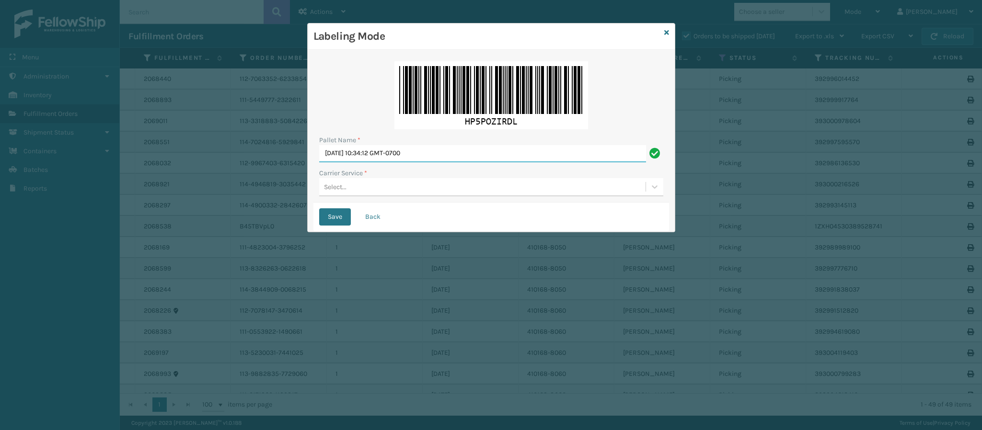
click at [410, 157] on input "[DATE] 10:34:12 GMT-0700" at bounding box center [482, 153] width 327 height 17
type input "OnTrac 549"
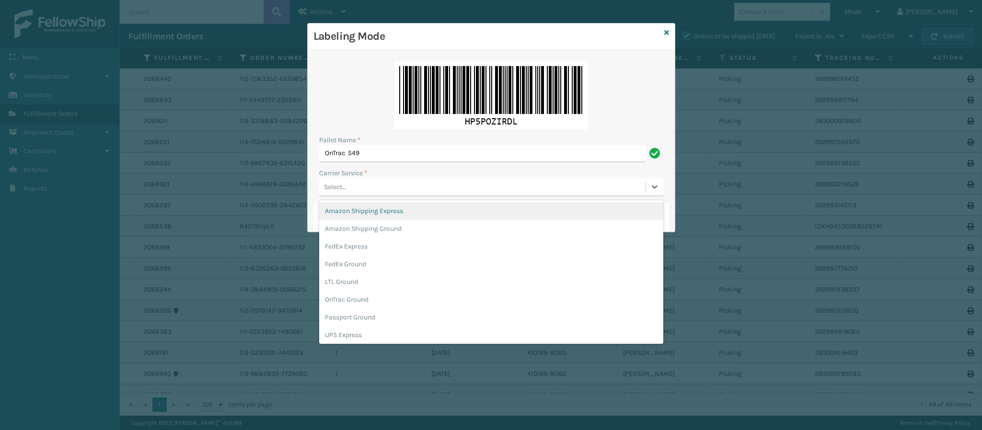
click at [372, 181] on div "Select..." at bounding box center [482, 187] width 326 height 16
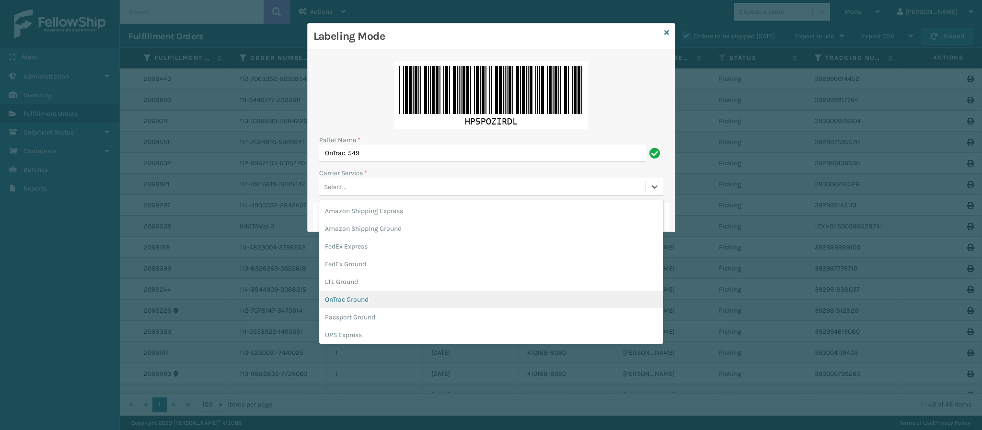
click at [386, 302] on div "OnTrac Ground" at bounding box center [491, 300] width 344 height 18
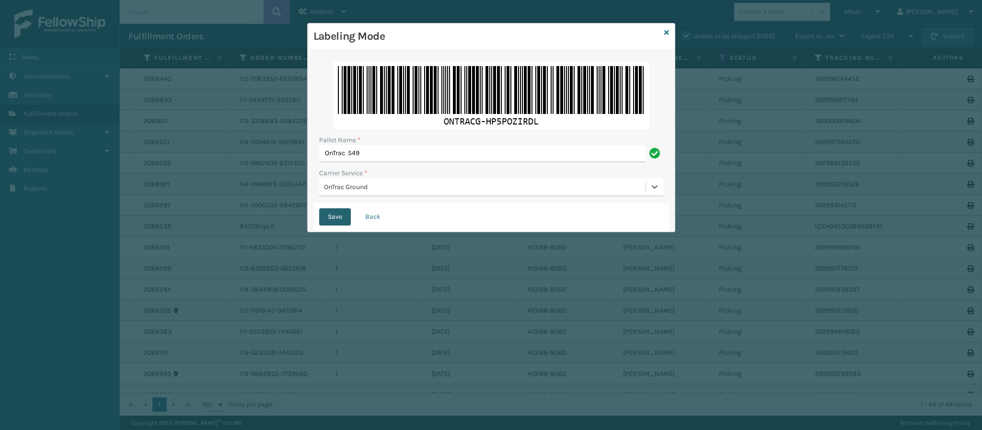
click at [340, 215] on button "Save" at bounding box center [335, 216] width 32 height 17
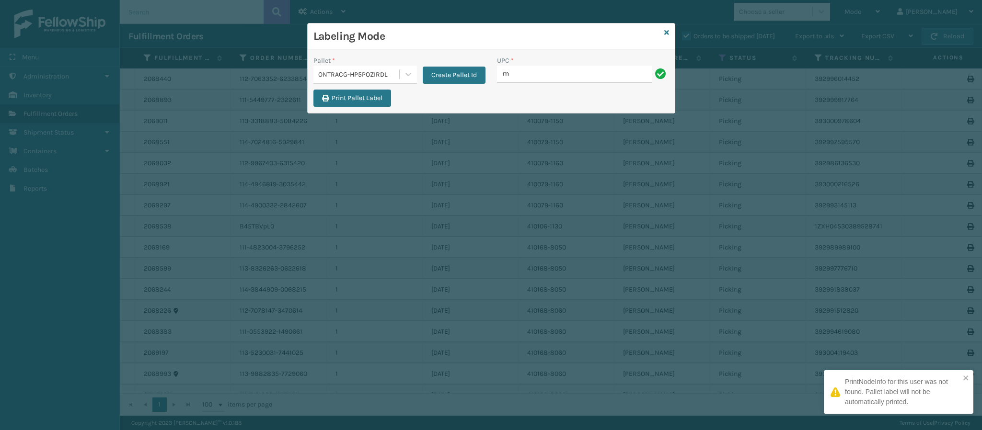
type input "MIL-HK612-6"
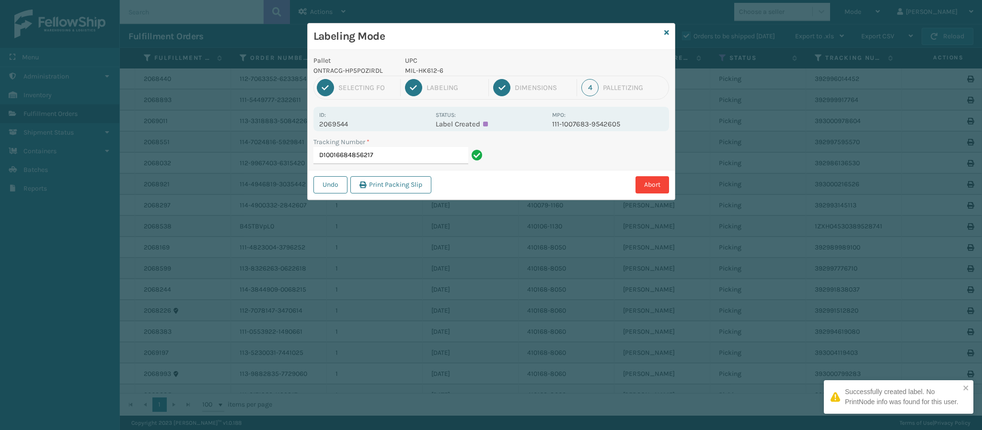
click at [351, 123] on p "2069544" at bounding box center [374, 124] width 111 height 9
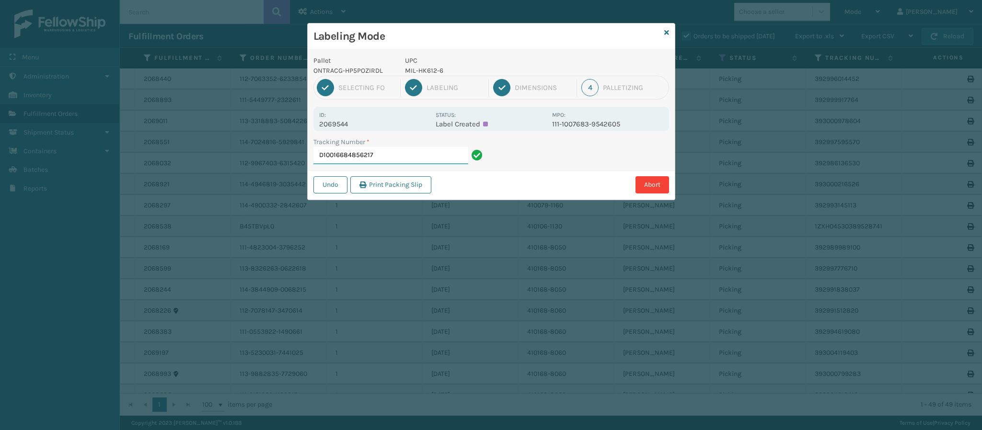
click at [386, 155] on input "D10016684856217" at bounding box center [390, 155] width 155 height 17
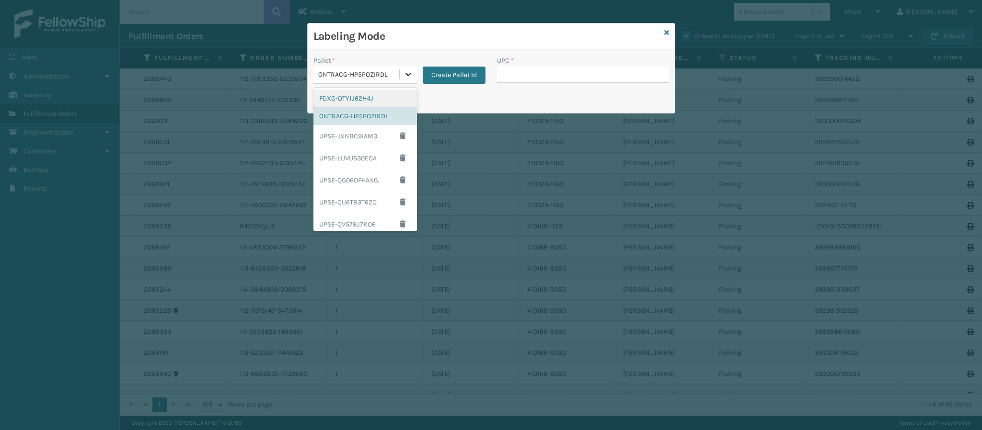
click at [404, 75] on icon at bounding box center [408, 74] width 10 height 10
click at [369, 103] on div "FDXG-DTY1J62H4J" at bounding box center [365, 99] width 104 height 18
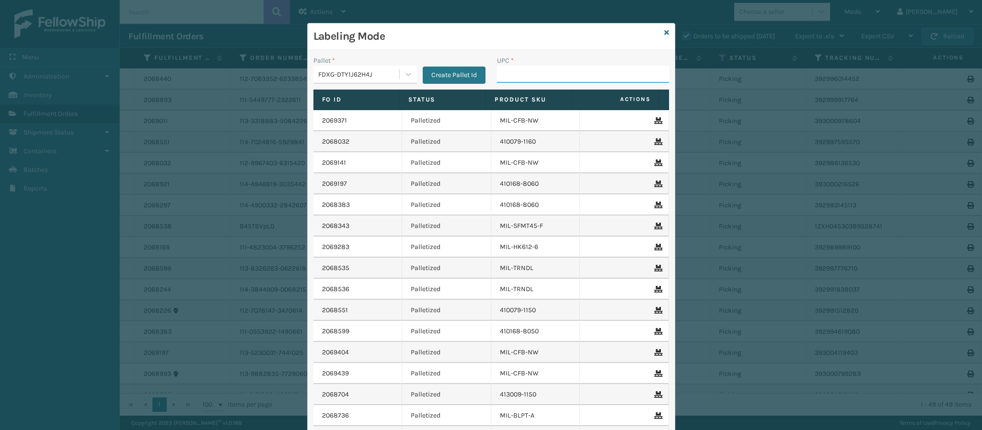
click at [541, 75] on input "UPC *" at bounding box center [583, 74] width 172 height 17
type input "8409851260"
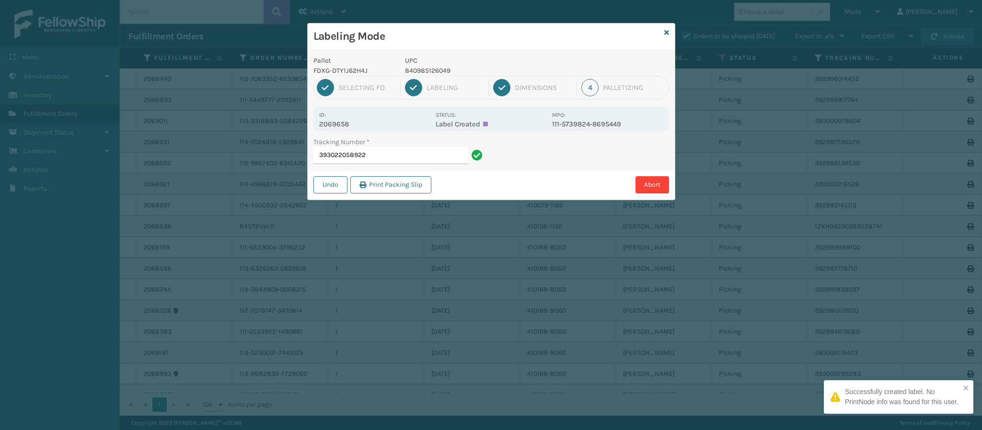
click at [345, 127] on p "2069658" at bounding box center [374, 124] width 111 height 9
click at [380, 157] on input "393022058922" at bounding box center [390, 155] width 155 height 17
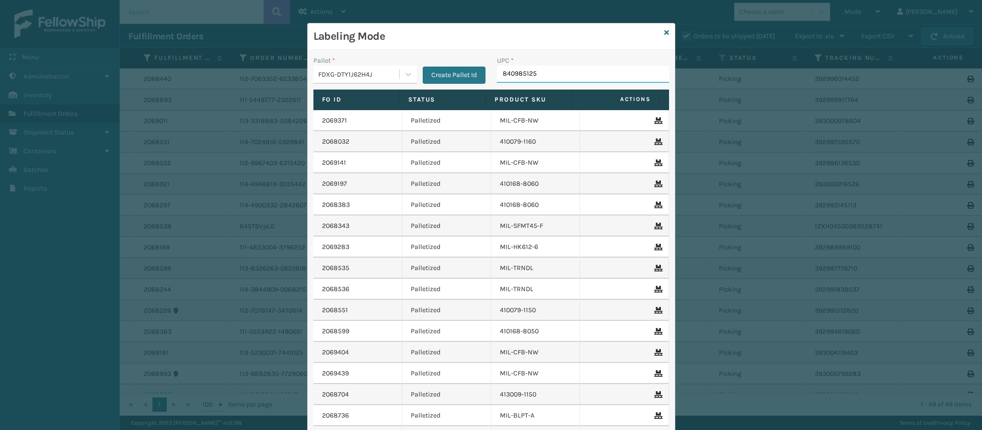
type input "8409851254"
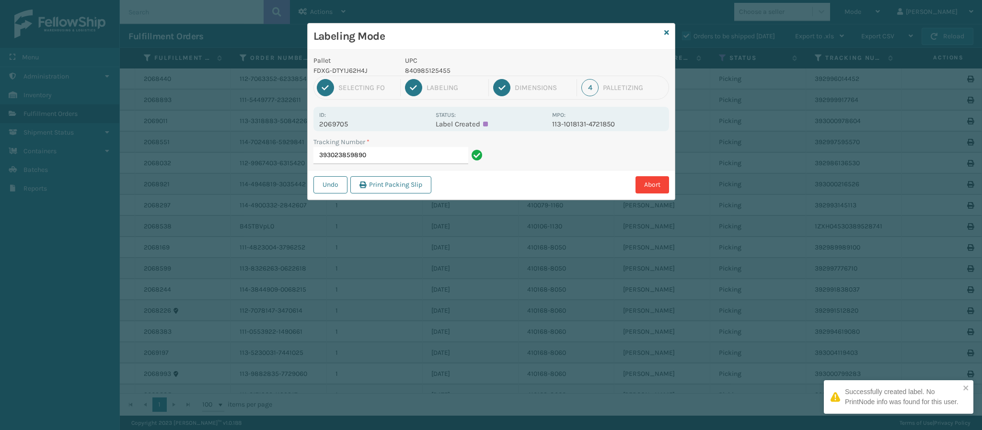
click at [346, 127] on p "2069705" at bounding box center [374, 124] width 111 height 9
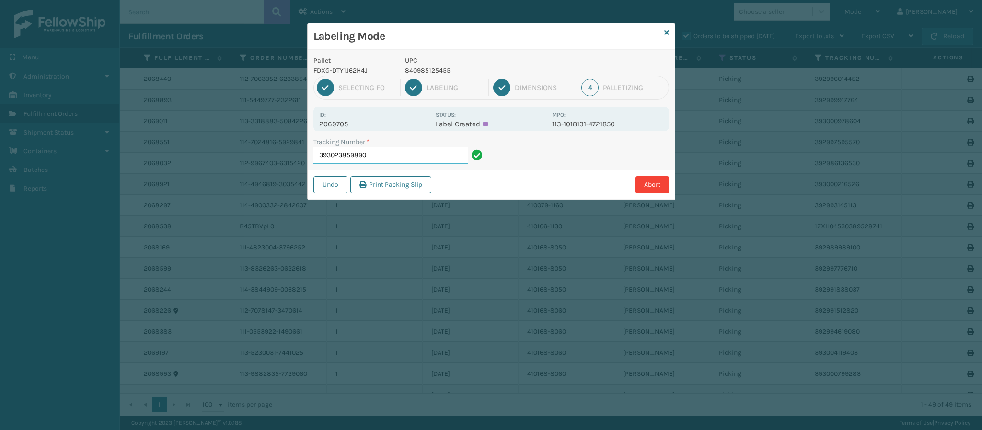
click at [401, 153] on input "393023859890" at bounding box center [390, 155] width 155 height 17
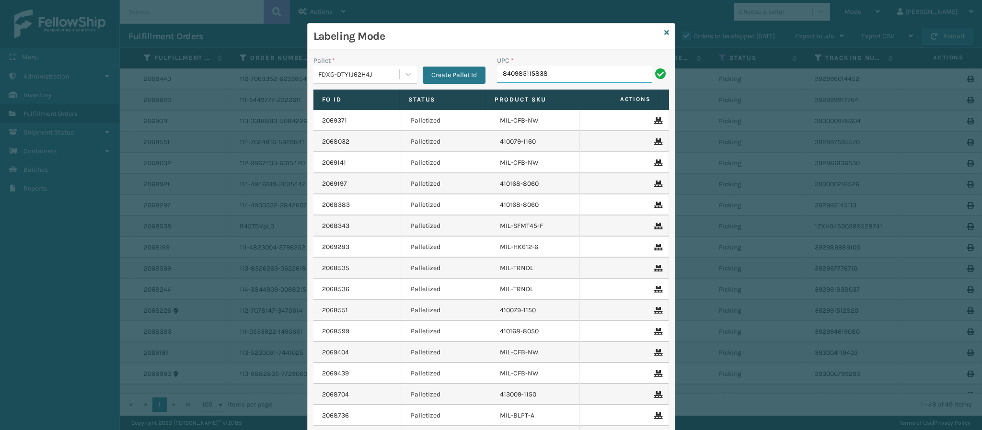
type input "840985115838"
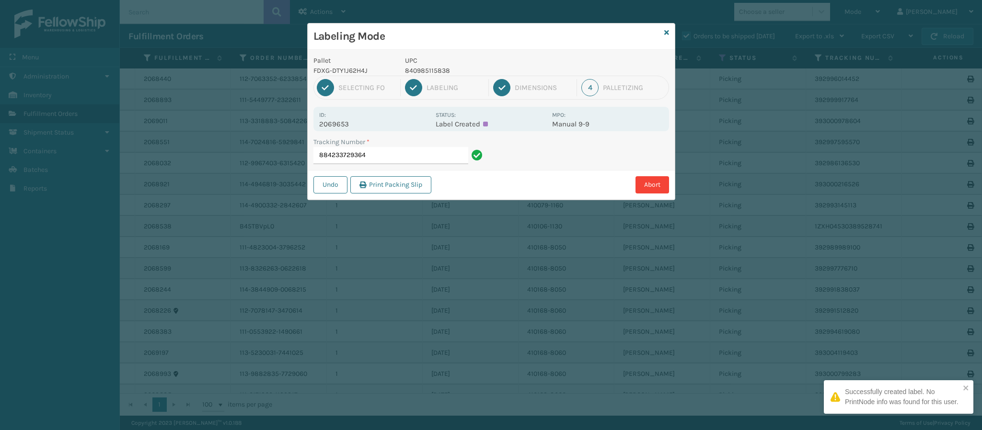
click at [349, 129] on div "Id: 2069653 Status: Label Created MPO: Manual 9-9" at bounding box center [491, 119] width 356 height 24
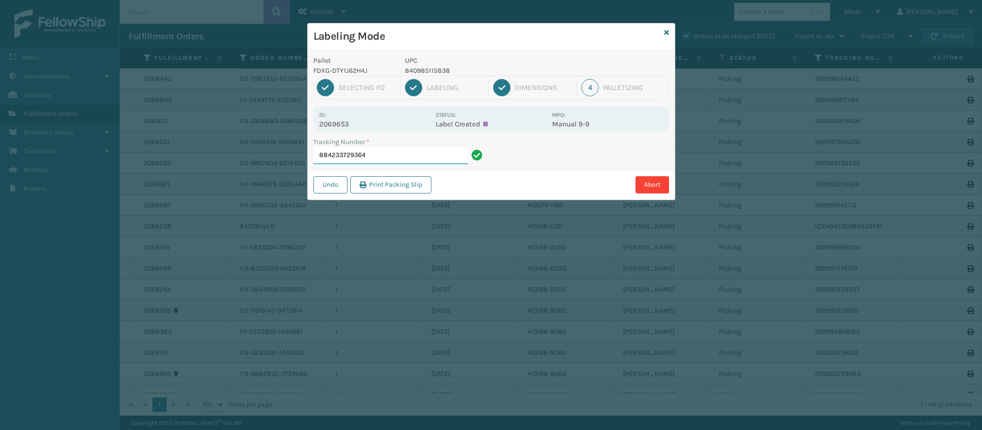
click at [380, 158] on input "884233729364" at bounding box center [390, 155] width 155 height 17
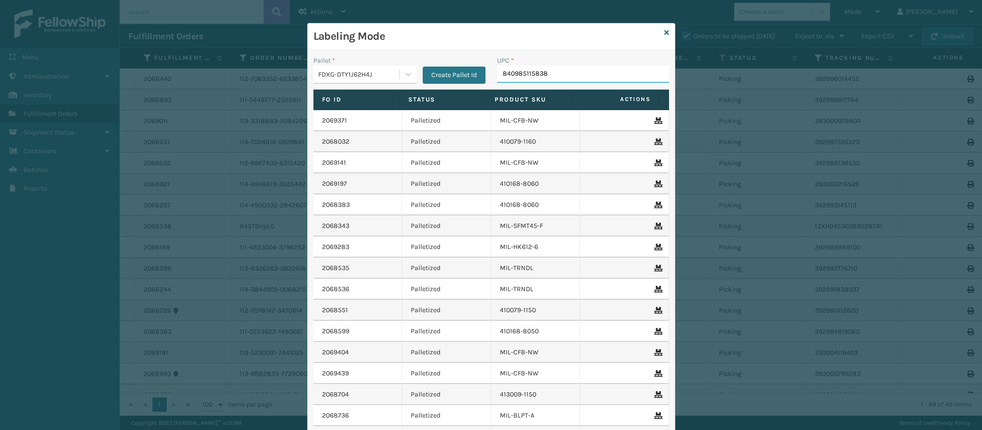
type input "840985115838"
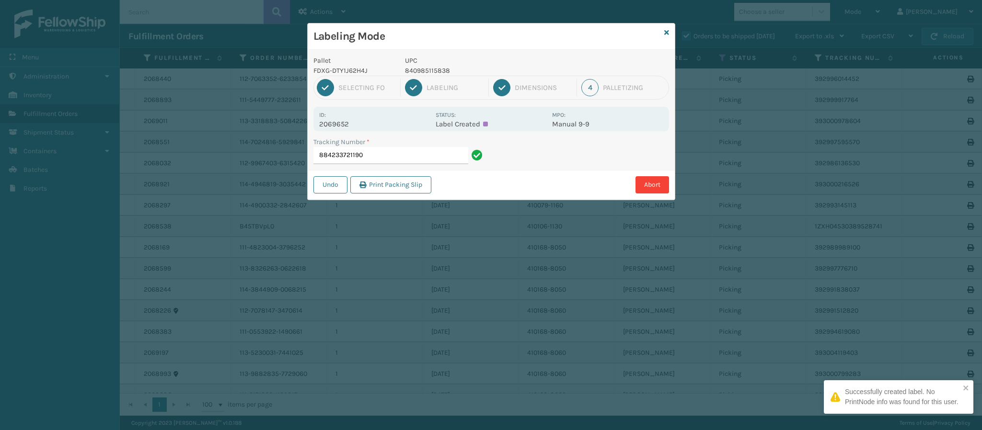
click at [341, 124] on p "2069652" at bounding box center [374, 124] width 111 height 9
click at [385, 160] on input "884233721190" at bounding box center [390, 155] width 155 height 17
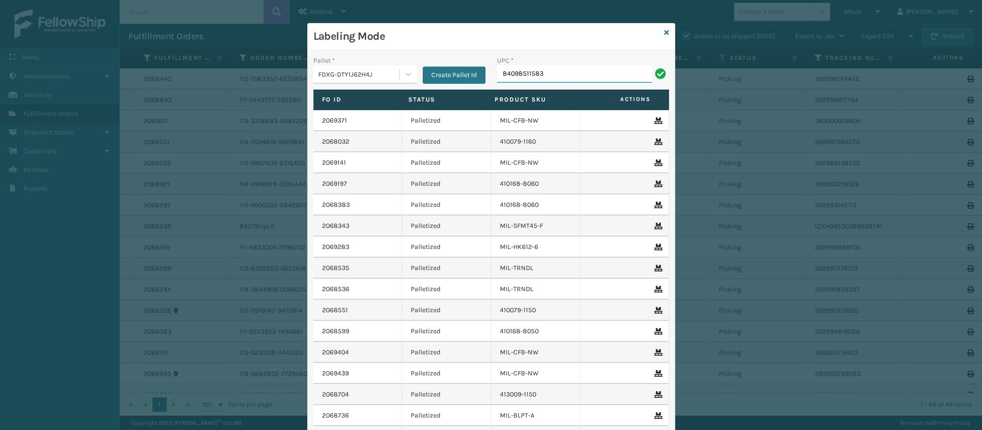
type input "840985115838"
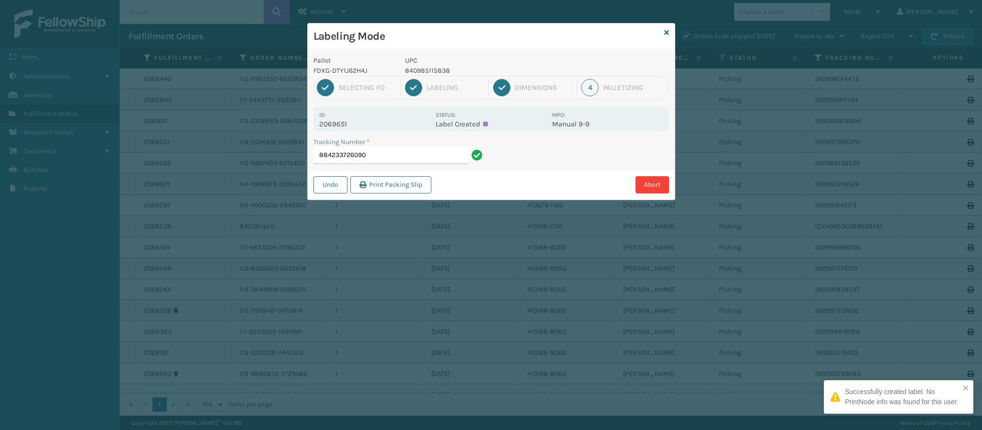
click at [344, 124] on p "2069651" at bounding box center [374, 124] width 111 height 9
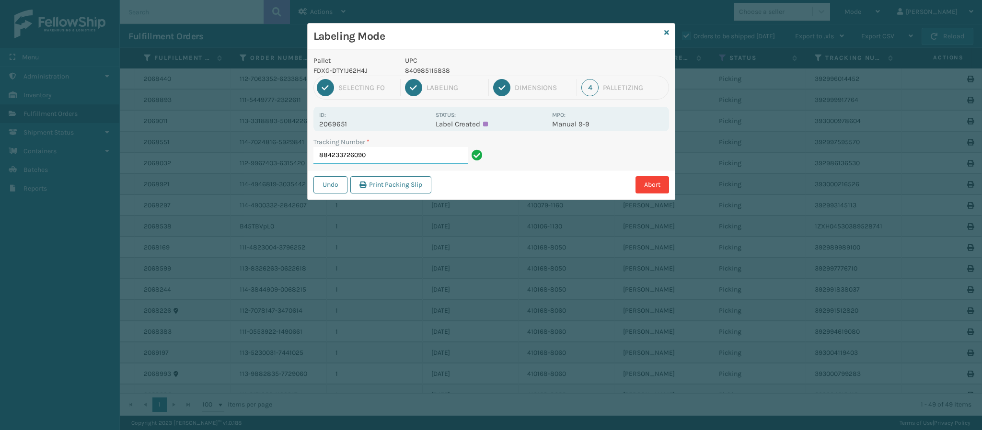
click at [385, 160] on input "884233726090" at bounding box center [390, 155] width 155 height 17
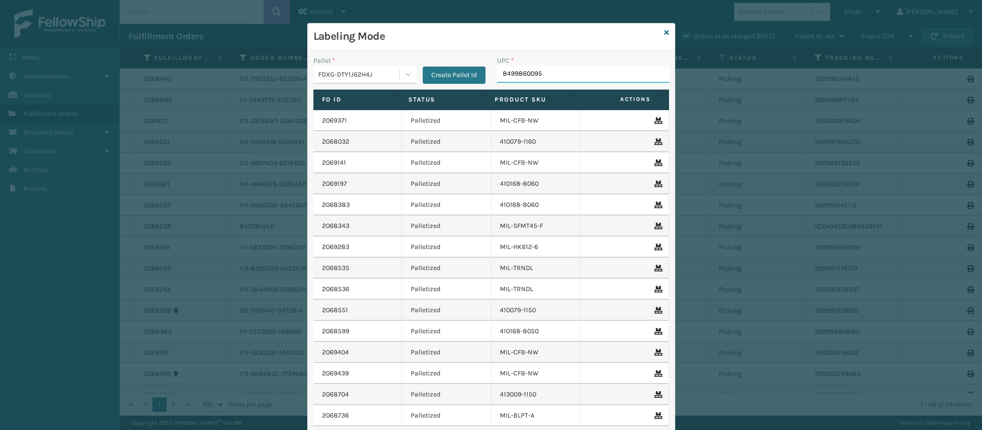
type input "84998600950"
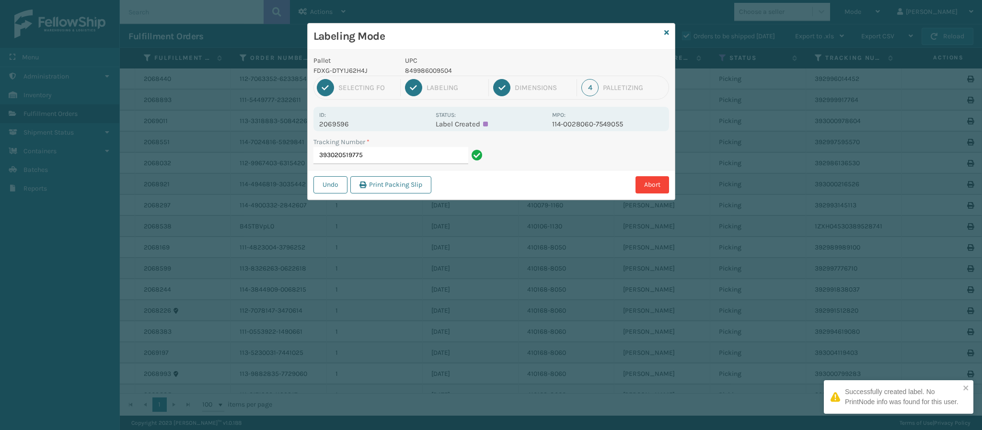
click at [351, 127] on p "2069596" at bounding box center [374, 124] width 111 height 9
click at [382, 158] on input "393020519775" at bounding box center [390, 155] width 155 height 17
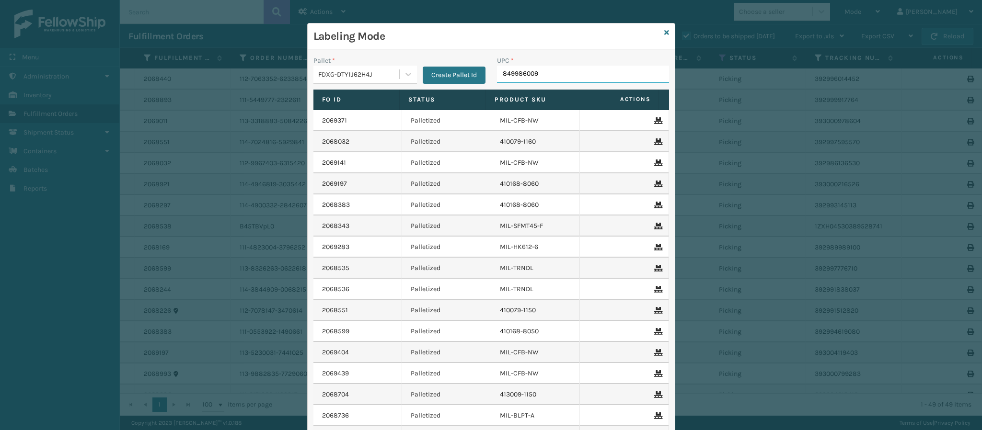
type input "8499860095"
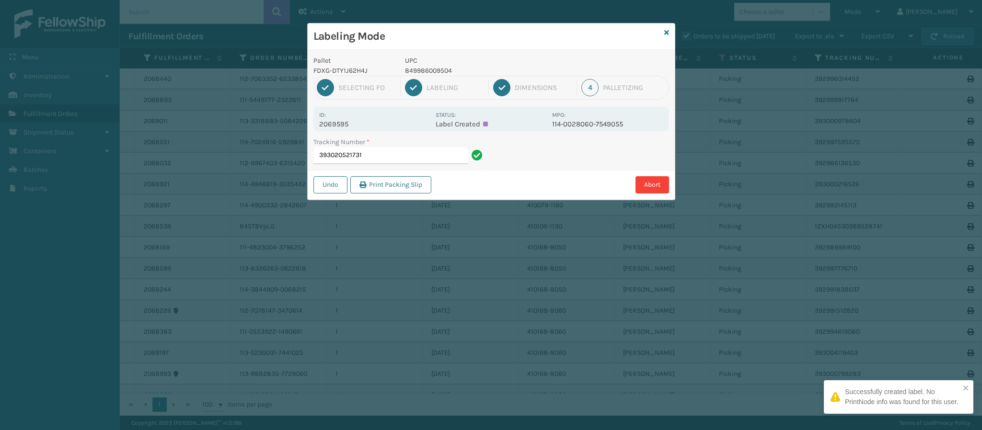
click at [341, 124] on p "2069595" at bounding box center [374, 124] width 111 height 9
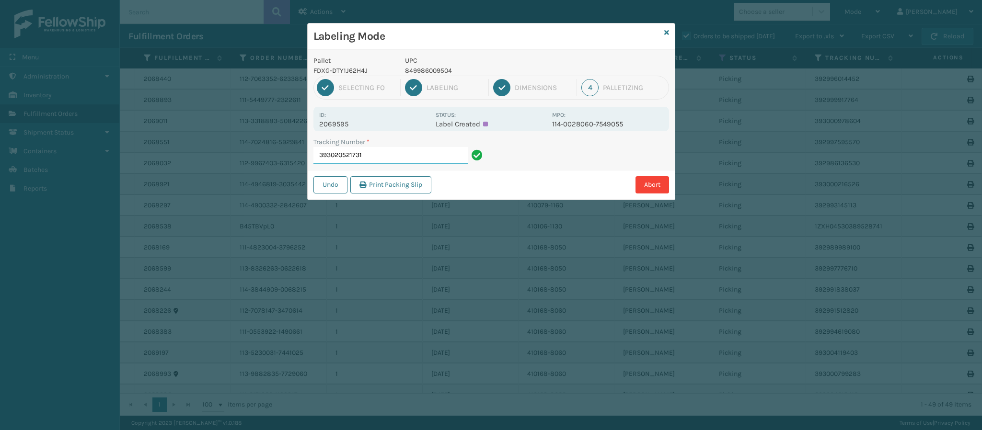
click at [402, 153] on input "393020521731" at bounding box center [390, 155] width 155 height 17
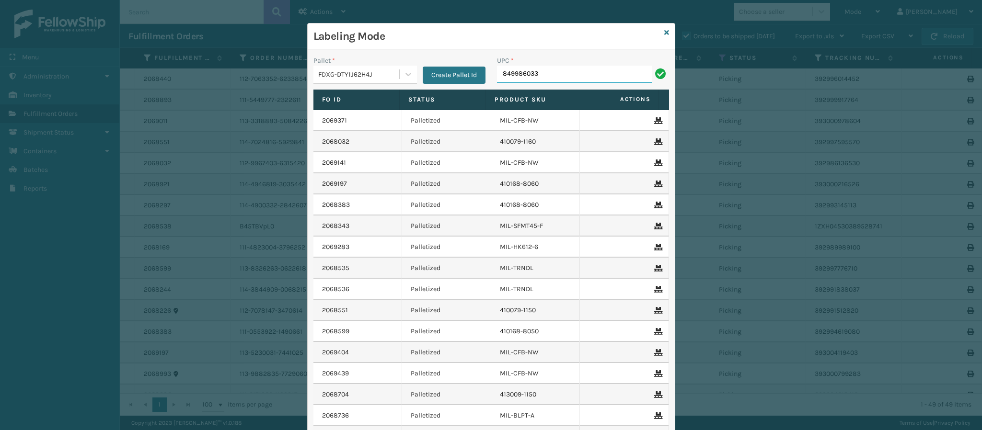
type input "8499860339"
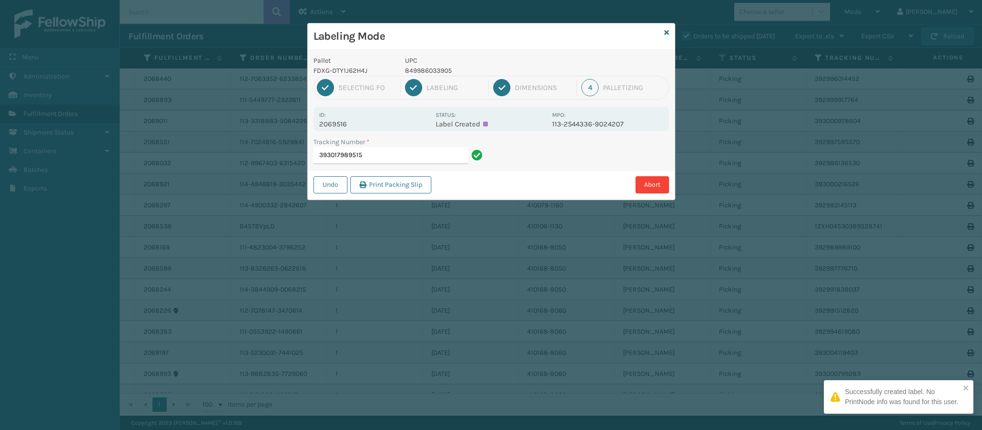
click at [337, 121] on p "2069516" at bounding box center [374, 124] width 111 height 9
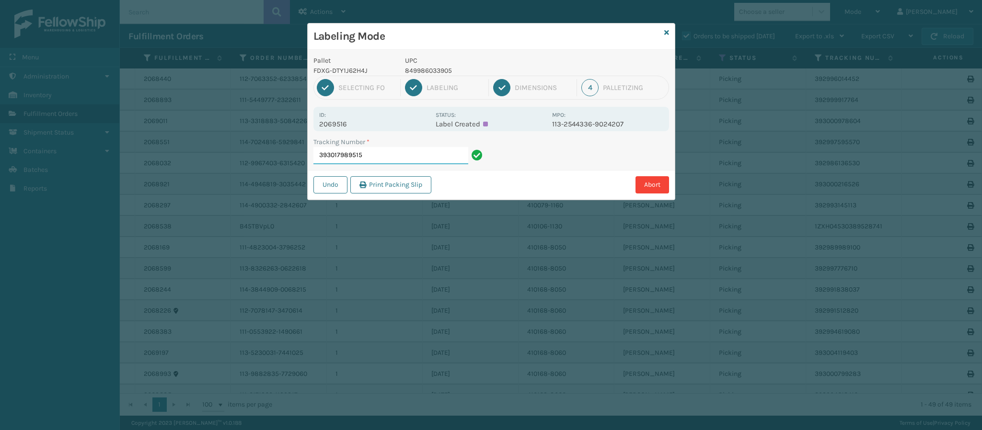
click at [390, 161] on input "393017989515" at bounding box center [390, 155] width 155 height 17
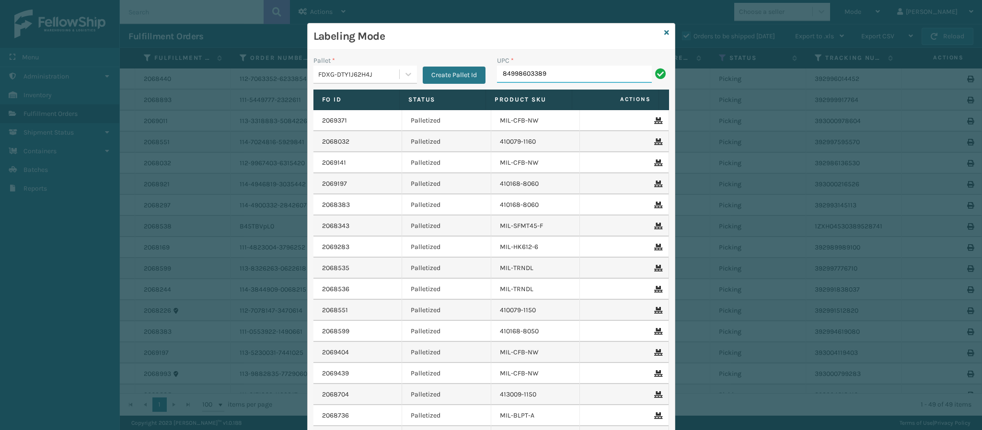
type input "849986033899"
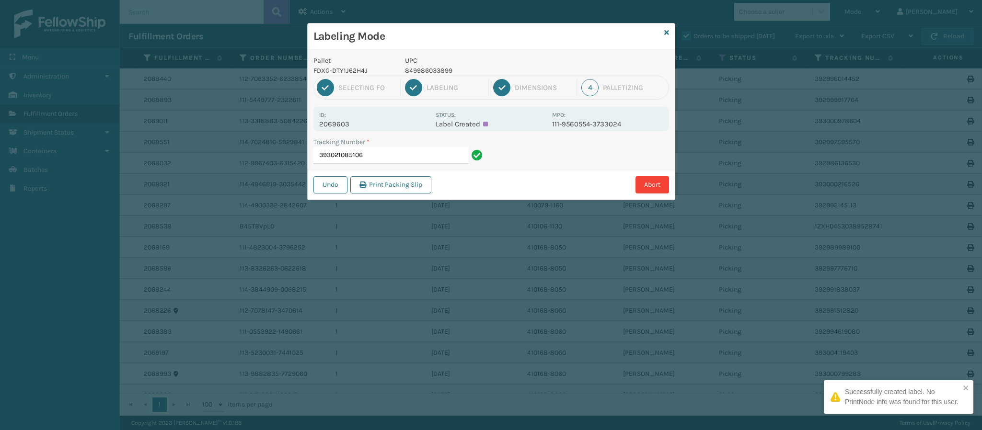
click at [351, 120] on p "2069603" at bounding box center [374, 124] width 111 height 9
click at [377, 156] on input "393021085106" at bounding box center [390, 155] width 155 height 17
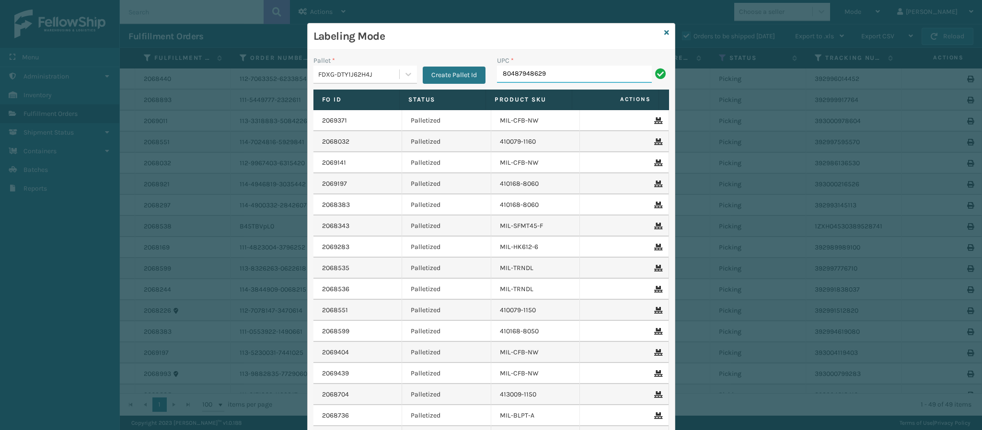
type input "804879486299"
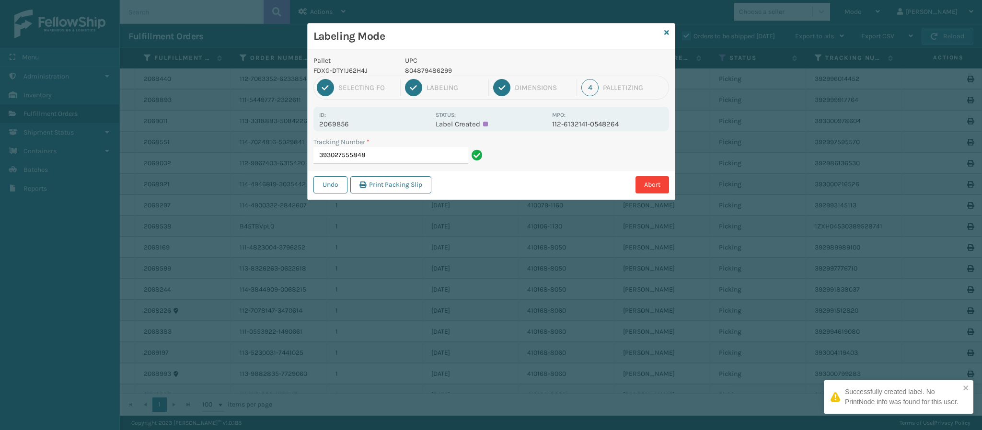
click at [340, 121] on p "2069856" at bounding box center [374, 124] width 111 height 9
click at [384, 160] on input "393027555848" at bounding box center [390, 155] width 155 height 17
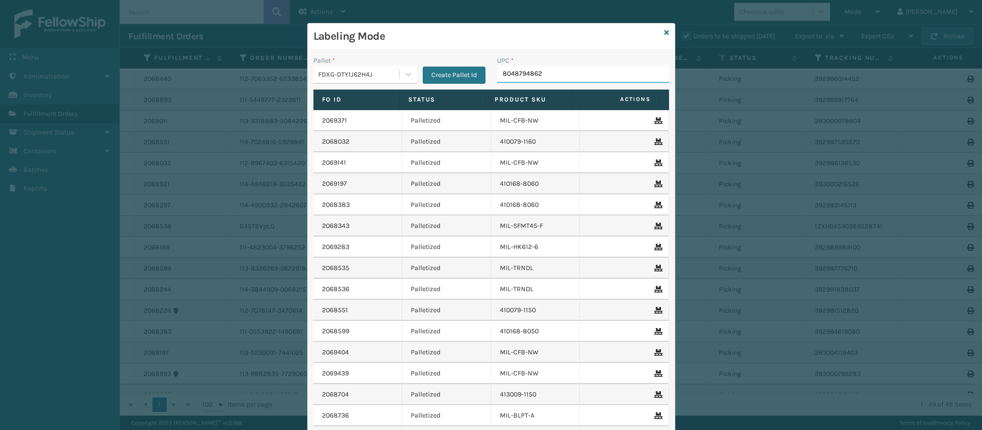
type input "80487948629"
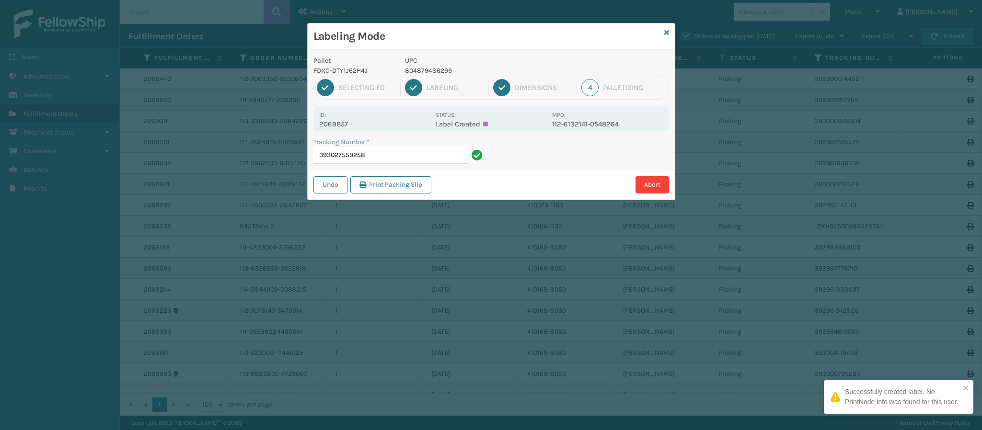
click at [344, 120] on p "2069857" at bounding box center [374, 124] width 111 height 9
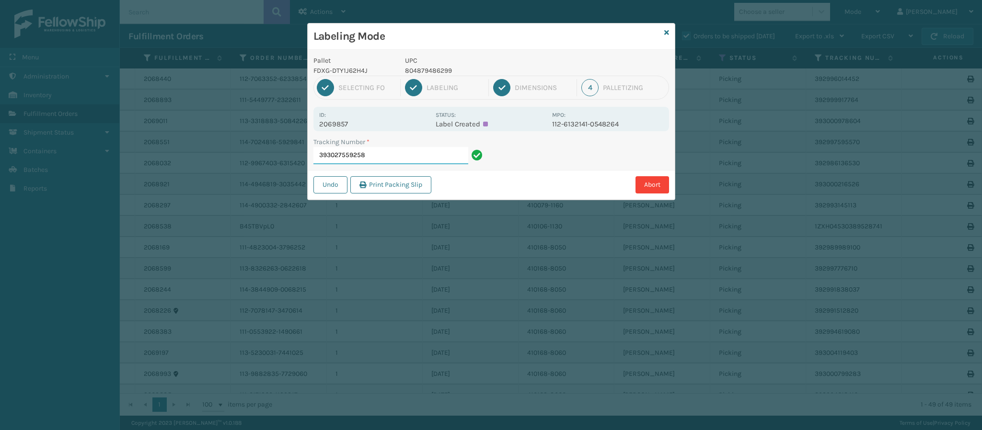
click at [413, 156] on input "393027559258" at bounding box center [390, 155] width 155 height 17
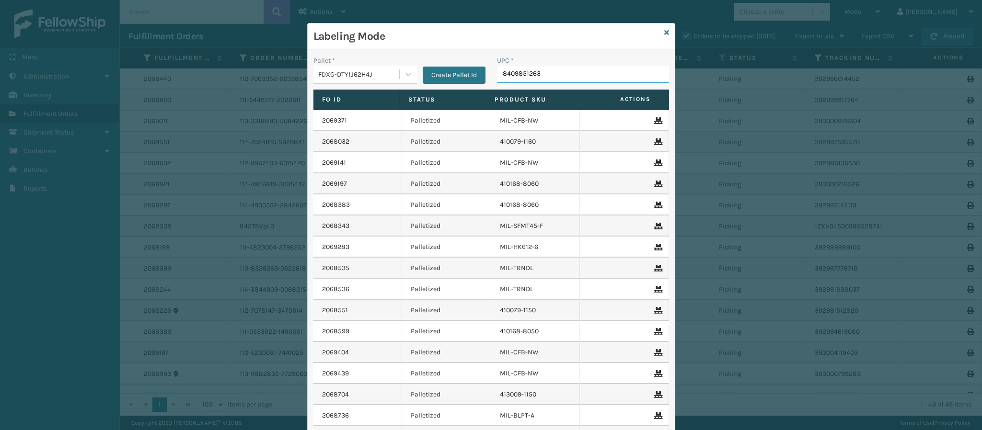
type input "84098512635"
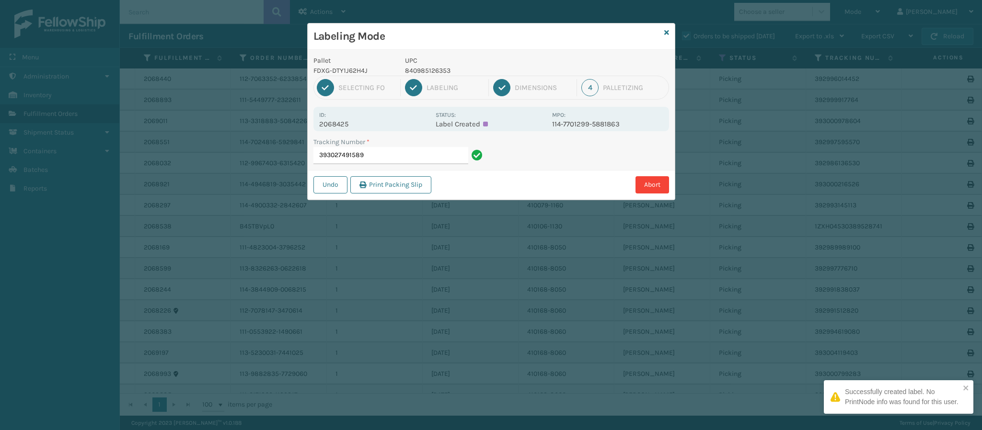
click at [346, 118] on div "Id: 2068425" at bounding box center [374, 119] width 111 height 19
click at [346, 123] on p "2068425" at bounding box center [374, 124] width 111 height 9
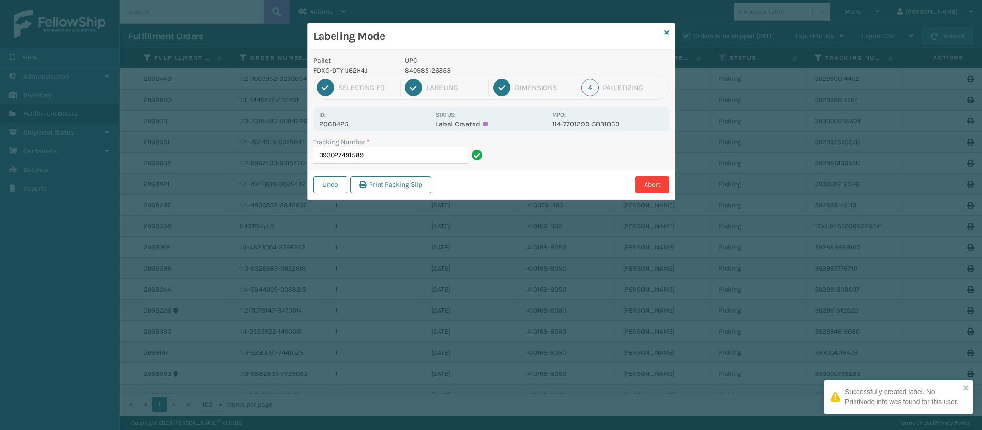
click at [346, 123] on p "2068425" at bounding box center [374, 124] width 111 height 9
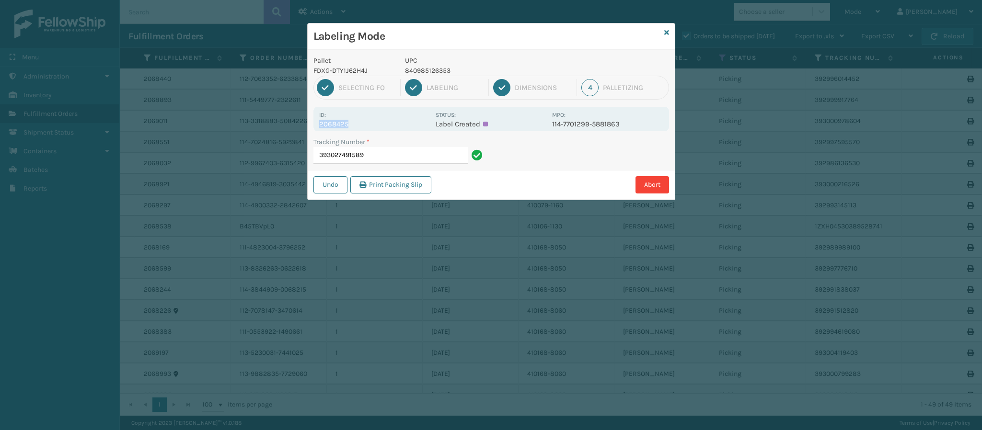
click at [346, 123] on p "2068425" at bounding box center [374, 124] width 111 height 9
click at [385, 159] on input "393027491589" at bounding box center [390, 155] width 155 height 17
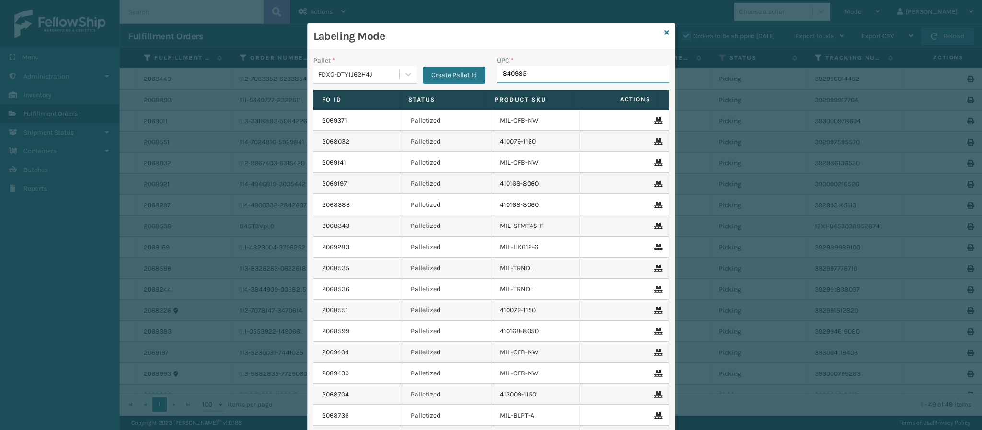
type input "8409851"
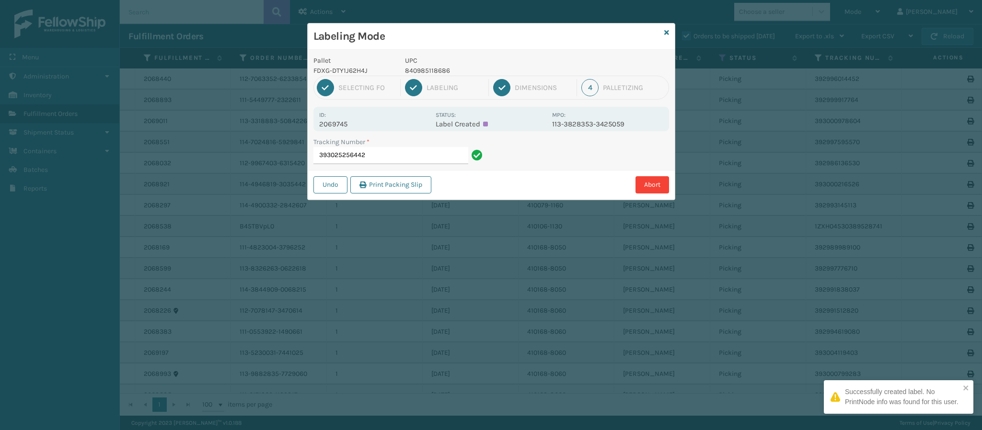
click at [344, 124] on p "2069745" at bounding box center [374, 124] width 111 height 9
click at [400, 161] on input "393025256442" at bounding box center [390, 155] width 155 height 17
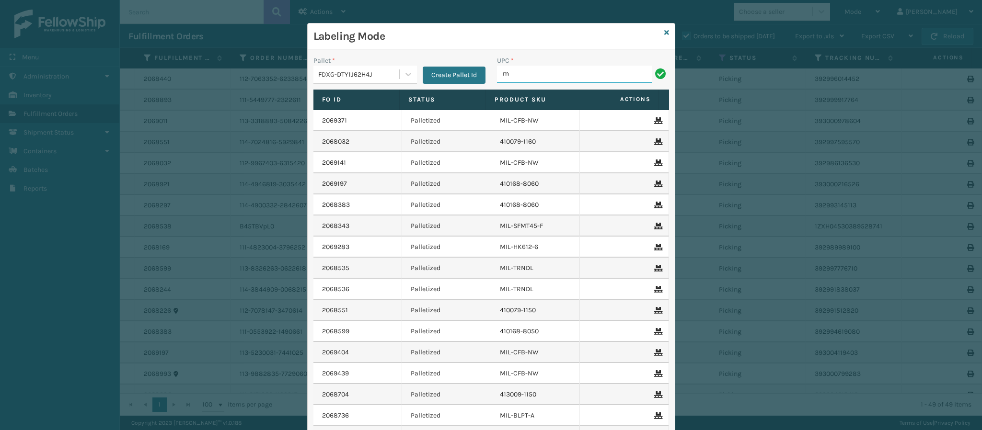
type input "MIL-HK612-6"
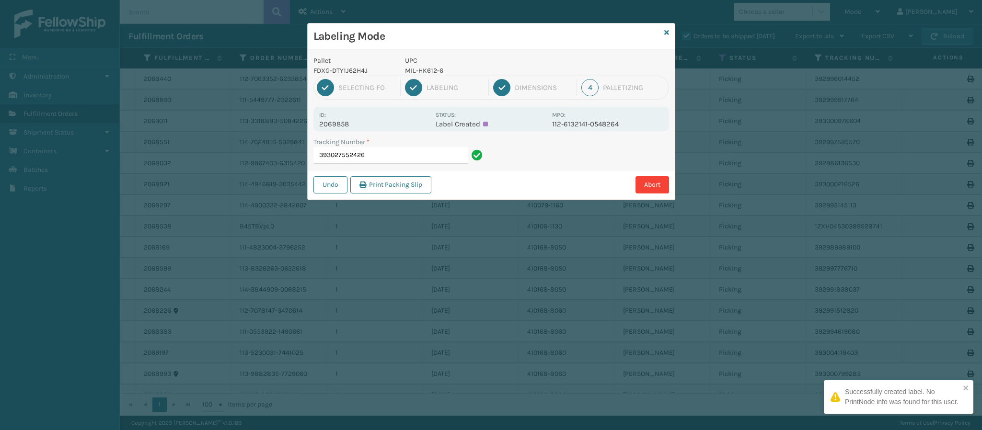
click at [348, 121] on p "2069858" at bounding box center [374, 124] width 111 height 9
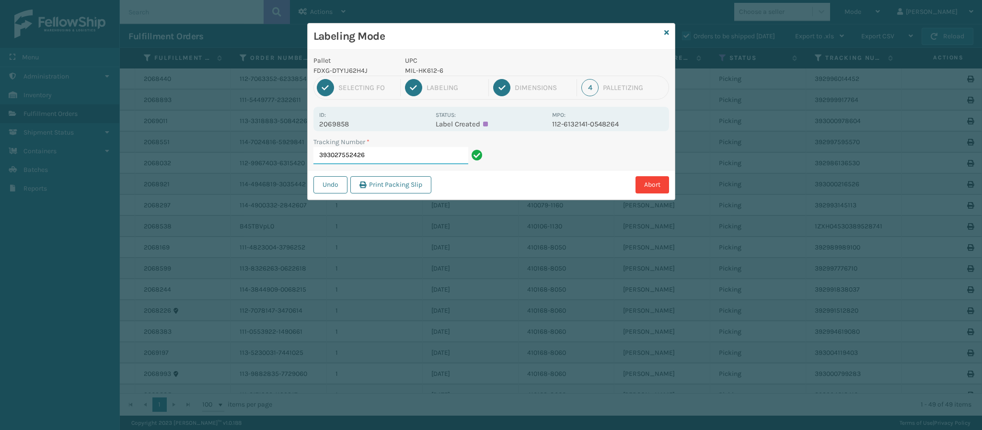
click at [397, 155] on input "393027552426" at bounding box center [390, 155] width 155 height 17
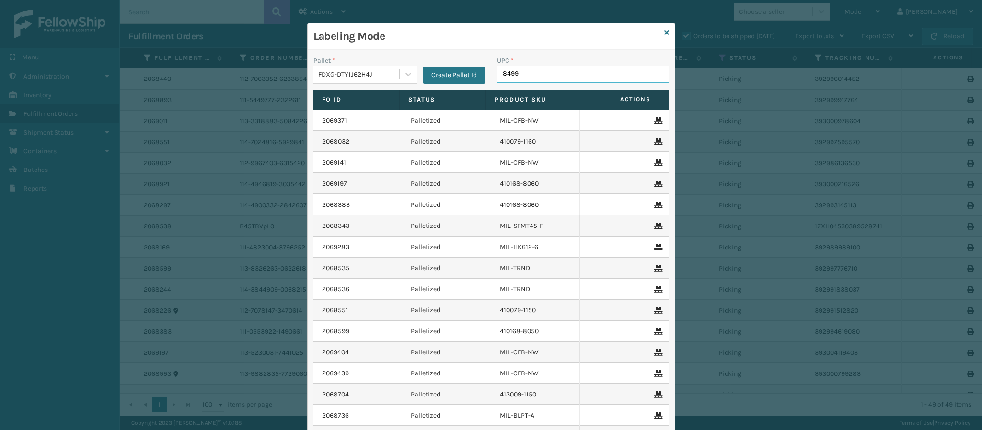
type input "84998"
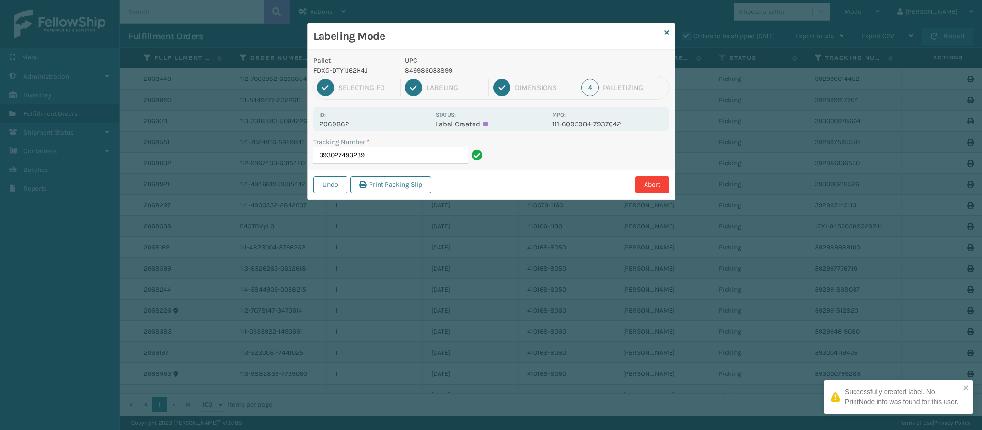
click at [346, 124] on p "2069862" at bounding box center [374, 124] width 111 height 9
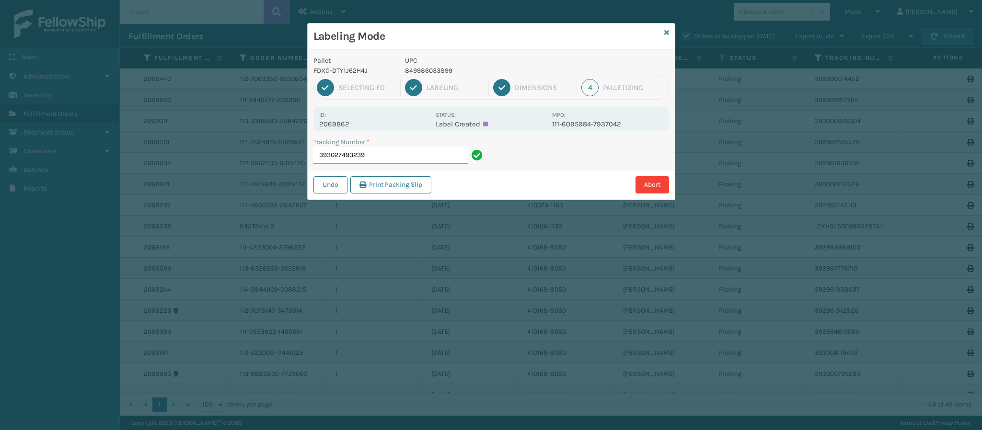
click at [387, 154] on input "393027493239" at bounding box center [390, 155] width 155 height 17
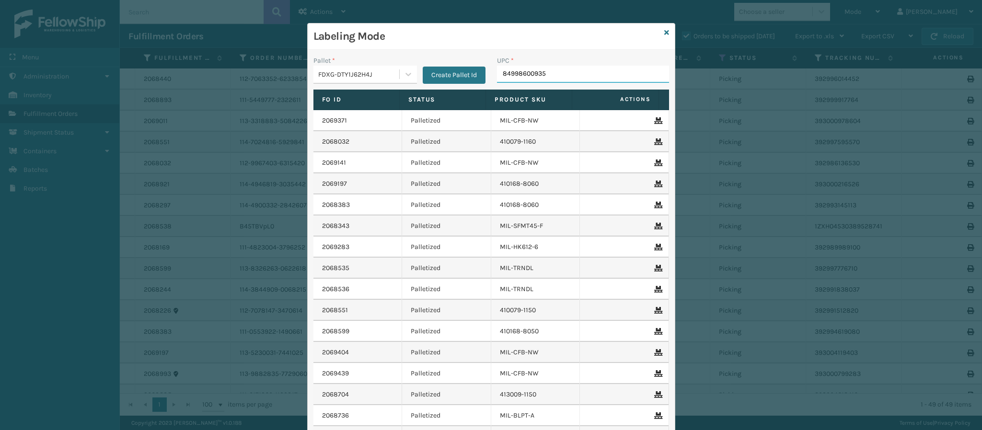
type input "849986009351"
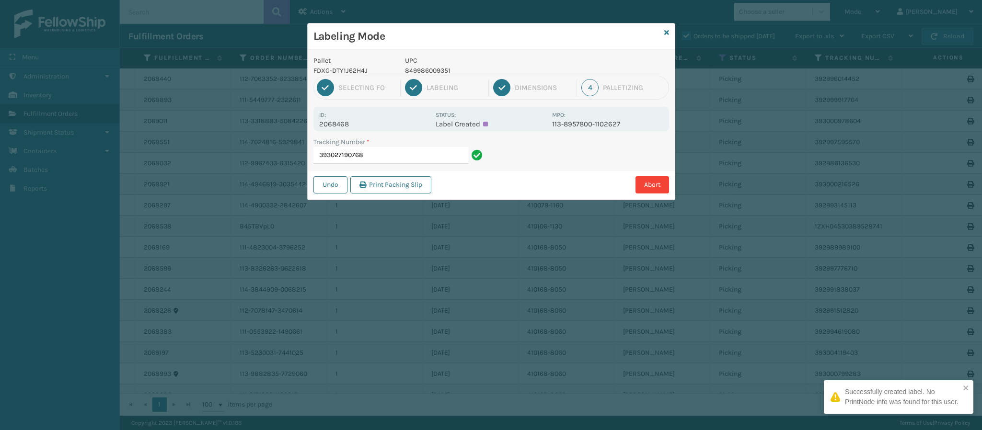
click at [344, 130] on div "Id: 2068468 Status: Label Created MPO: 113-8957800-1102627" at bounding box center [491, 119] width 356 height 24
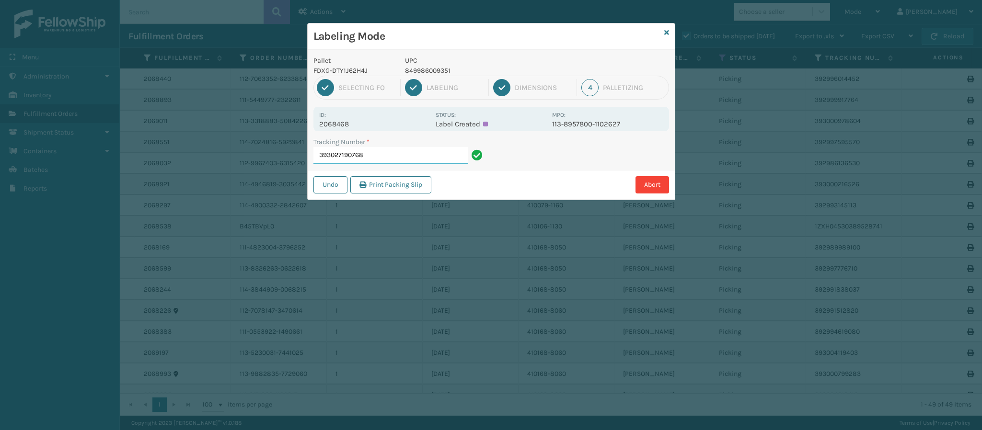
click at [370, 151] on input "393027190768" at bounding box center [390, 155] width 155 height 17
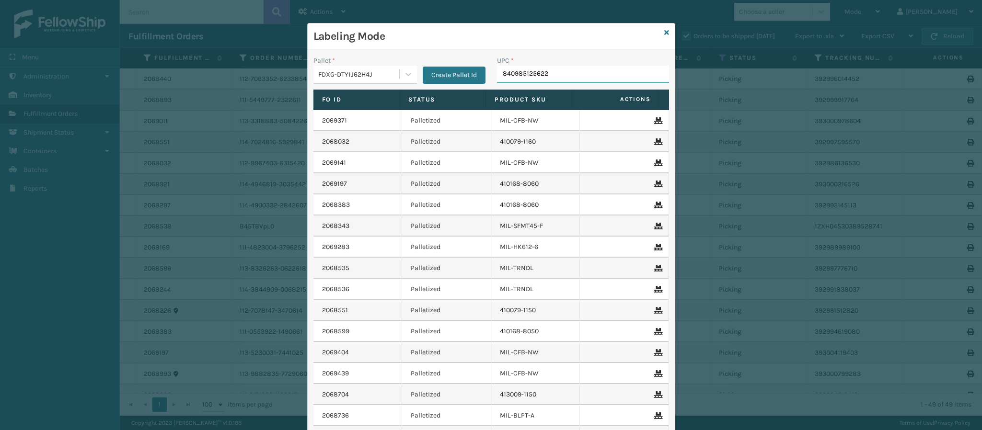
type input "840985125622"
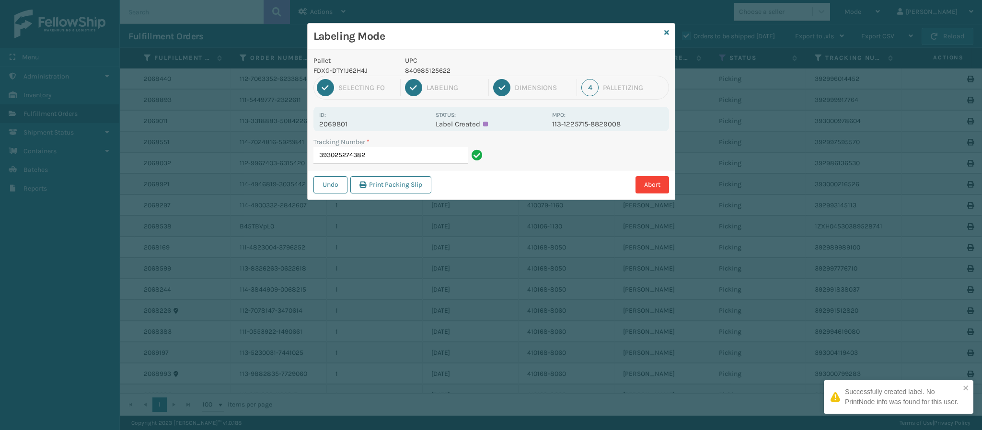
click at [341, 122] on p "2069801" at bounding box center [374, 124] width 111 height 9
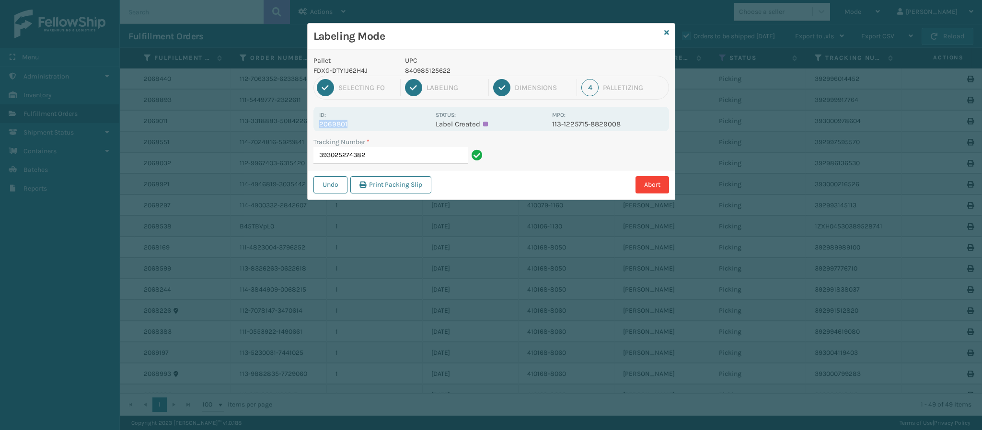
click at [347, 123] on p "2069801" at bounding box center [374, 124] width 111 height 9
click at [384, 154] on input "393025274382" at bounding box center [390, 155] width 155 height 17
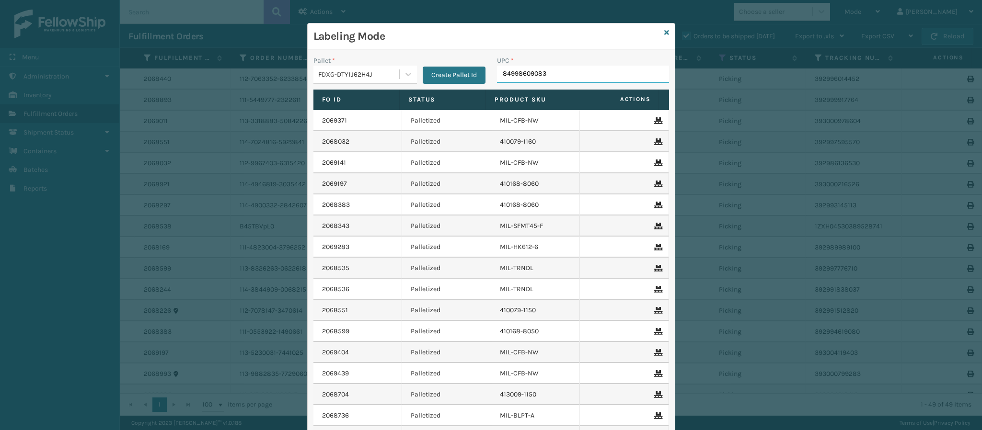
type input "849986090830"
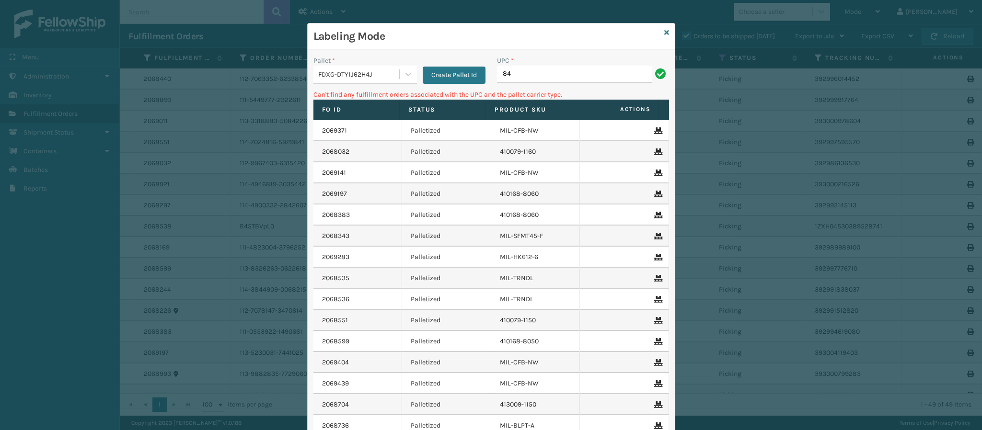
type input "8"
type input "410831-1120"
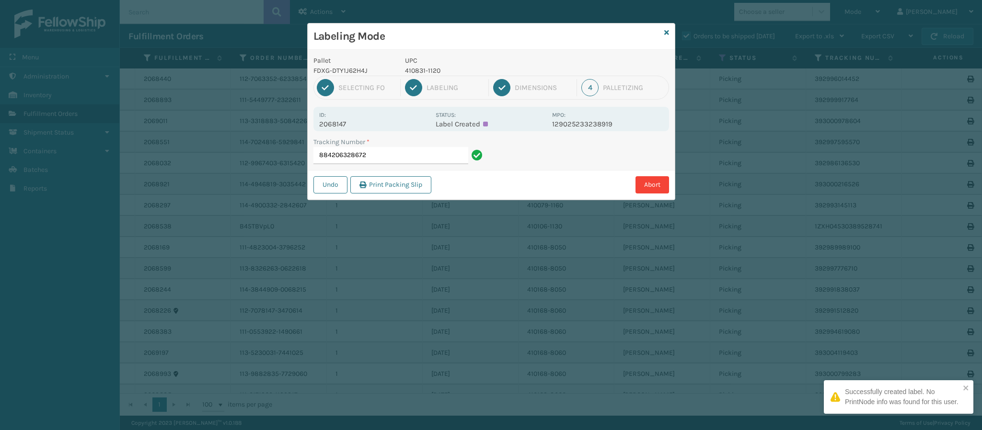
click at [336, 123] on p "2068147" at bounding box center [374, 124] width 111 height 9
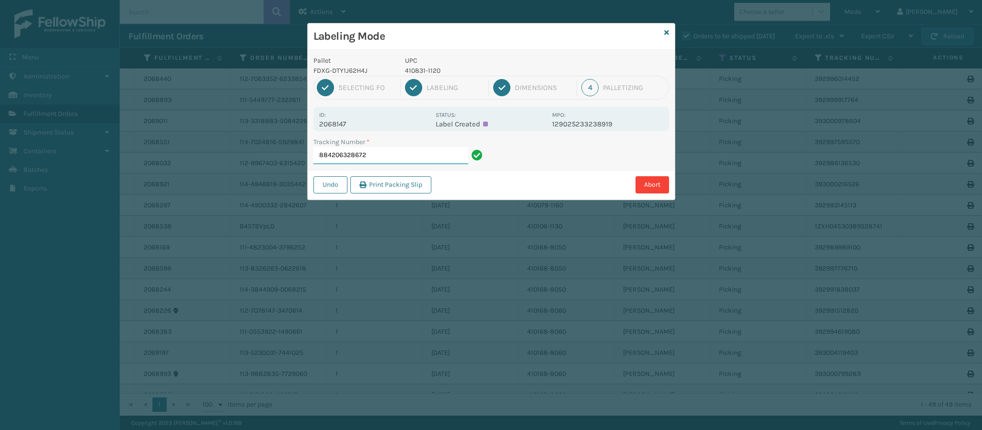
click at [385, 161] on input "884206328672" at bounding box center [390, 155] width 155 height 17
